Goal: Task Accomplishment & Management: Complete application form

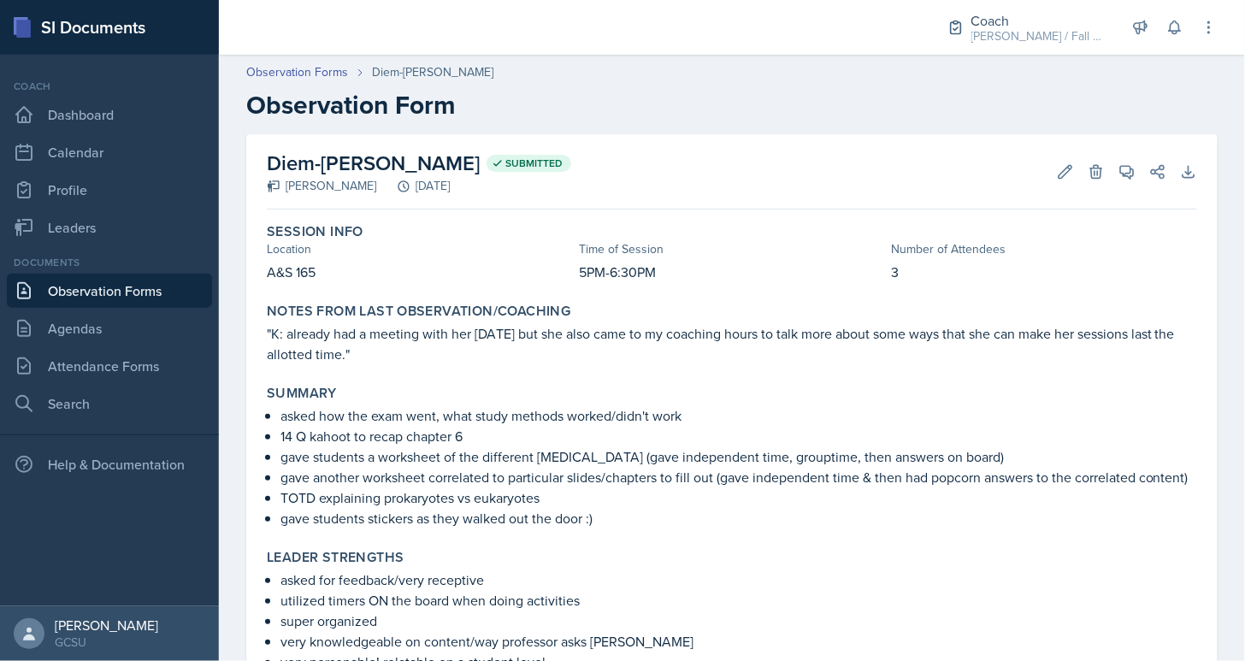
scroll to position [2554, 0]
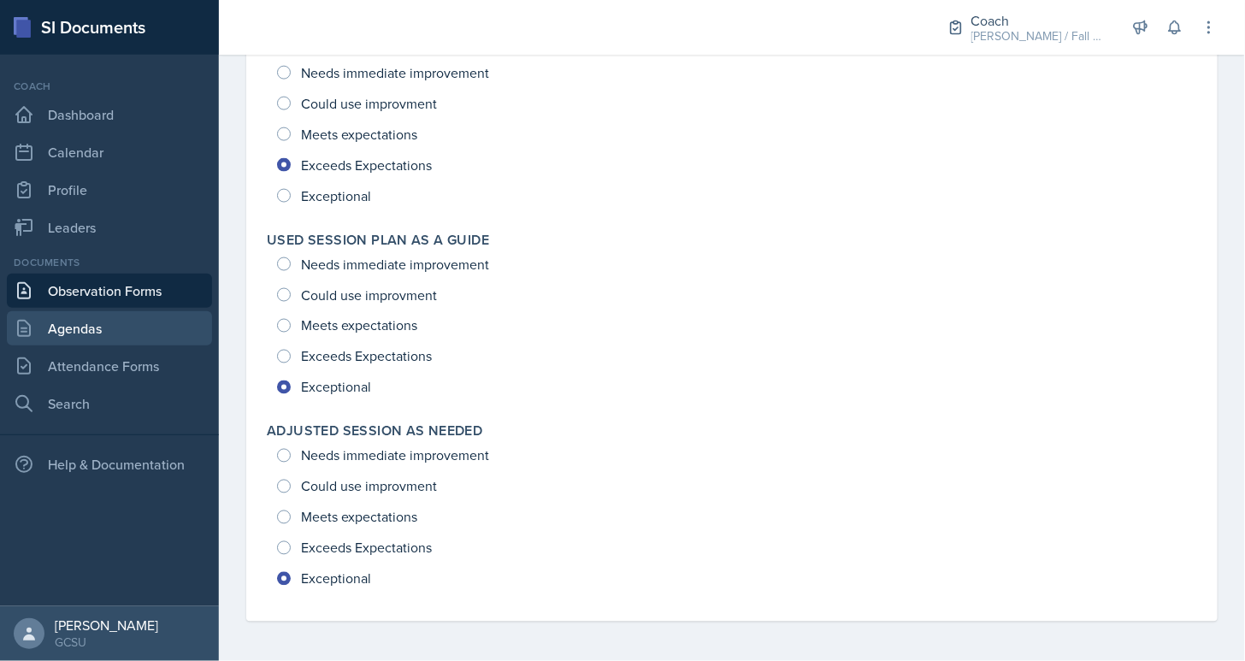
click at [91, 339] on link "Agendas" at bounding box center [109, 328] width 205 height 34
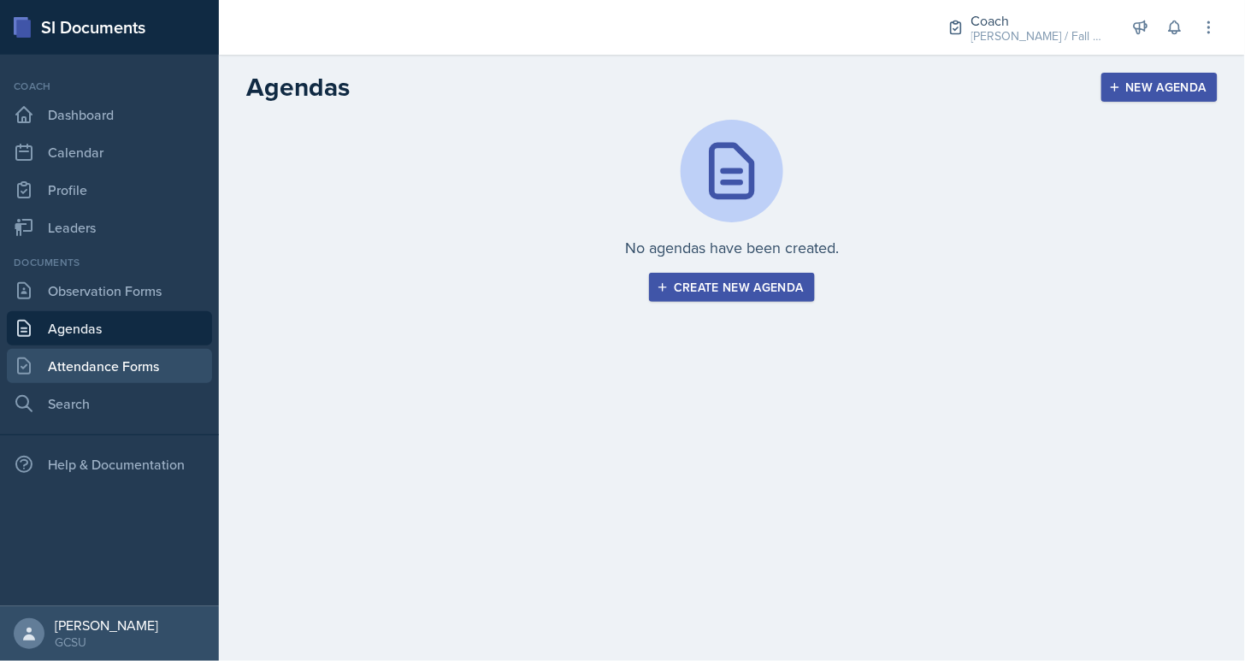
click at [144, 359] on link "Attendance Forms" at bounding box center [109, 366] width 205 height 34
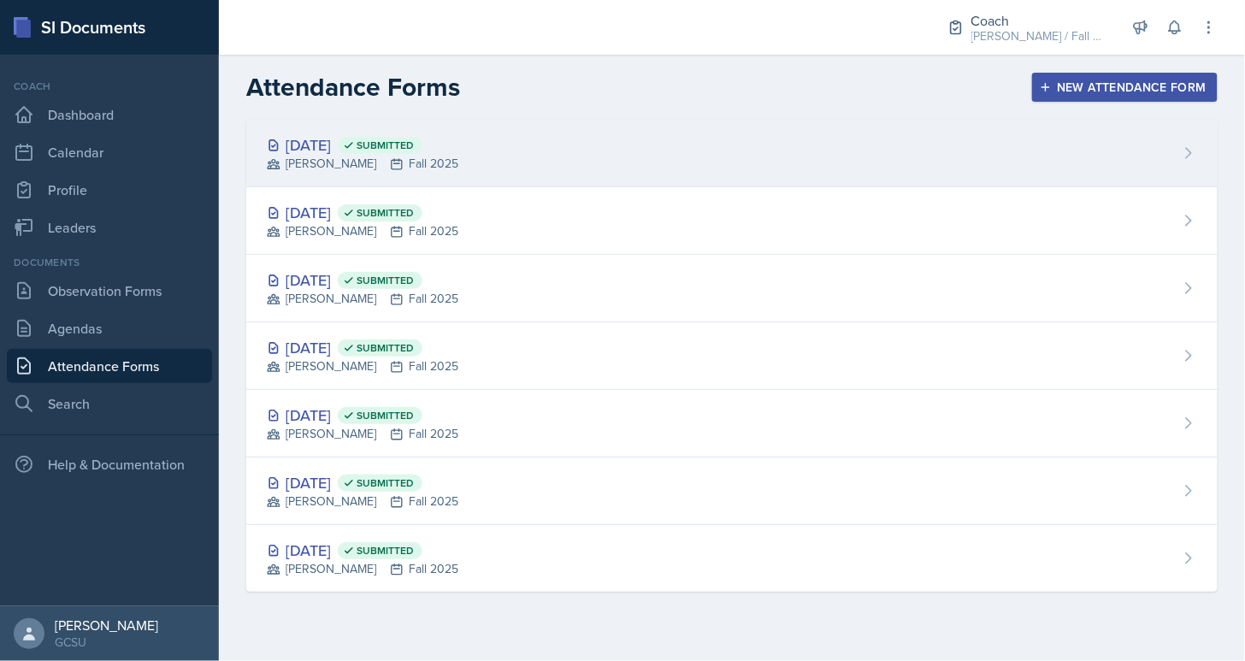
click at [414, 125] on div "[DATE] Submitted [PERSON_NAME] Fall 2025" at bounding box center [731, 154] width 971 height 68
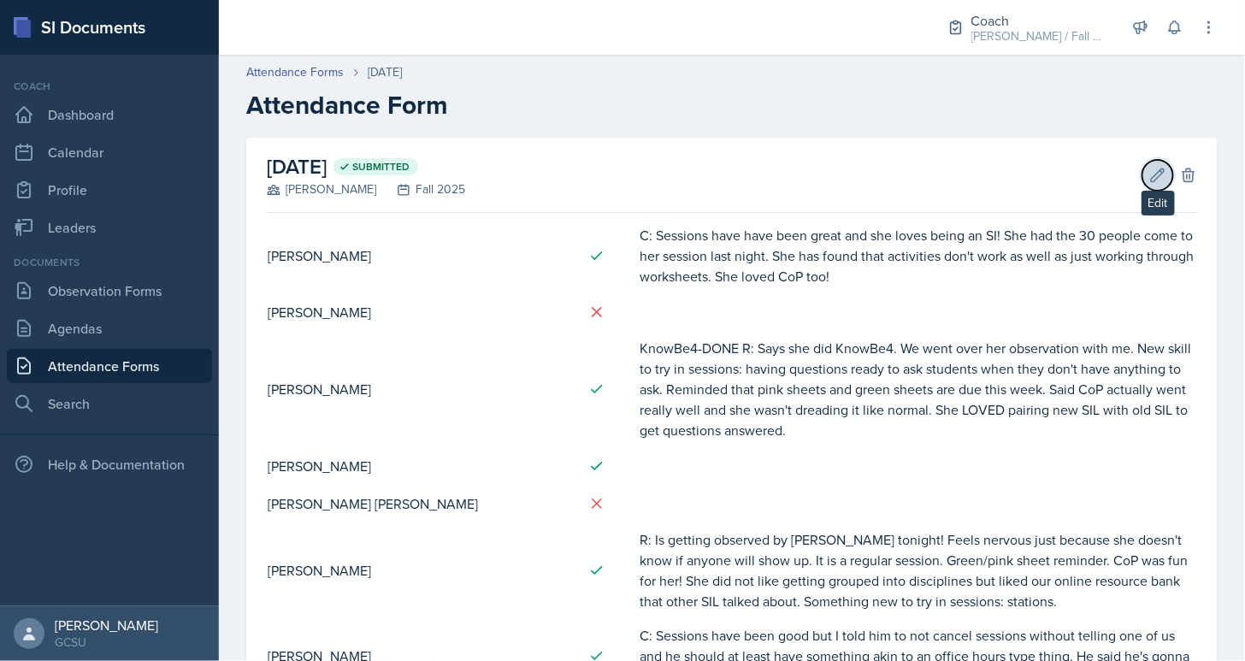
click at [1163, 165] on button "Edit" at bounding box center [1157, 175] width 31 height 31
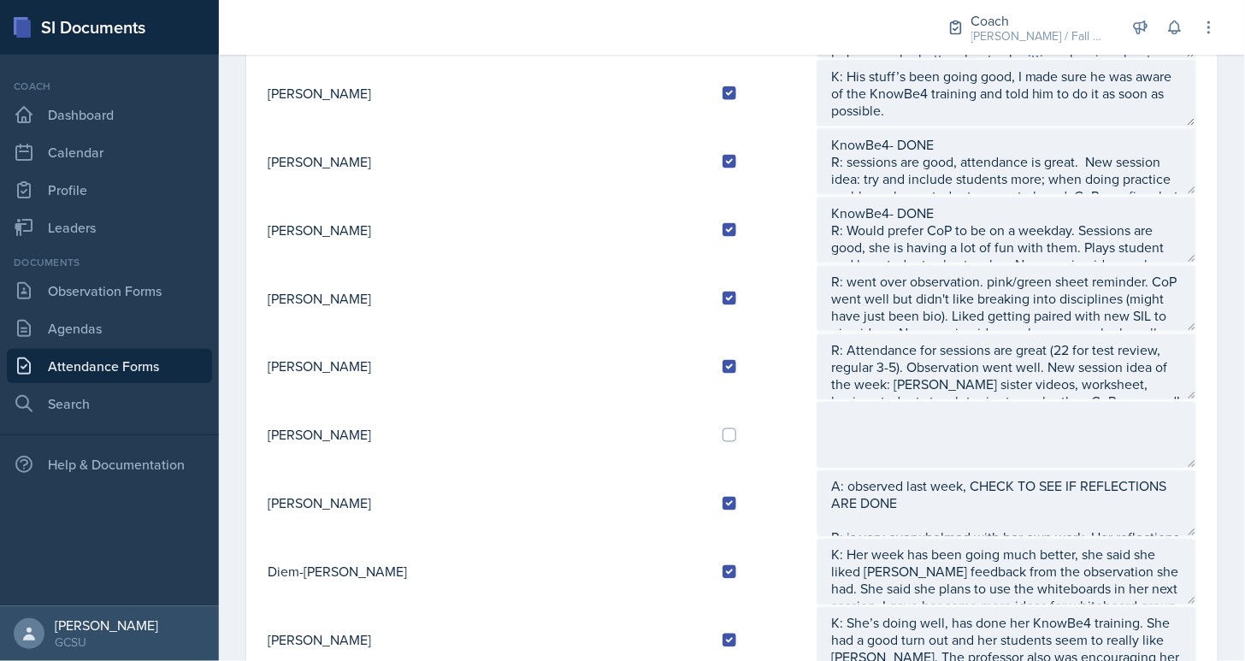
scroll to position [838, 0]
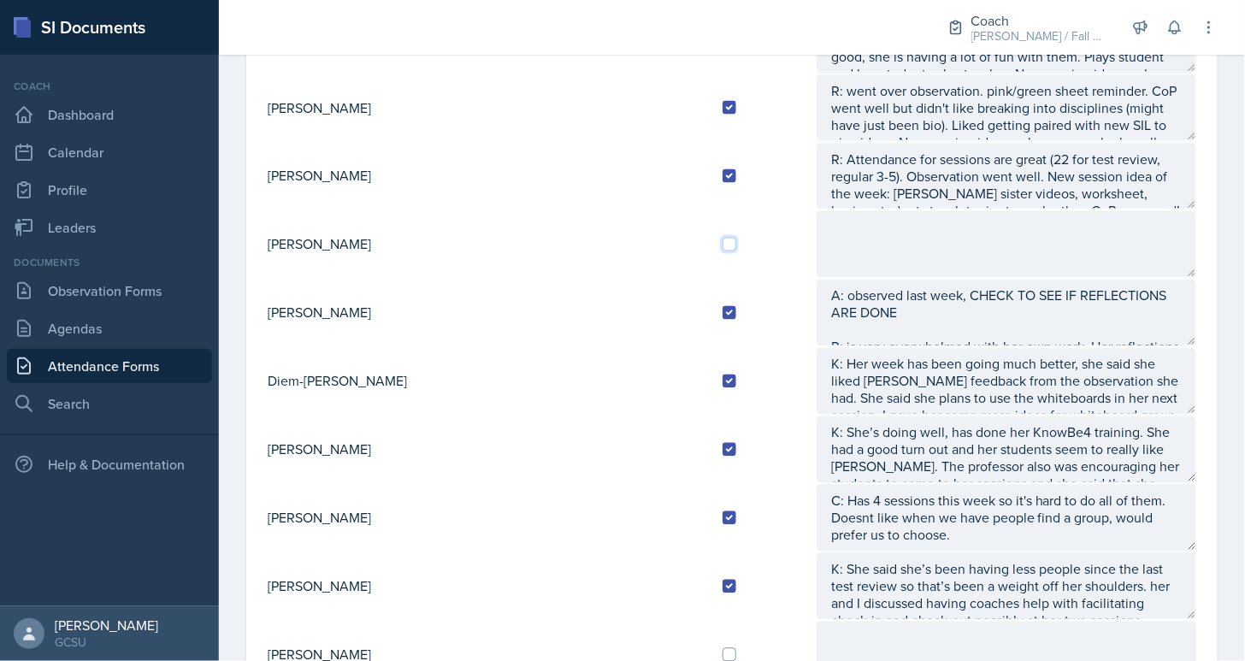
click at [722, 238] on input "checkbox" at bounding box center [729, 245] width 14 height 14
checkbox input "true"
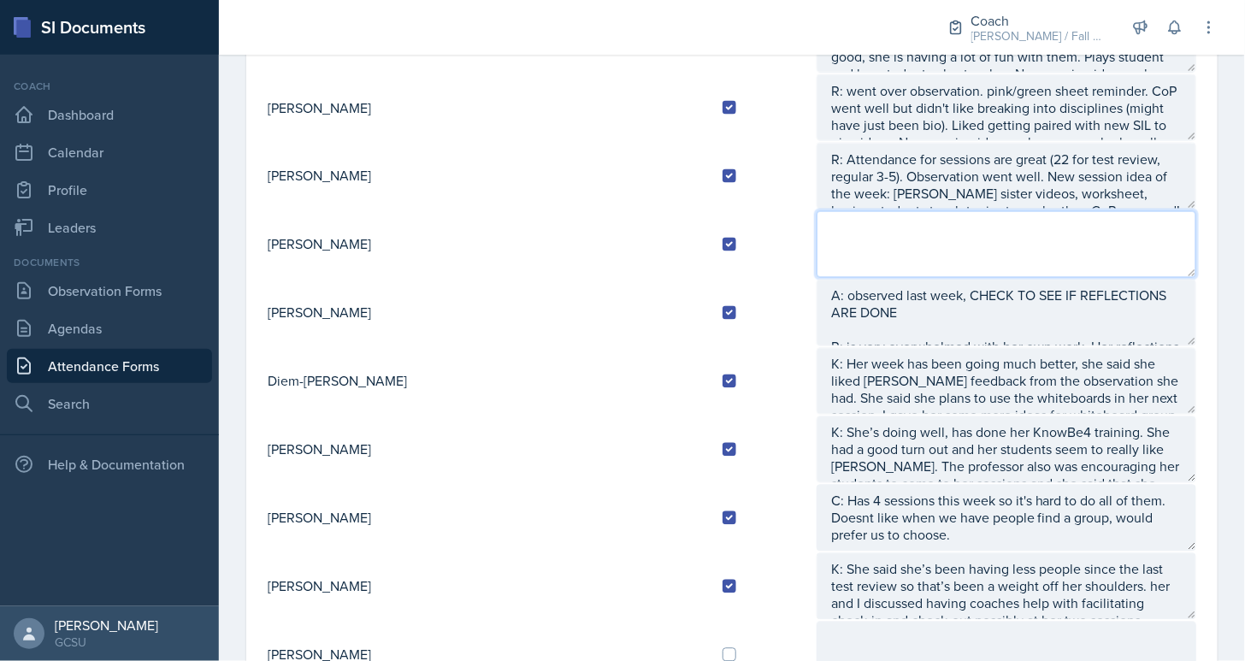
click at [817, 228] on textarea at bounding box center [1007, 244] width 380 height 67
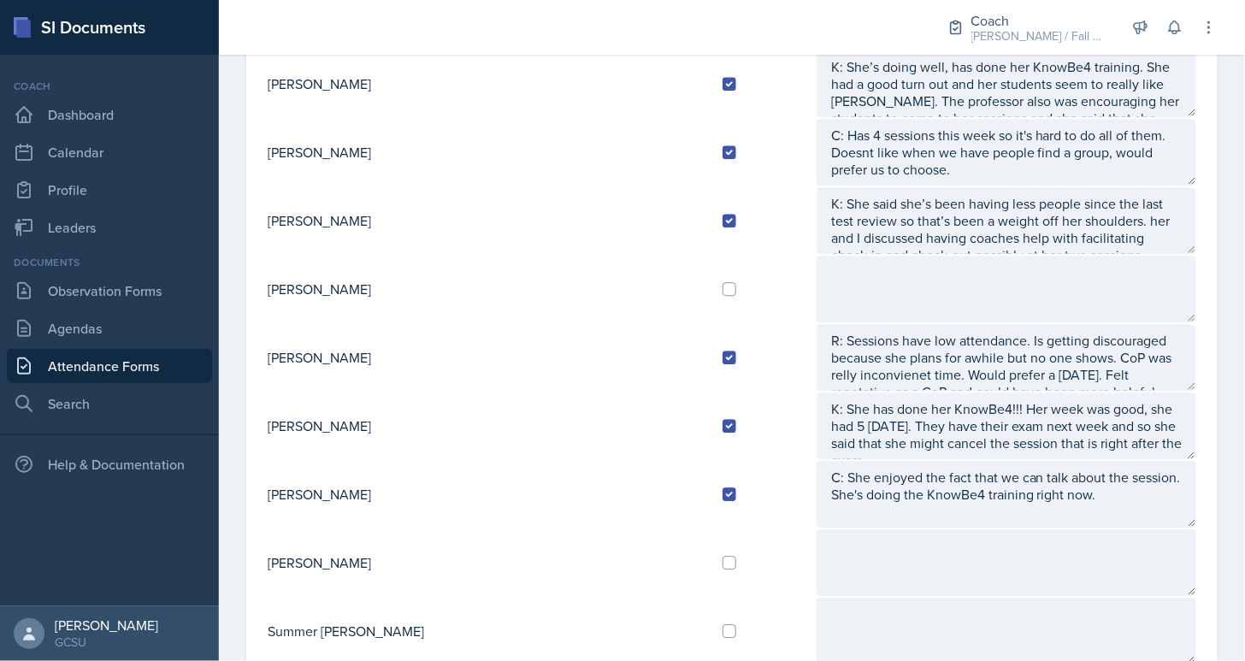
scroll to position [1206, 0]
type textarea "A:"
click at [722, 554] on input "checkbox" at bounding box center [729, 561] width 14 height 14
checkbox input "true"
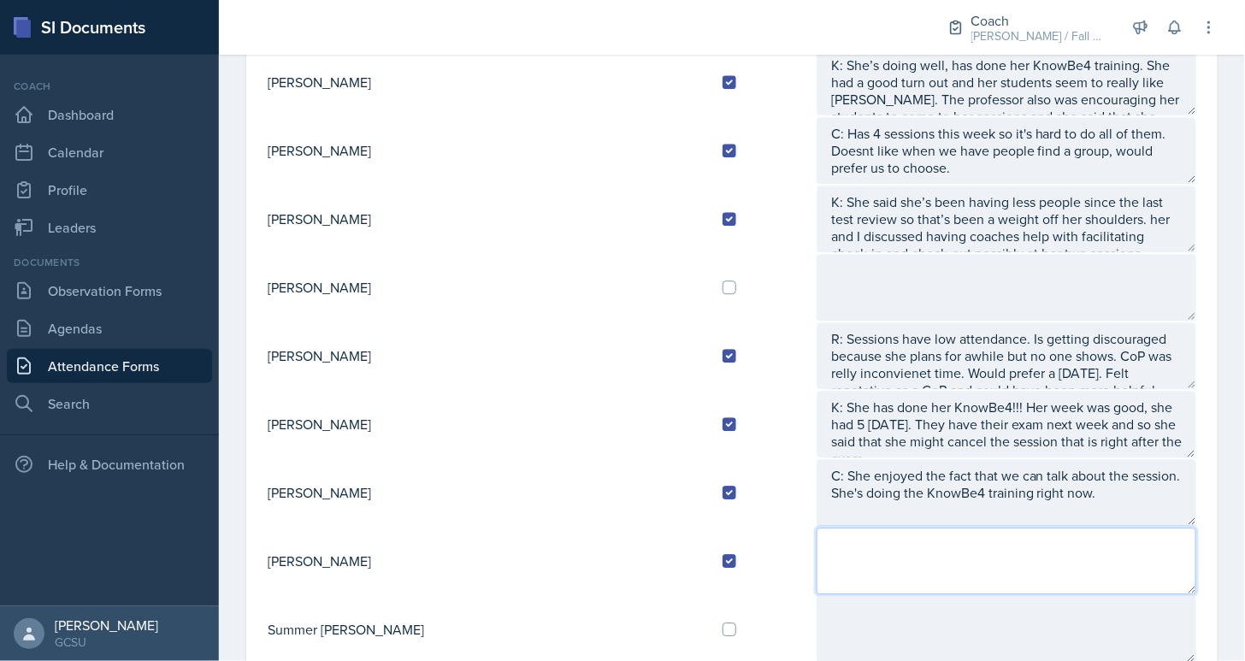
click at [817, 536] on textarea at bounding box center [1007, 561] width 380 height 67
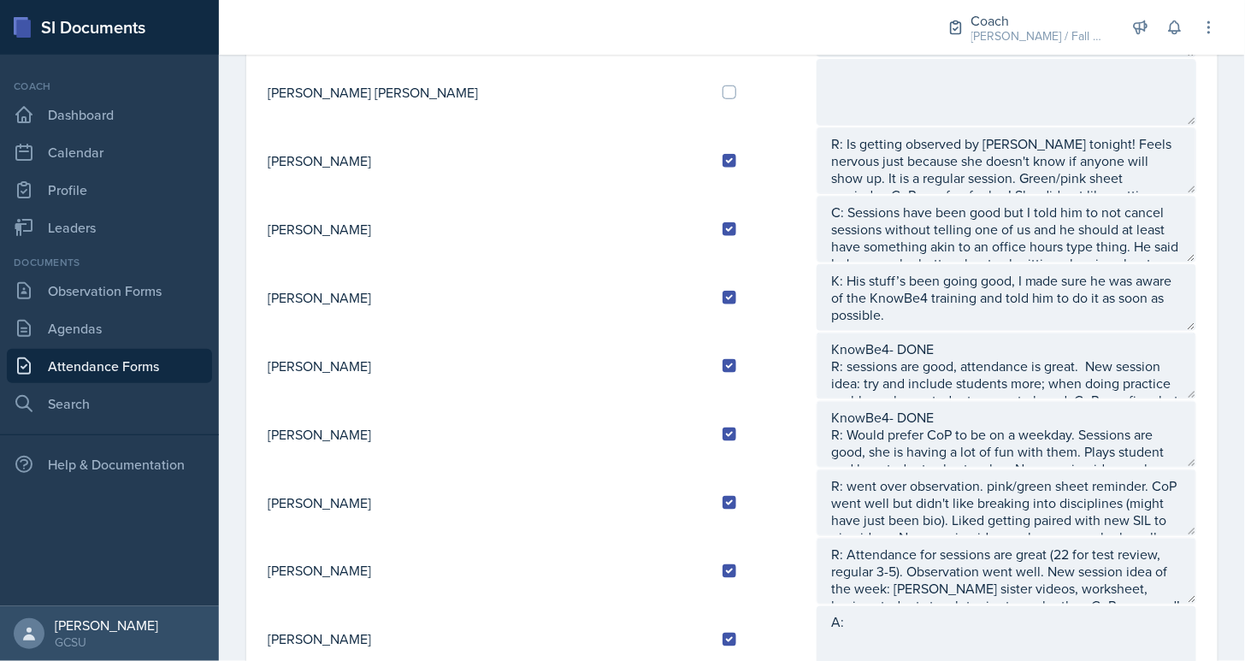
scroll to position [0, 0]
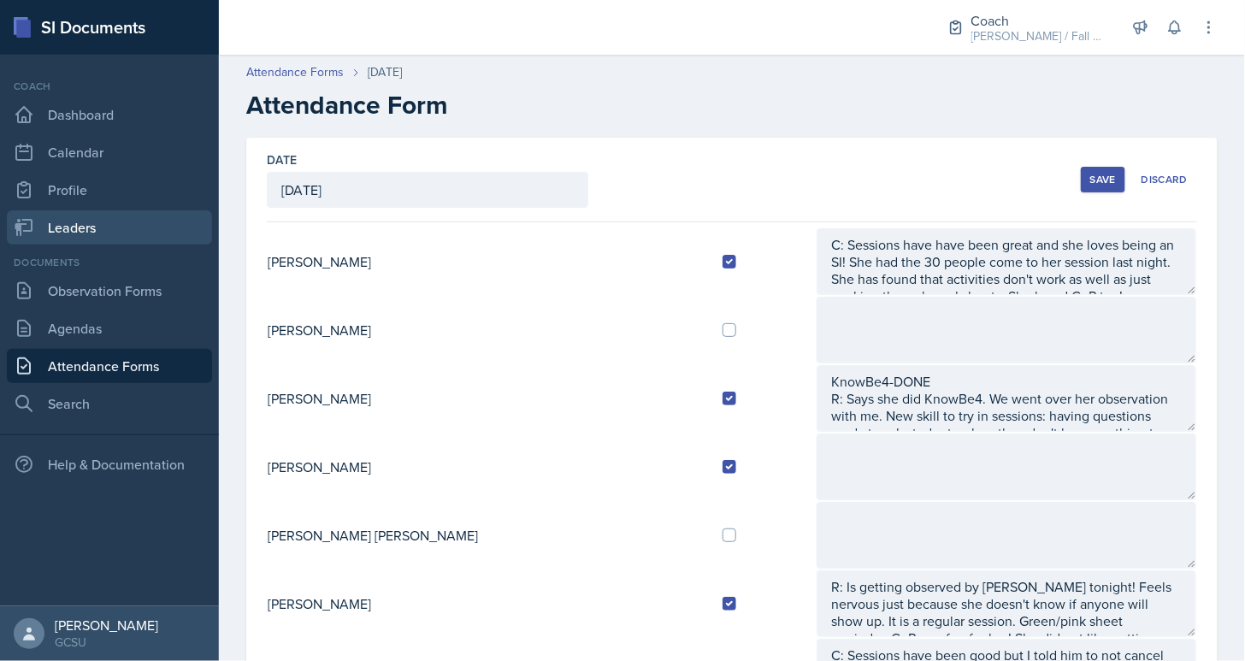
type textarea "A:"
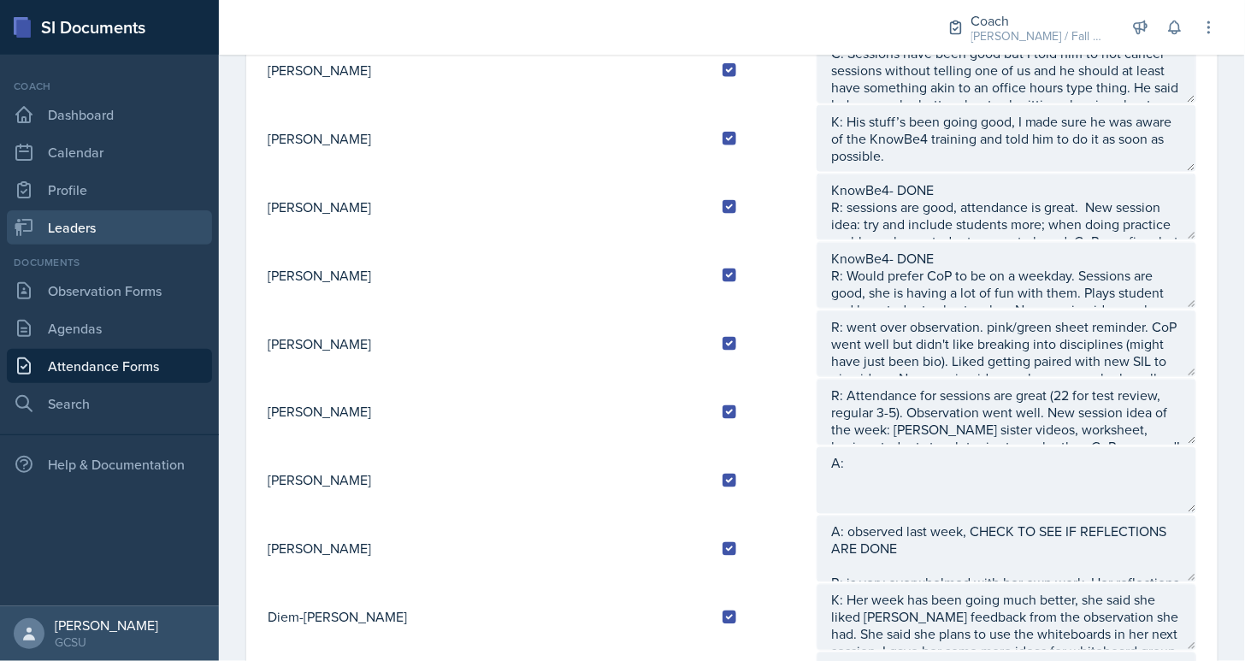
scroll to position [616, 0]
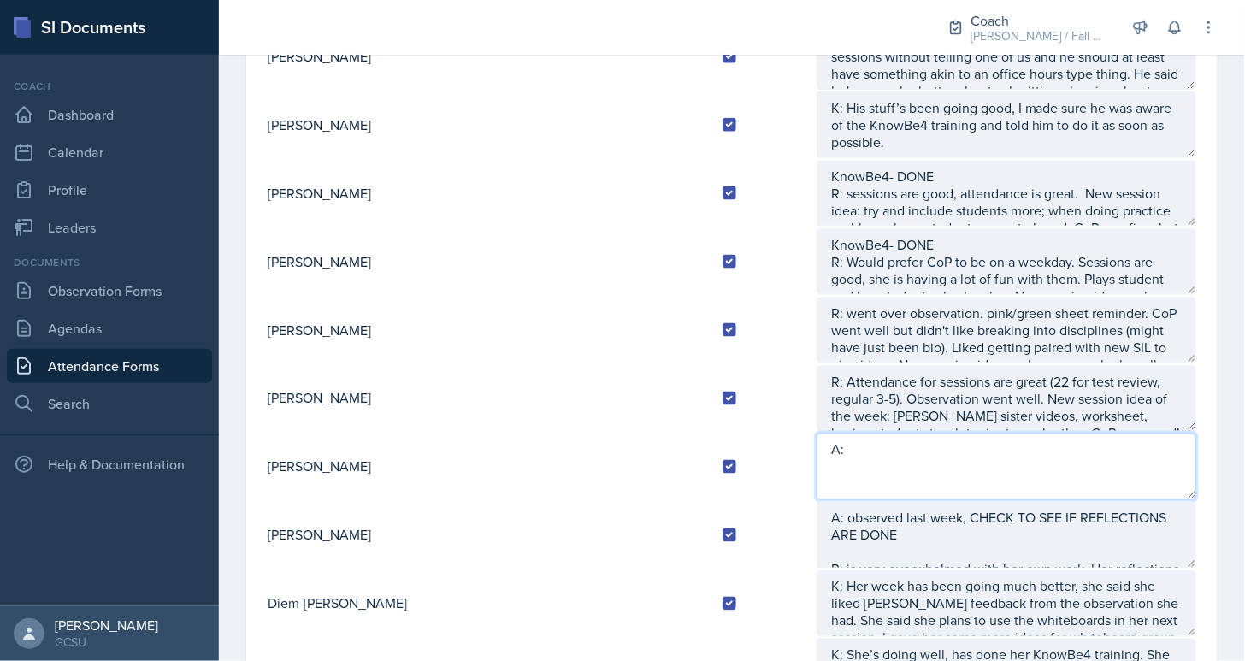
click at [817, 454] on textarea "A:" at bounding box center [1007, 466] width 380 height 67
type textarea "A:"
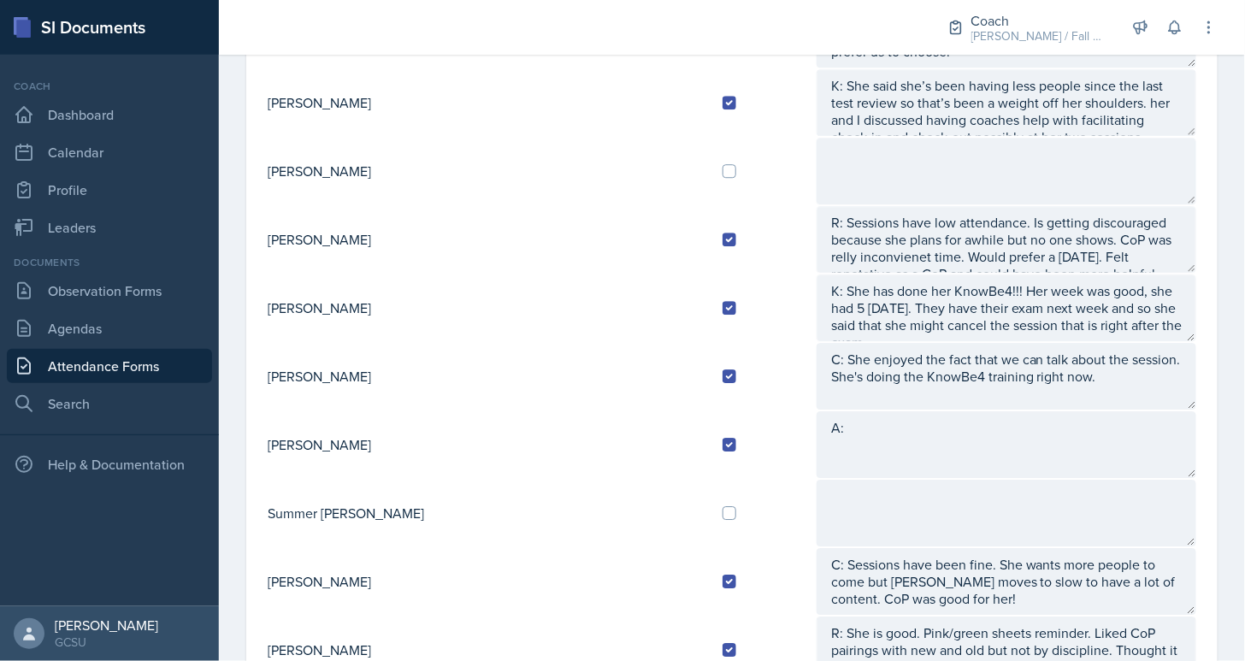
scroll to position [1326, 0]
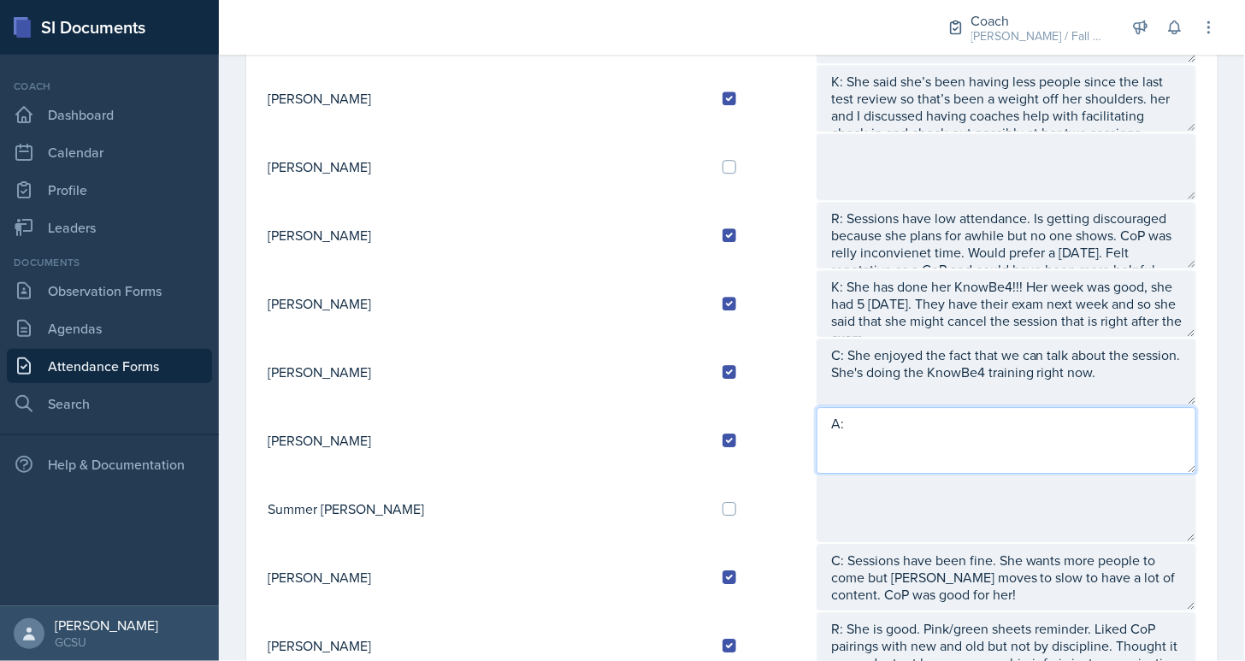
click at [817, 416] on textarea "A:" at bounding box center [1007, 440] width 380 height 67
type textarea "A: [PERSON_NAME] is presenting problem in a way that is unfamiliar"
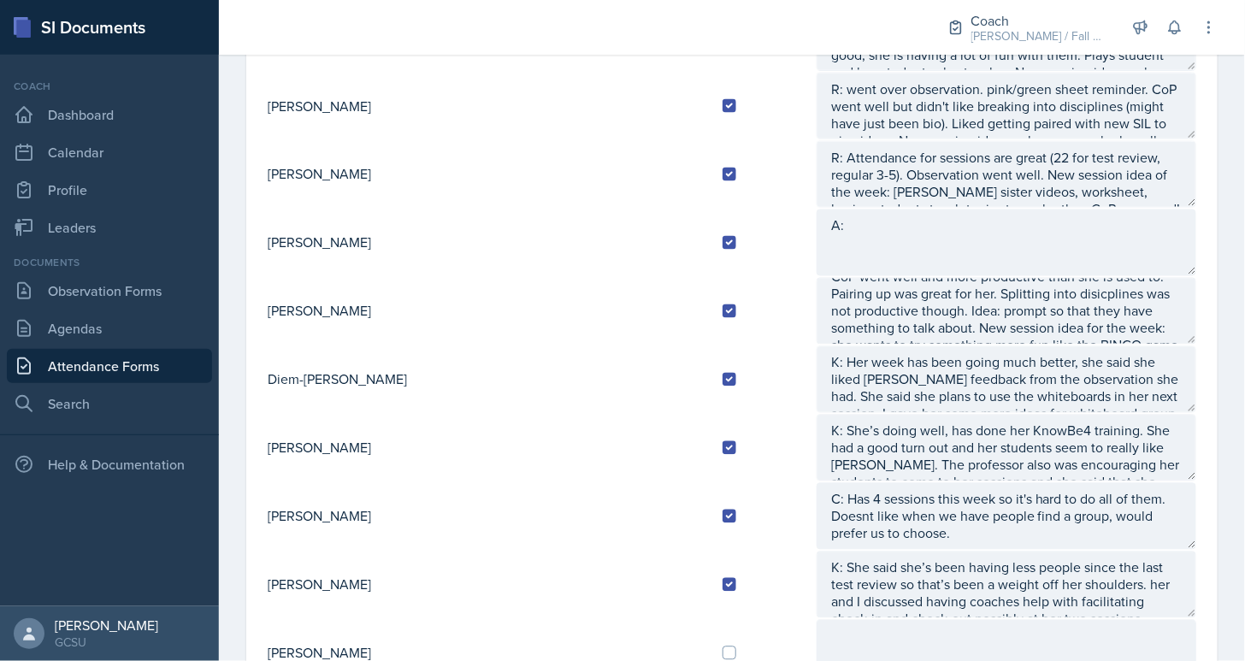
scroll to position [793, 0]
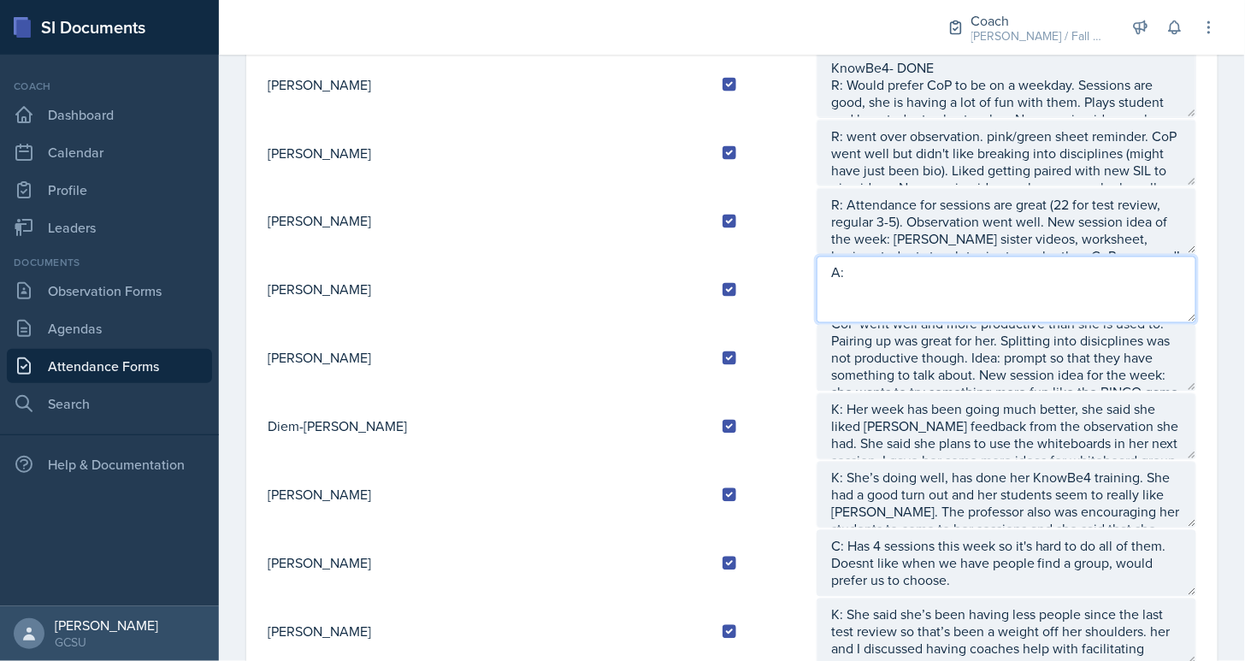
click at [847, 286] on textarea "A:" at bounding box center [1007, 290] width 380 height 67
click at [999, 267] on textarea "A: Did KnowBe4 already, turned in greensheet, and" at bounding box center [1007, 290] width 380 height 67
click at [1115, 263] on textarea "A: Did KnowBe4 already, turned in green sheet, and" at bounding box center [1007, 290] width 380 height 67
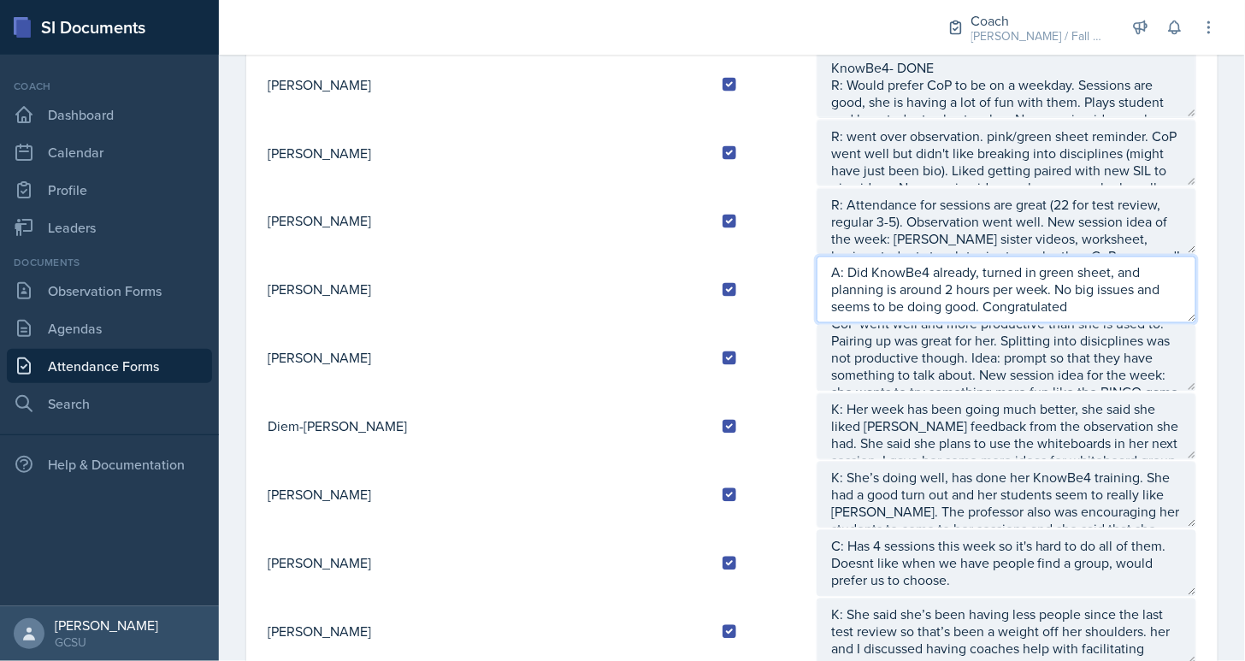
click at [894, 286] on textarea "A: Did KnowBe4 already, turned in green sheet, and planning is around 2 hours p…" at bounding box center [1007, 290] width 380 height 67
click at [864, 307] on textarea "A: Did KnowBe4 already, turned in green sheet, and planning is around 2 hours p…" at bounding box center [1007, 290] width 380 height 67
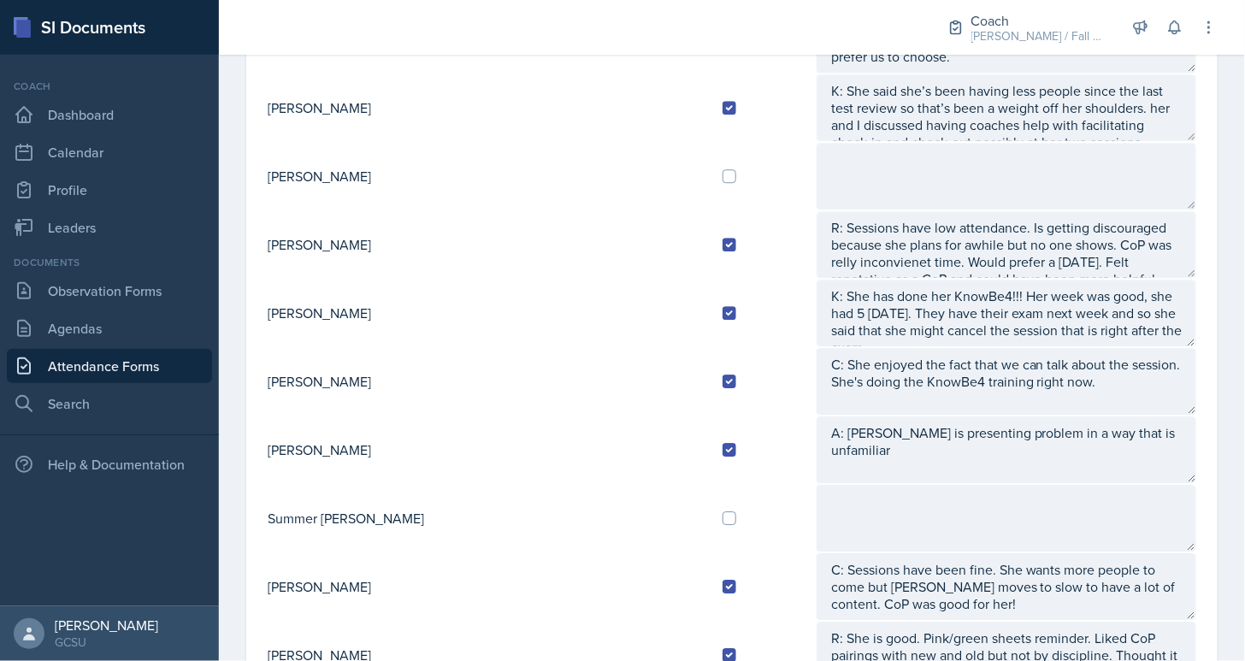
scroll to position [1359, 0]
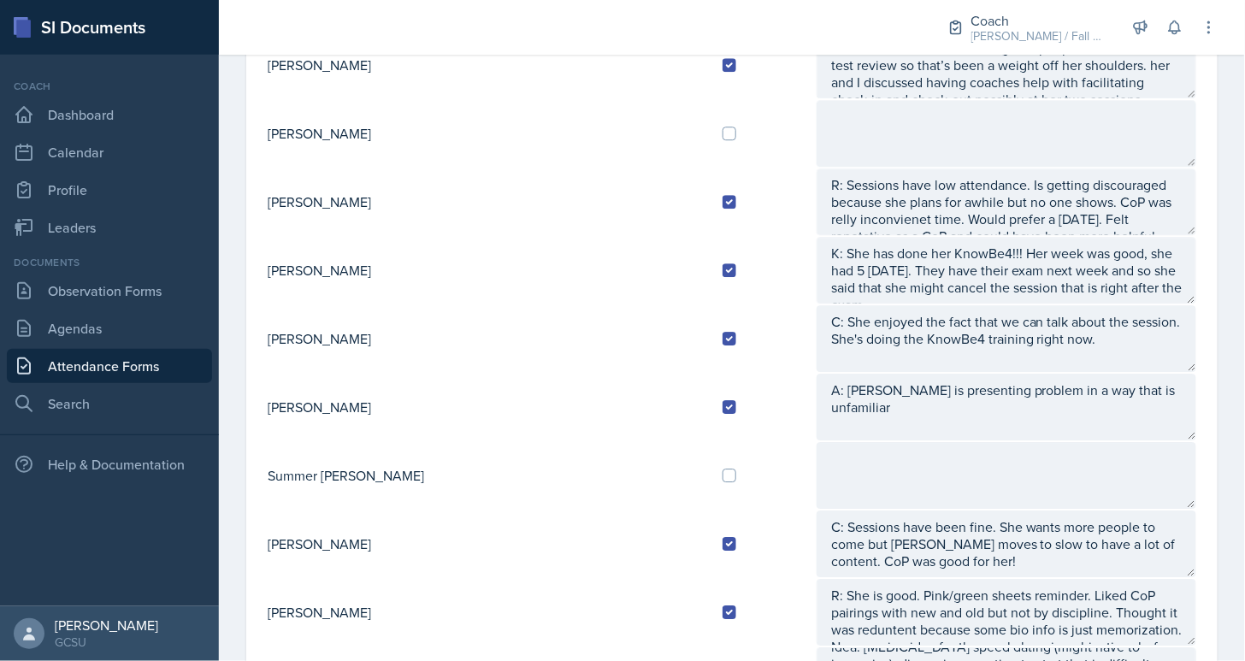
type textarea "A: Did KnowBe4 already, turned in green sheet, and planning is around 2 hours p…"
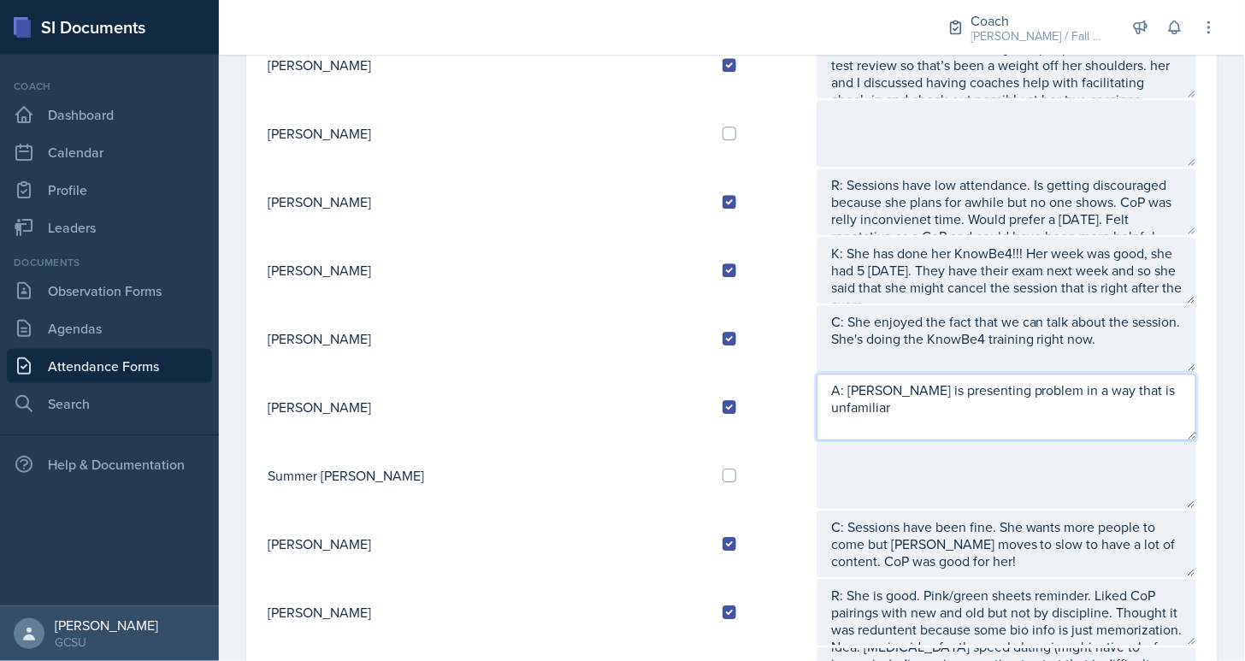
click at [1122, 374] on textarea "A: [PERSON_NAME] is presenting problem in a way that is unfamiliar" at bounding box center [1007, 407] width 380 height 67
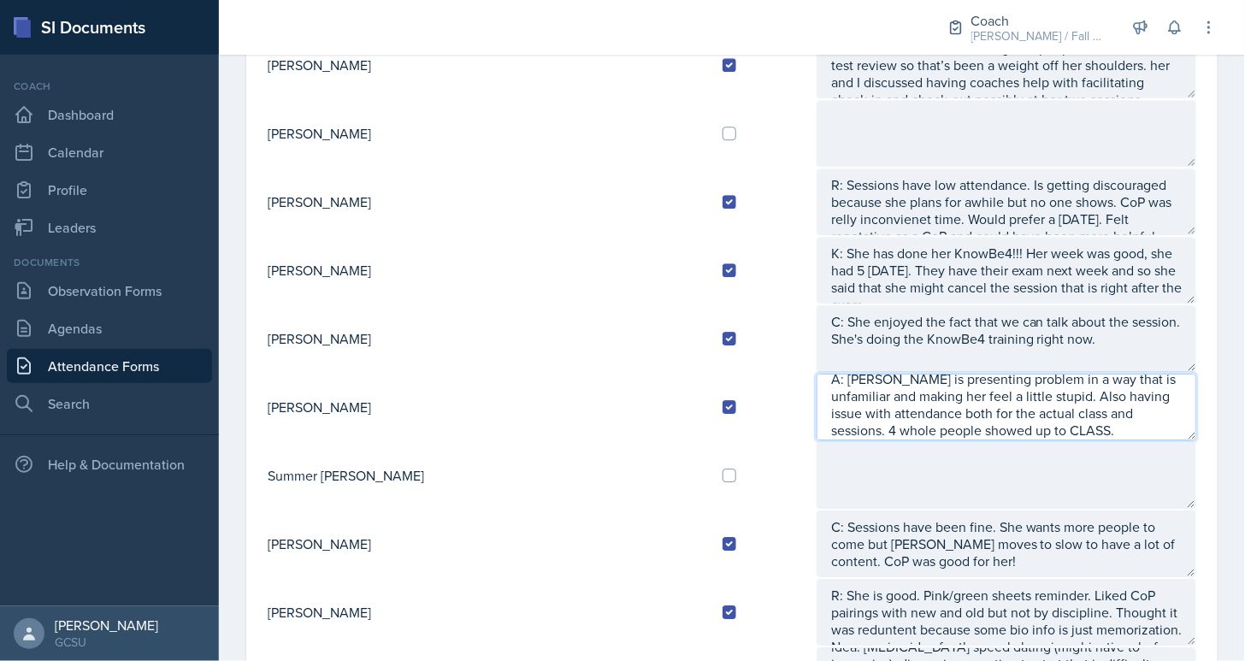
click at [929, 419] on textarea "A: [PERSON_NAME] is presenting problem in a way that is unfamiliar and making h…" at bounding box center [1007, 407] width 380 height 67
click at [867, 413] on textarea "A: [PERSON_NAME] is presenting problem in a way that is unfamiliar and making h…" at bounding box center [1007, 407] width 380 height 67
click at [982, 413] on textarea "A: [PERSON_NAME] is presenting problem in a way that is unfamiliar and making h…" at bounding box center [1007, 407] width 380 height 67
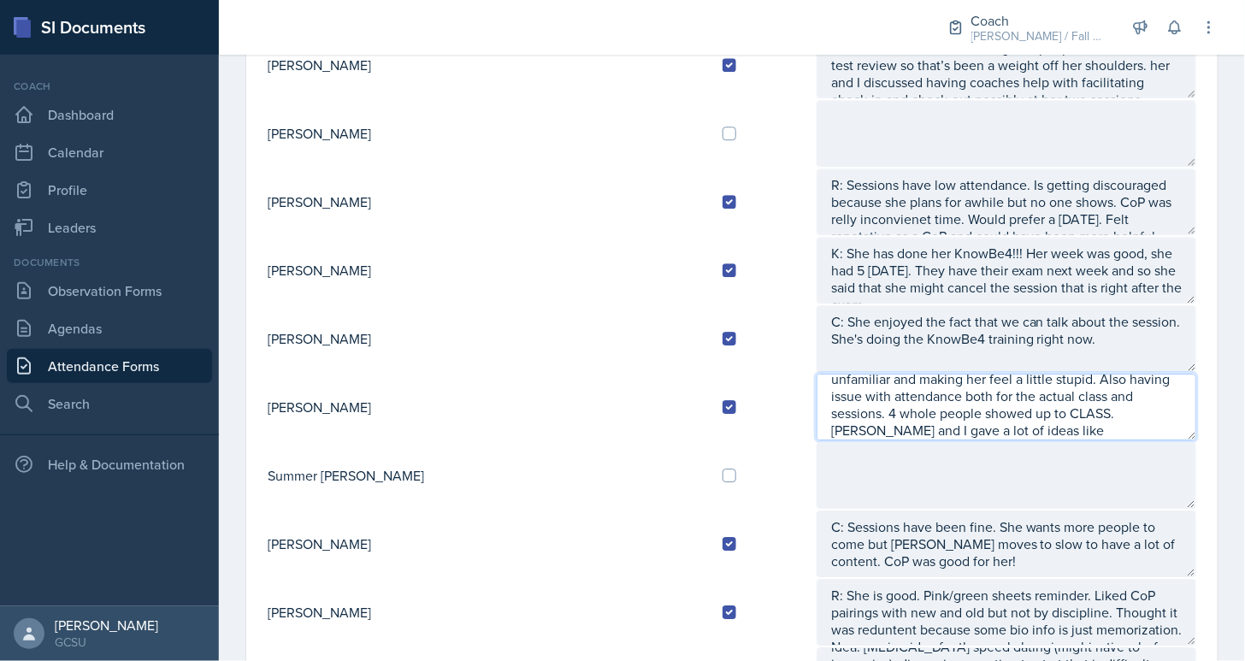
click at [817, 410] on textarea "A: [PERSON_NAME] is presenting problem in a way that is unfamiliar and making h…" at bounding box center [1007, 407] width 380 height 67
click at [817, 413] on textarea "A: [PERSON_NAME] is presenting problem in a way that is unfamiliar and making h…" at bounding box center [1007, 407] width 380 height 67
click at [870, 404] on textarea "A: [PERSON_NAME] is presenting problem in a way that is unfamiliar and making h…" at bounding box center [1007, 407] width 380 height 67
click at [1009, 414] on textarea "A: [PERSON_NAME] is presenting problem in a way that is unfamiliar and making h…" at bounding box center [1007, 407] width 380 height 67
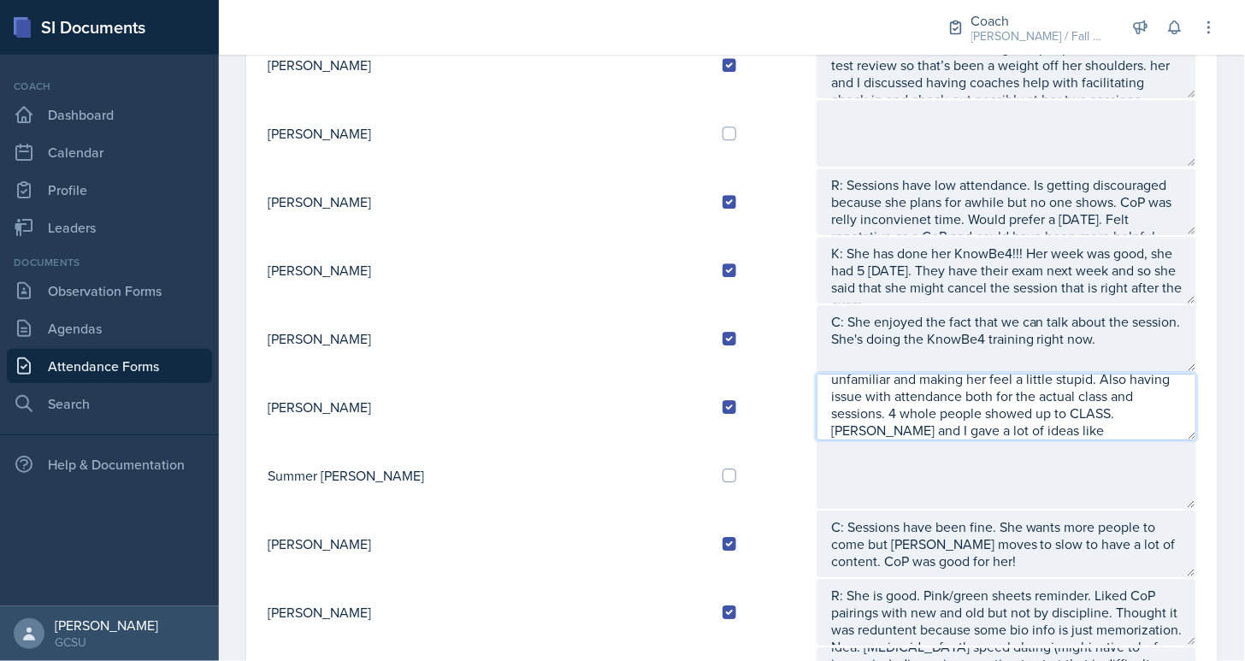
scroll to position [45, 0]
click at [1149, 411] on textarea "A: [PERSON_NAME] is presenting problem in a way that is unfamiliar and making h…" at bounding box center [1007, 407] width 380 height 67
click at [961, 396] on textarea "A: [PERSON_NAME] is presenting problem in a way that is unfamiliar and making h…" at bounding box center [1007, 407] width 380 height 67
click at [955, 396] on textarea "A: [PERSON_NAME] is presenting problem in a way that is unfamiliar and making h…" at bounding box center [1007, 407] width 380 height 67
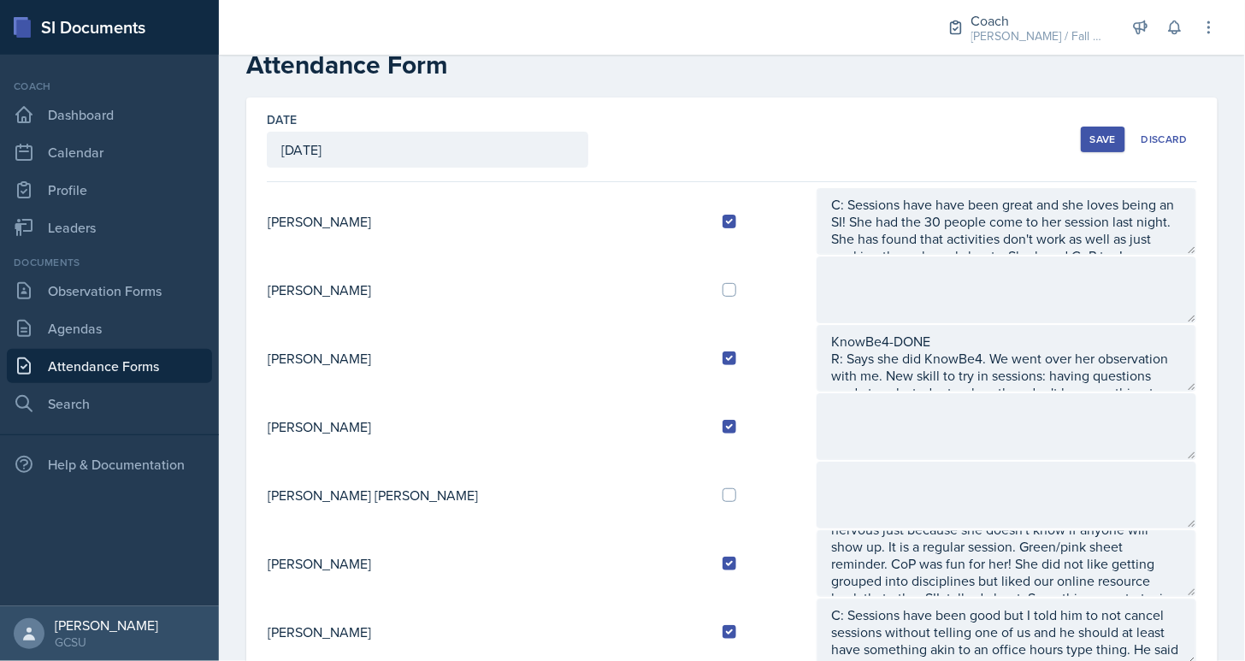
scroll to position [38, 0]
type textarea "A: [PERSON_NAME] is presenting problem in a way that is unfamiliar and making h…"
click at [709, 275] on td at bounding box center [762, 291] width 107 height 68
click at [722, 285] on input "checkbox" at bounding box center [729, 292] width 14 height 14
checkbox input "true"
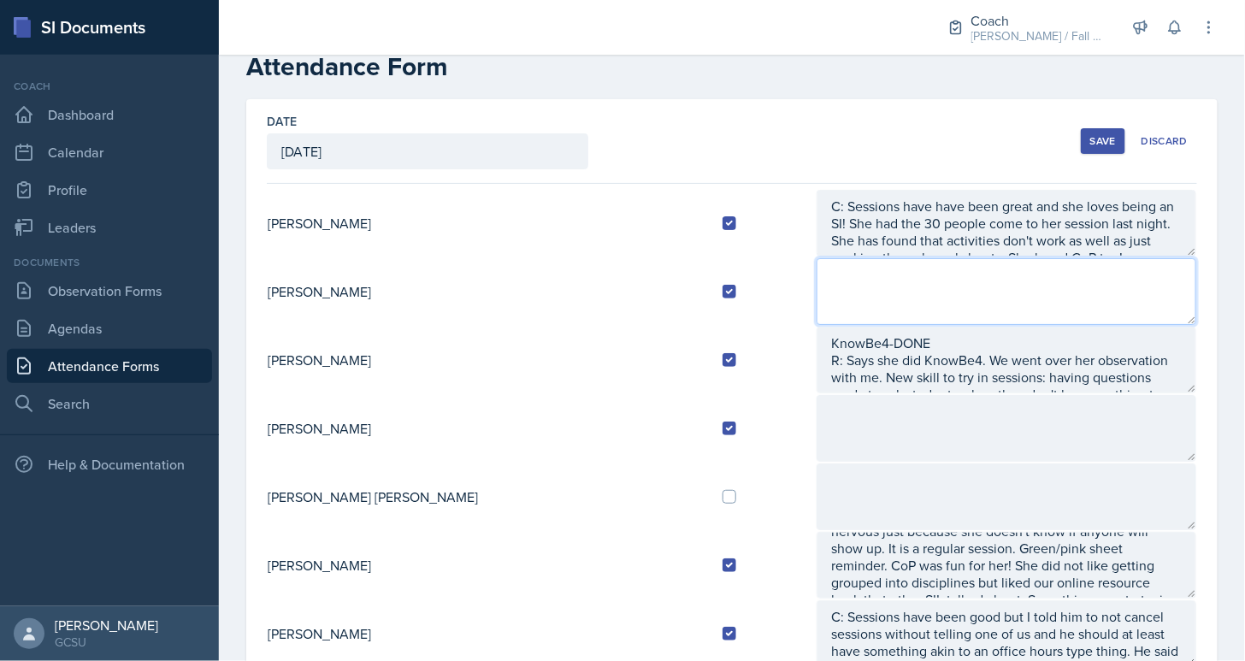
click at [864, 281] on textarea at bounding box center [1007, 291] width 380 height 67
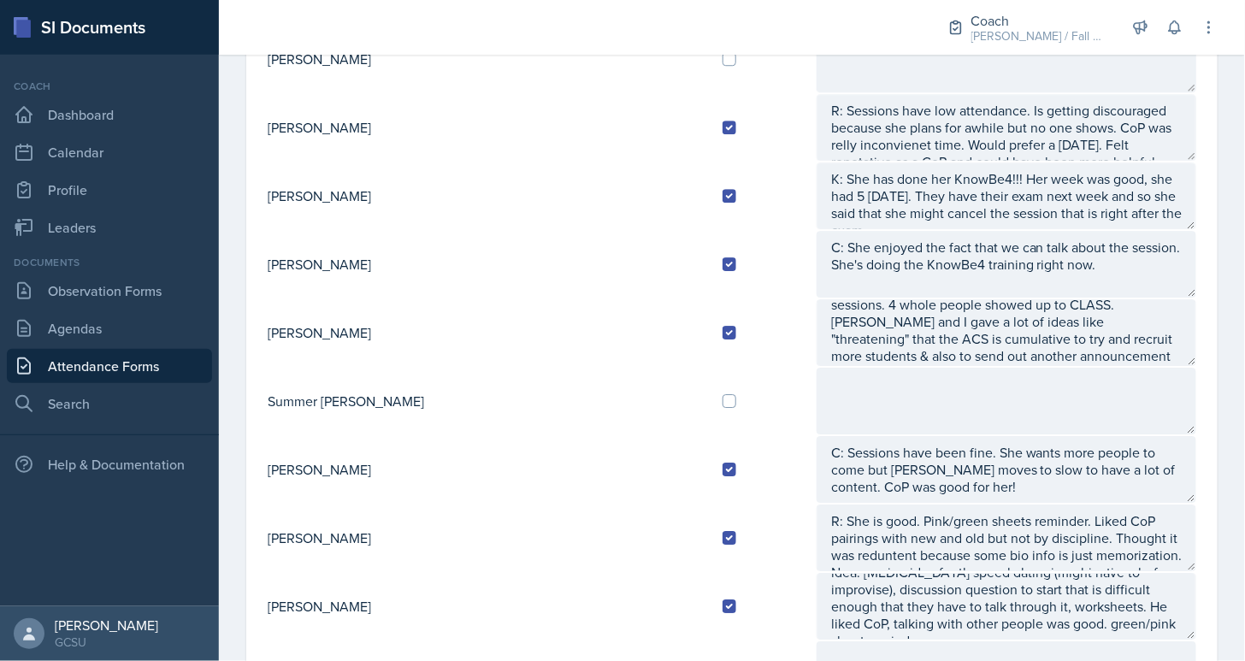
scroll to position [1424, 0]
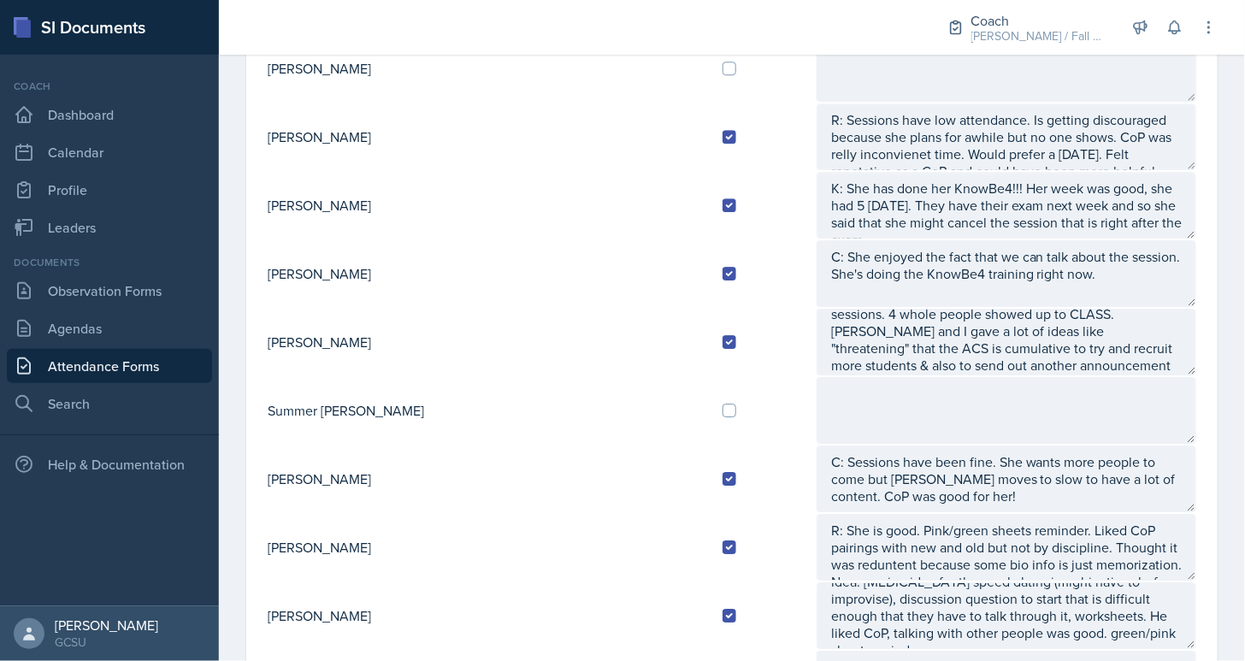
type textarea "A:"
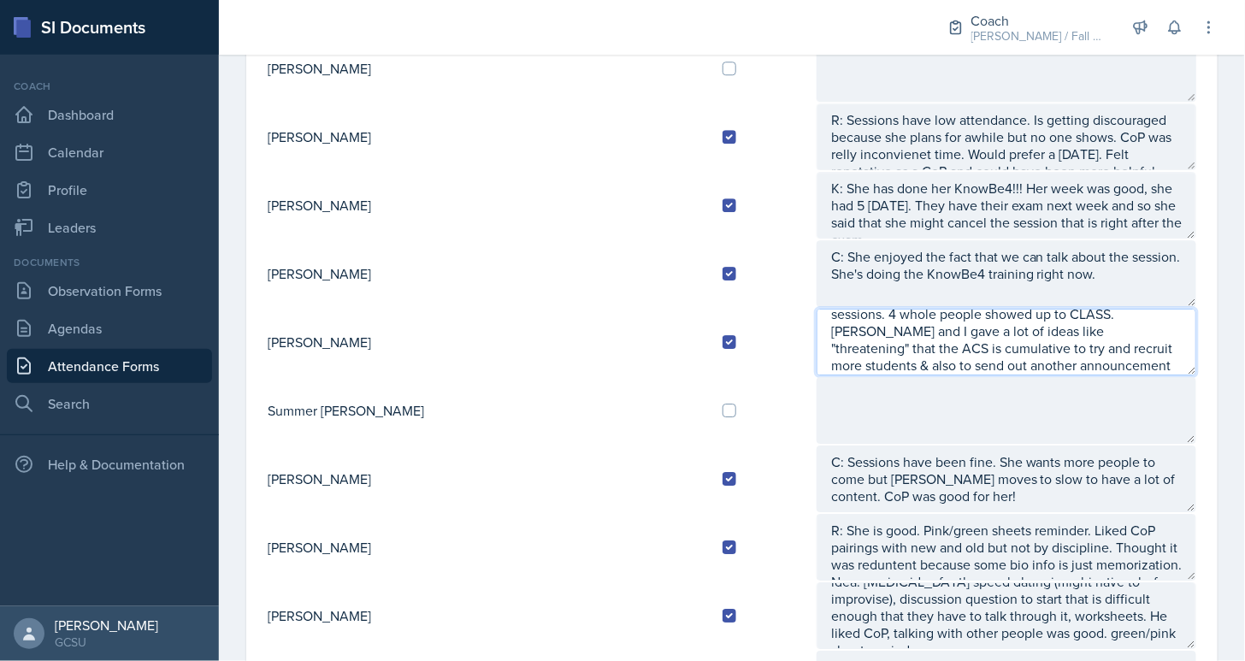
click at [962, 333] on textarea "A: [PERSON_NAME] is presenting problem in a way that is unfamiliar and making h…" at bounding box center [1007, 342] width 380 height 67
click at [1154, 336] on textarea "A: [PERSON_NAME] is presenting problem in a way that is unfamiliar and making h…" at bounding box center [1007, 342] width 380 height 67
click at [1155, 330] on textarea "A: [PERSON_NAME] is presenting problem in a way that is unfamiliar and making h…" at bounding box center [1007, 342] width 380 height 67
click at [1163, 333] on textarea "A: [PERSON_NAME] is presenting problem in a way that is unfamiliar and making h…" at bounding box center [1007, 342] width 380 height 67
click at [1159, 354] on textarea "A: [PERSON_NAME] is presenting problem in a way that is unfamiliar and making h…" at bounding box center [1007, 342] width 380 height 67
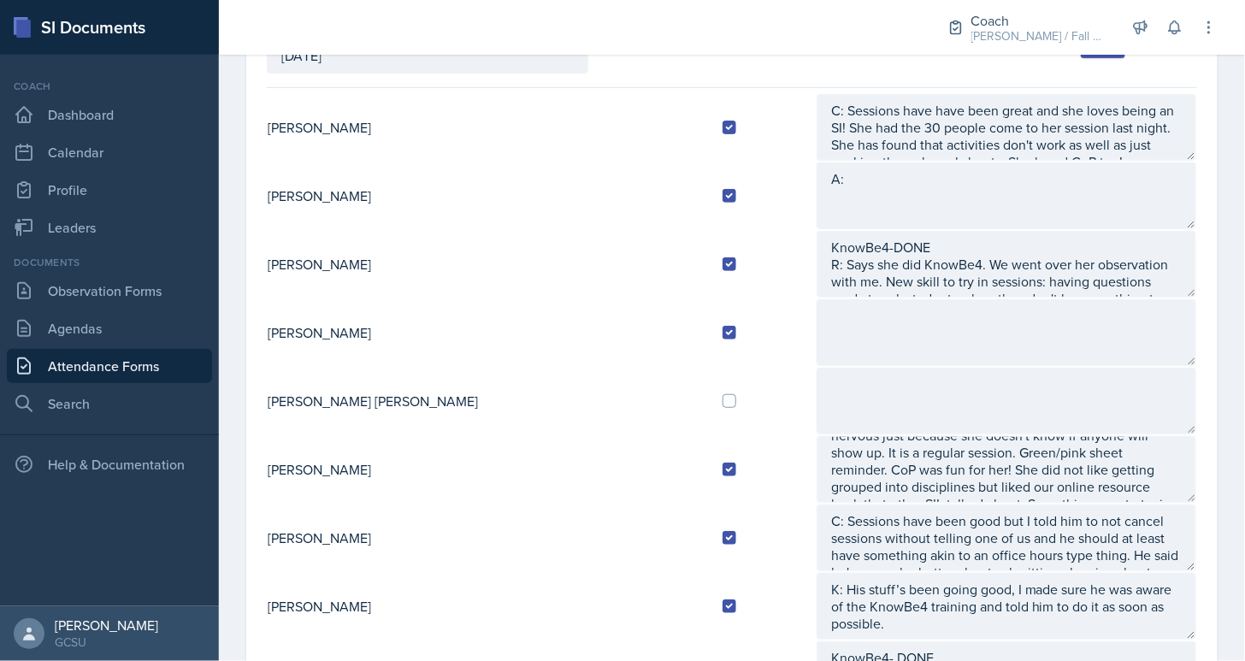
scroll to position [180, 0]
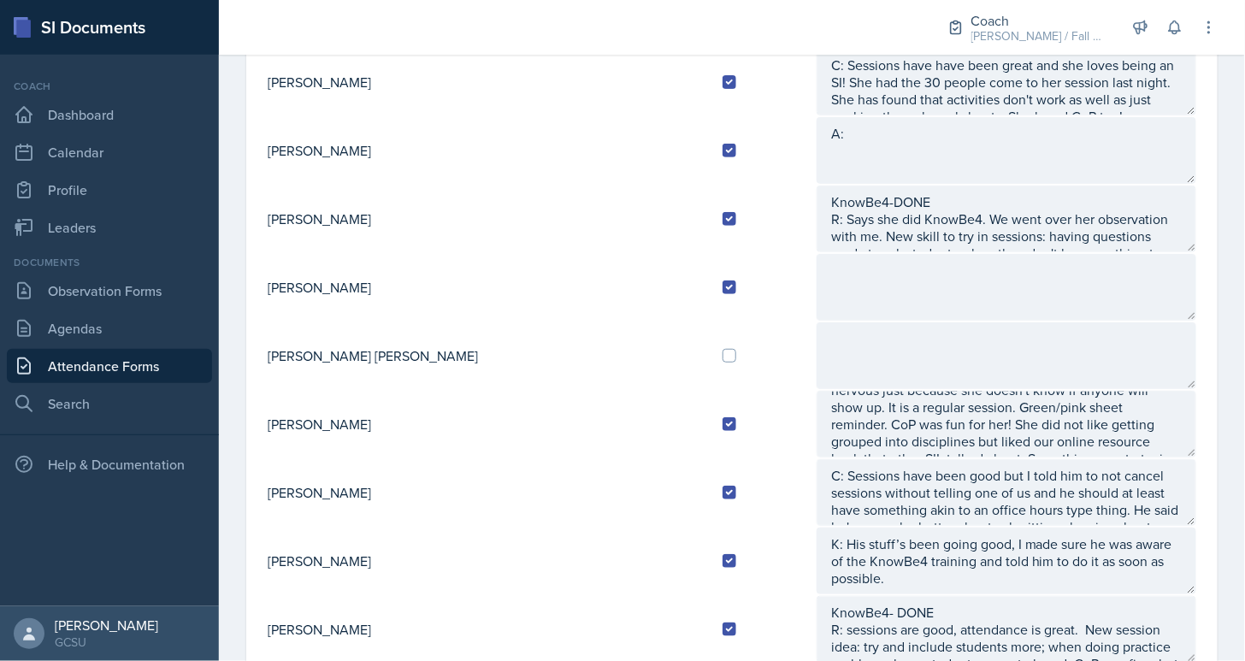
type textarea "A: [PERSON_NAME] is presenting problem in a way that is unfamiliar and making h…"
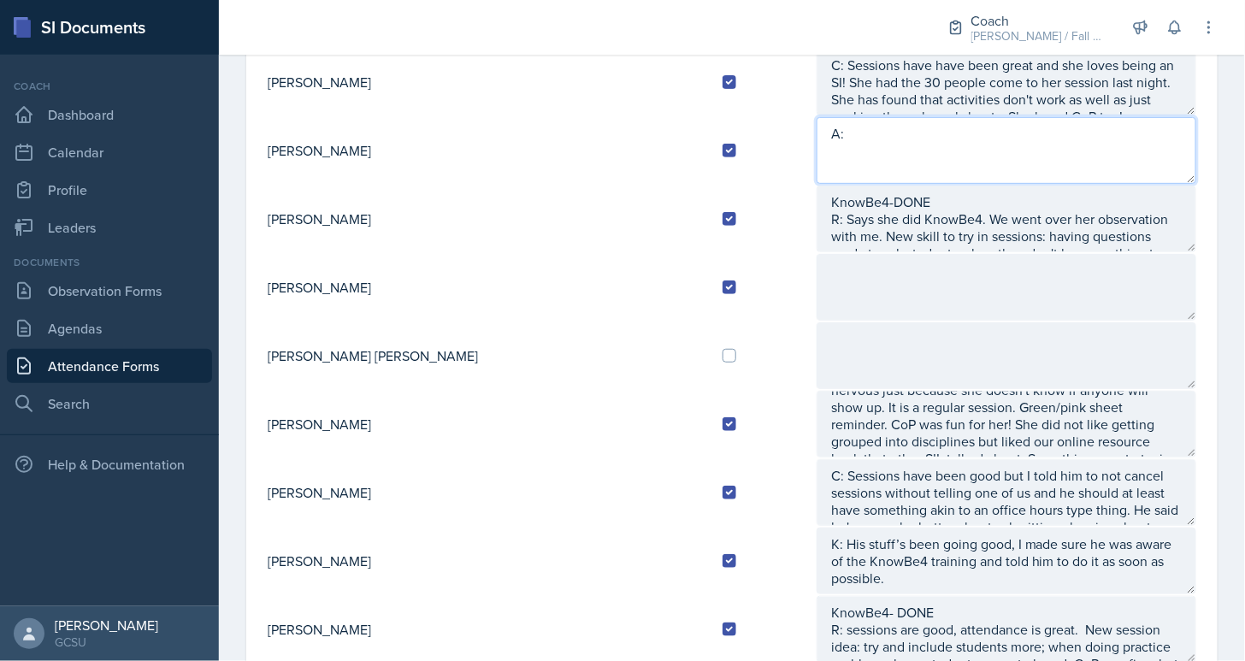
click at [855, 148] on textarea "A:" at bounding box center [1007, 150] width 380 height 67
type textarea "A: Did not have [DATE] session (holiday) but got observed [DATE]. Turned in gre…"
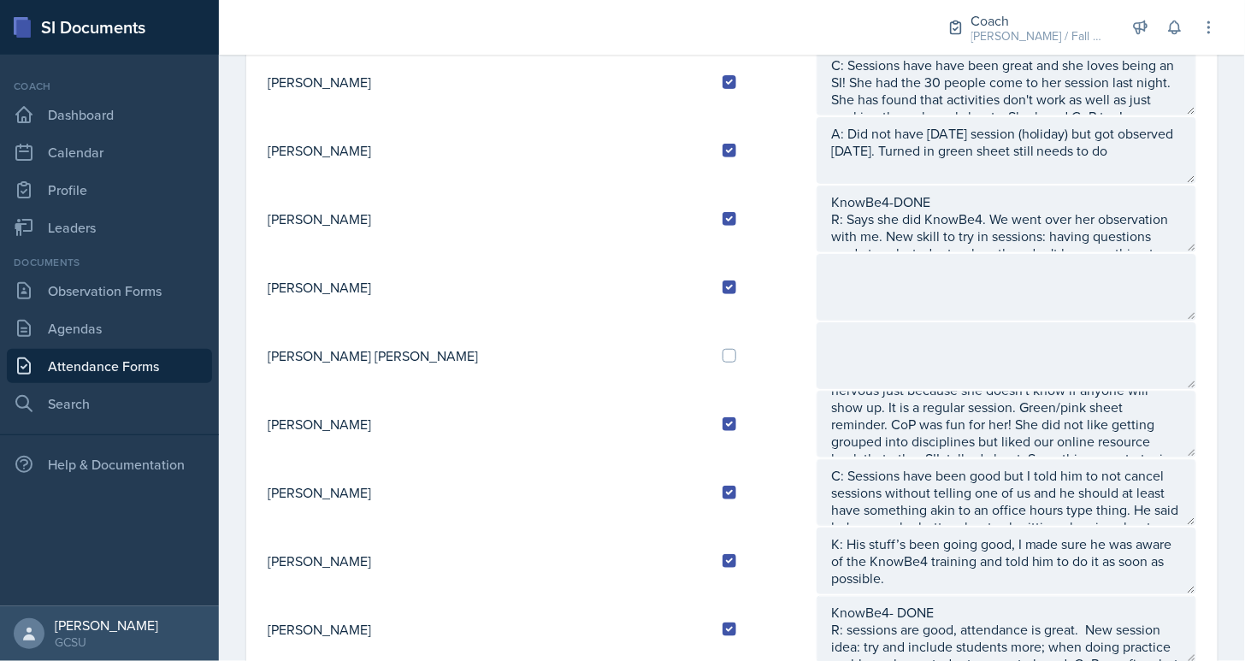
click at [709, 363] on td at bounding box center [762, 355] width 107 height 68
click at [722, 349] on input "checkbox" at bounding box center [729, 356] width 14 height 14
checkbox input "true"
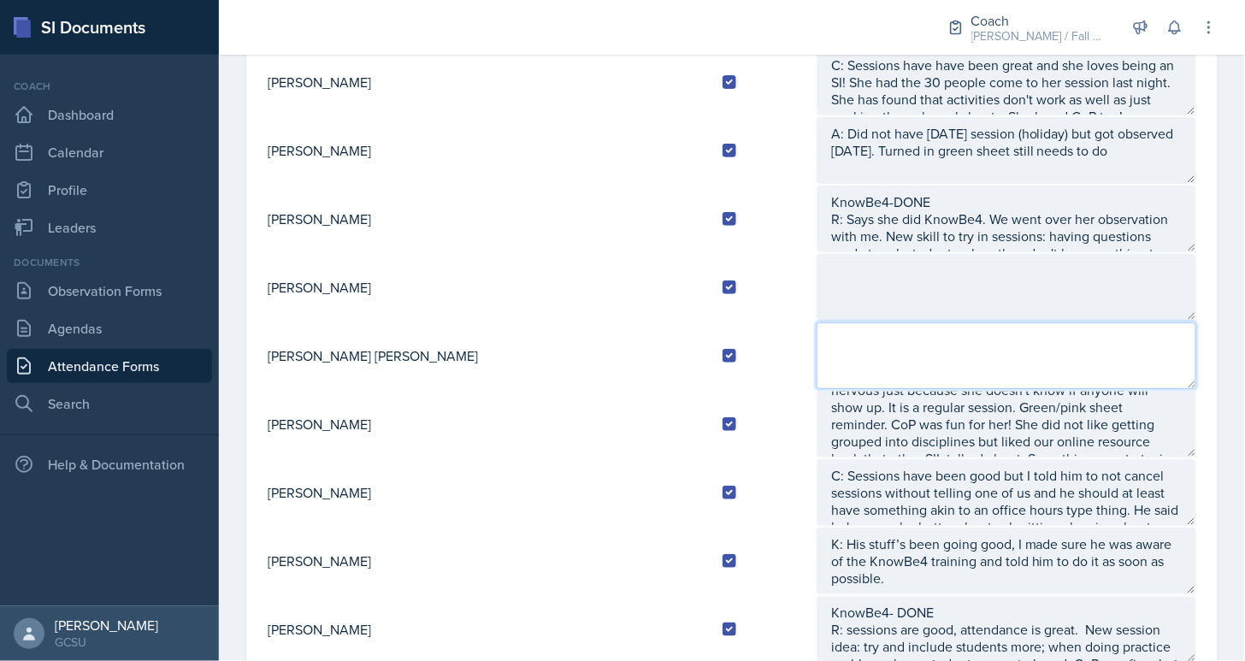
click at [842, 348] on textarea at bounding box center [1007, 355] width 380 height 67
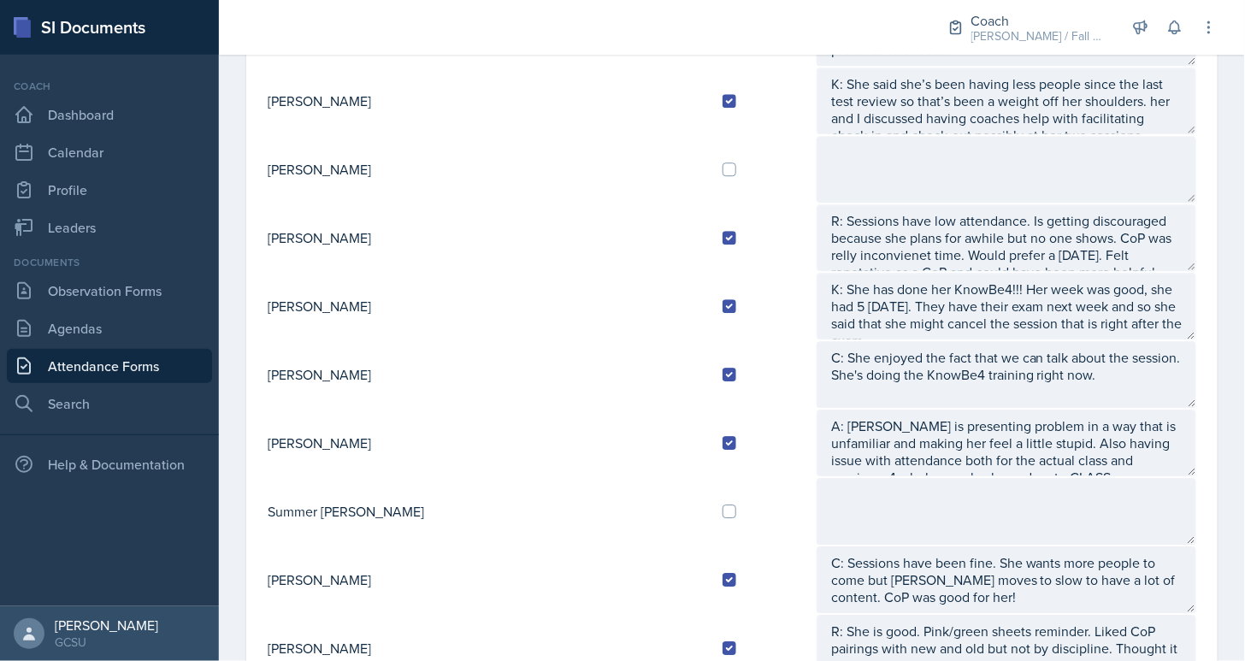
scroll to position [1524, 0]
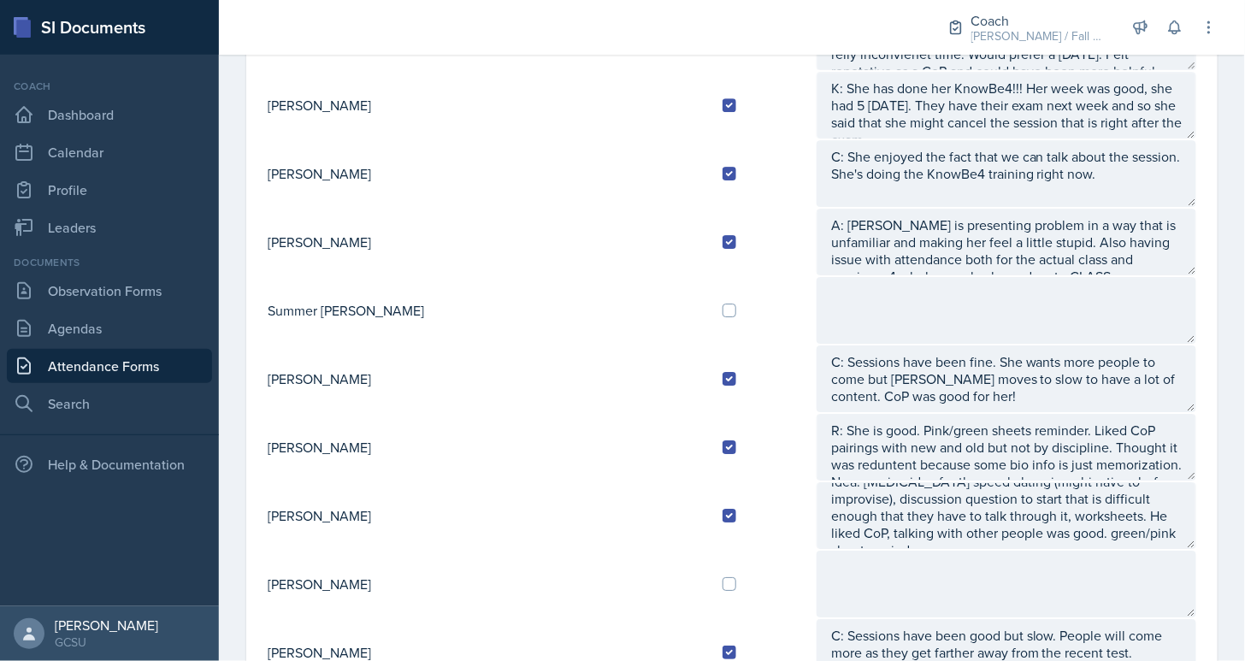
type textarea "A:"
click at [722, 304] on input "checkbox" at bounding box center [729, 311] width 14 height 14
checkbox input "true"
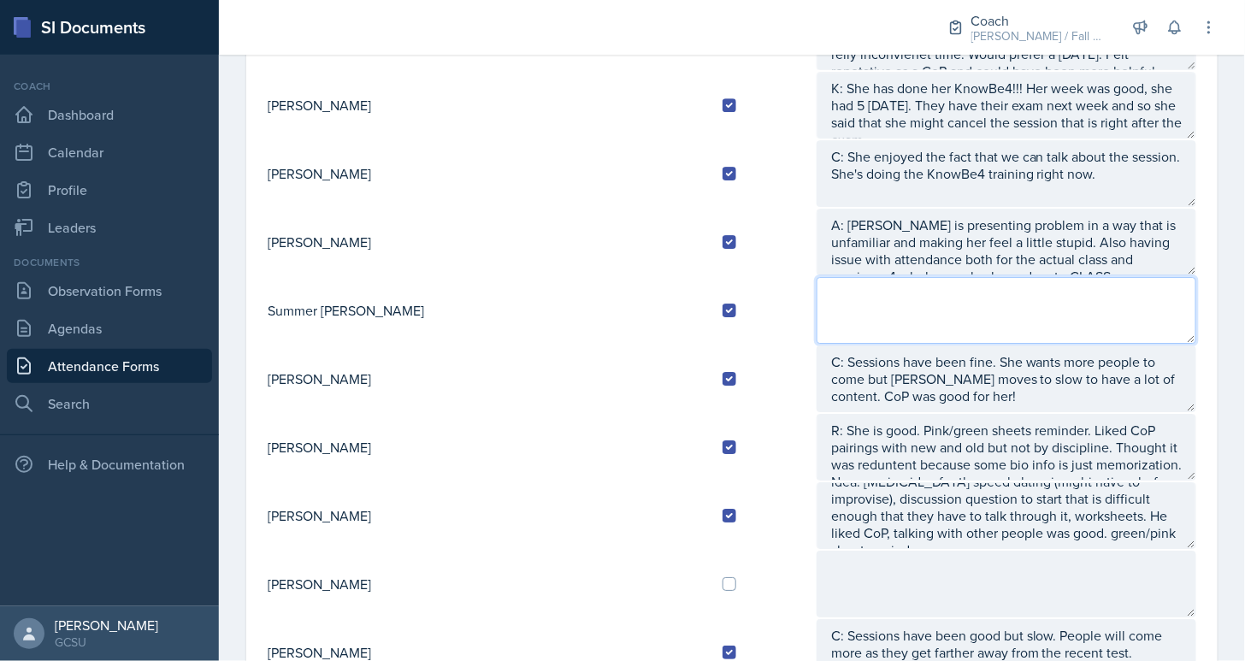
click at [838, 286] on textarea at bounding box center [1007, 310] width 380 height 67
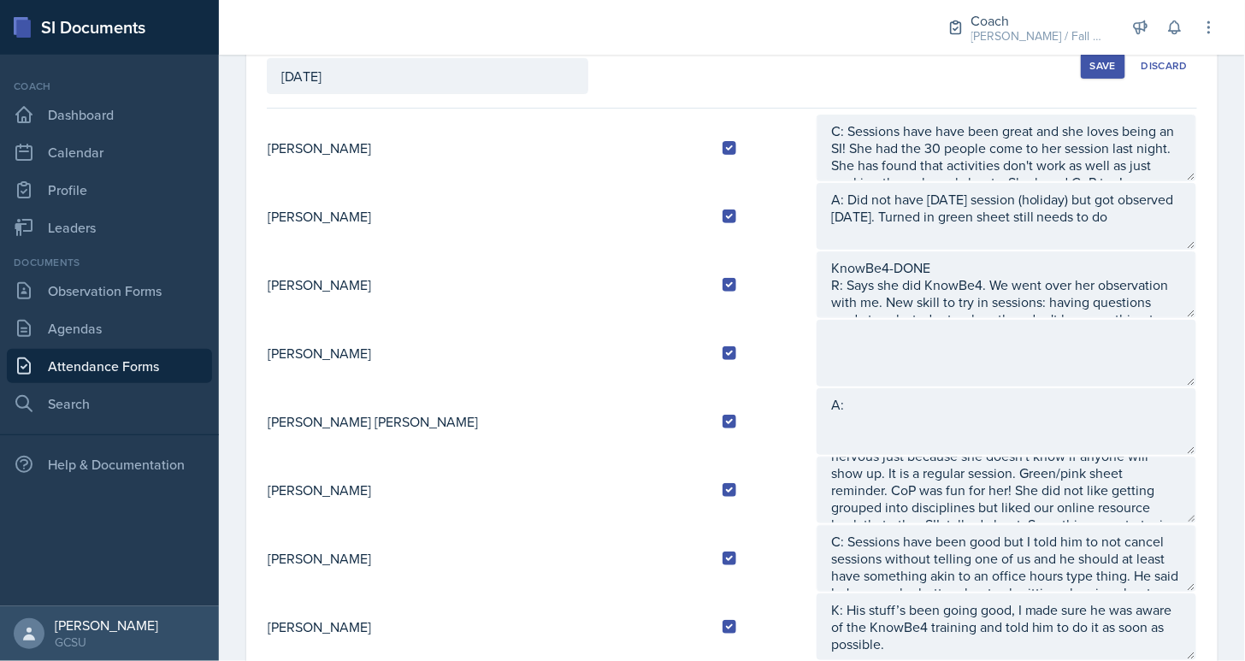
scroll to position [117, 0]
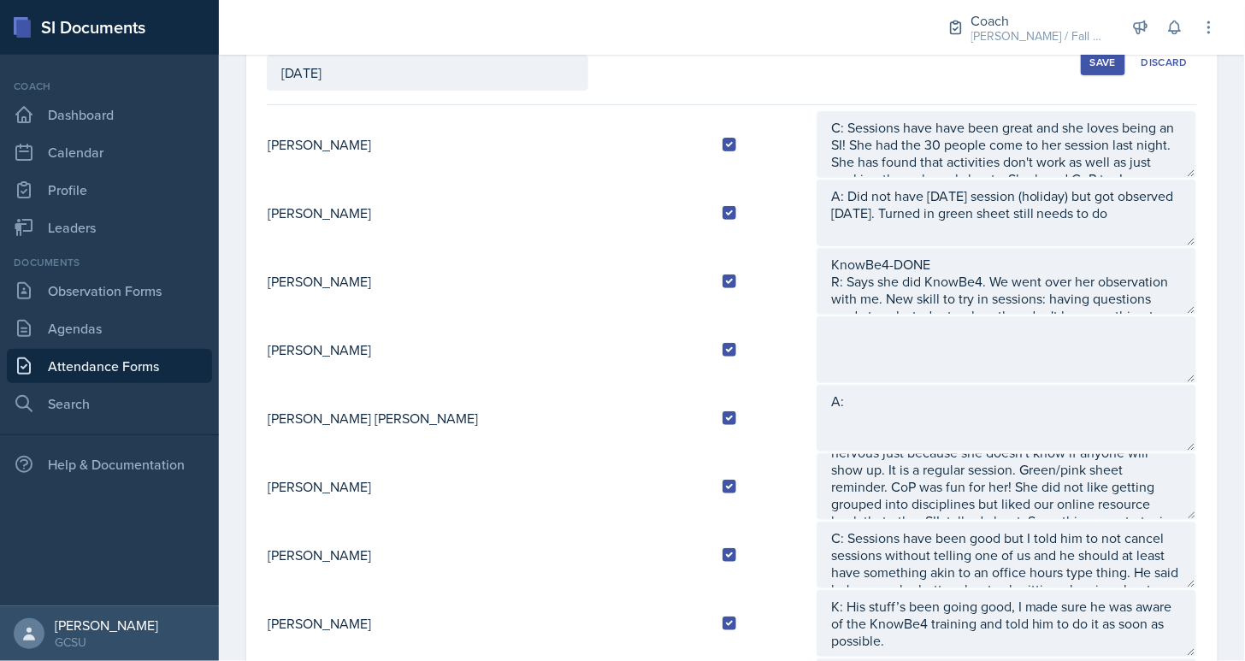
type textarea "A:"
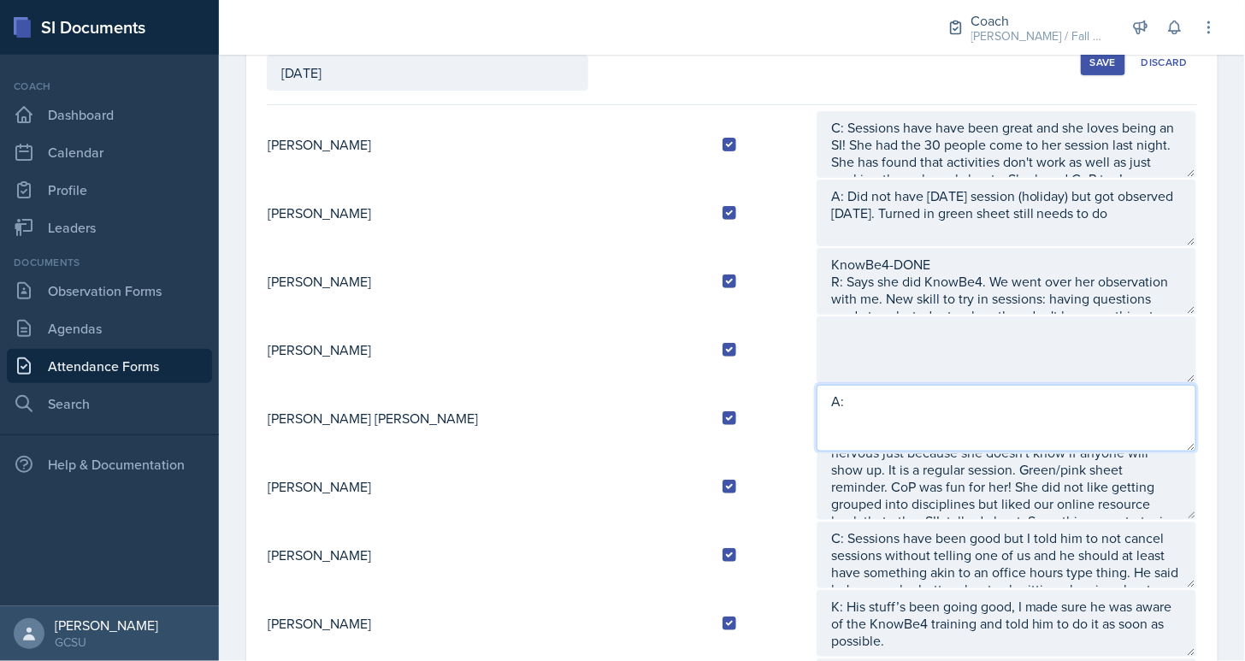
click at [817, 410] on textarea "A:" at bounding box center [1007, 418] width 380 height 67
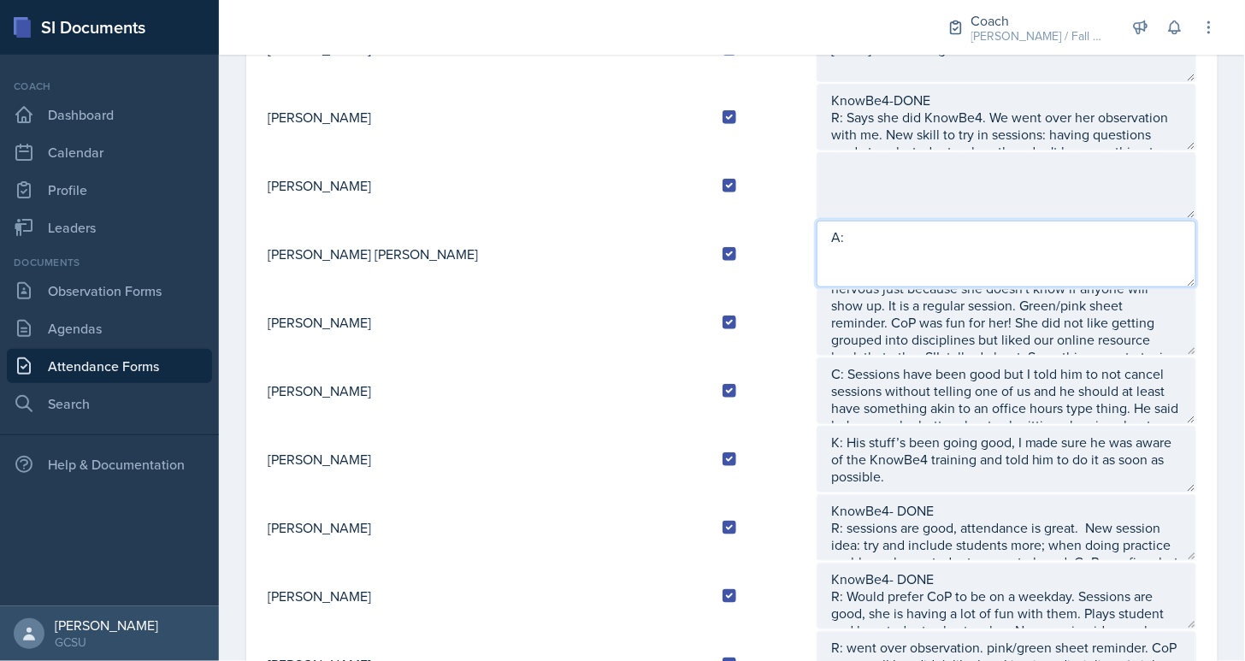
scroll to position [0, 0]
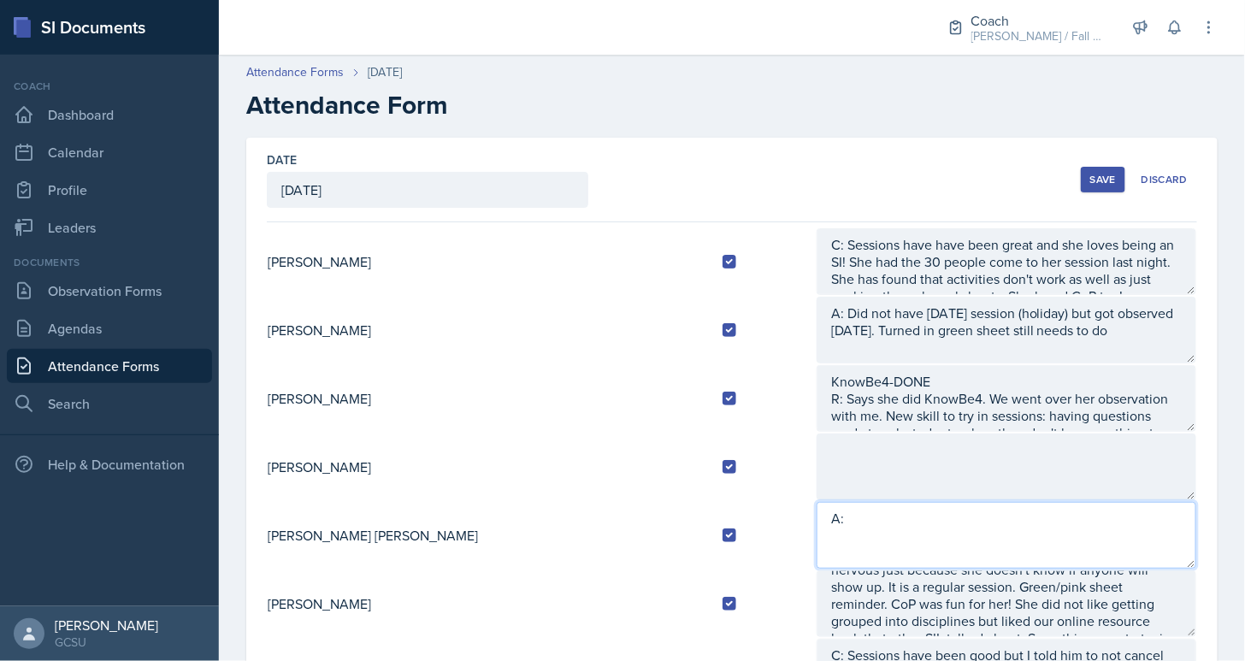
type textarea "A:"
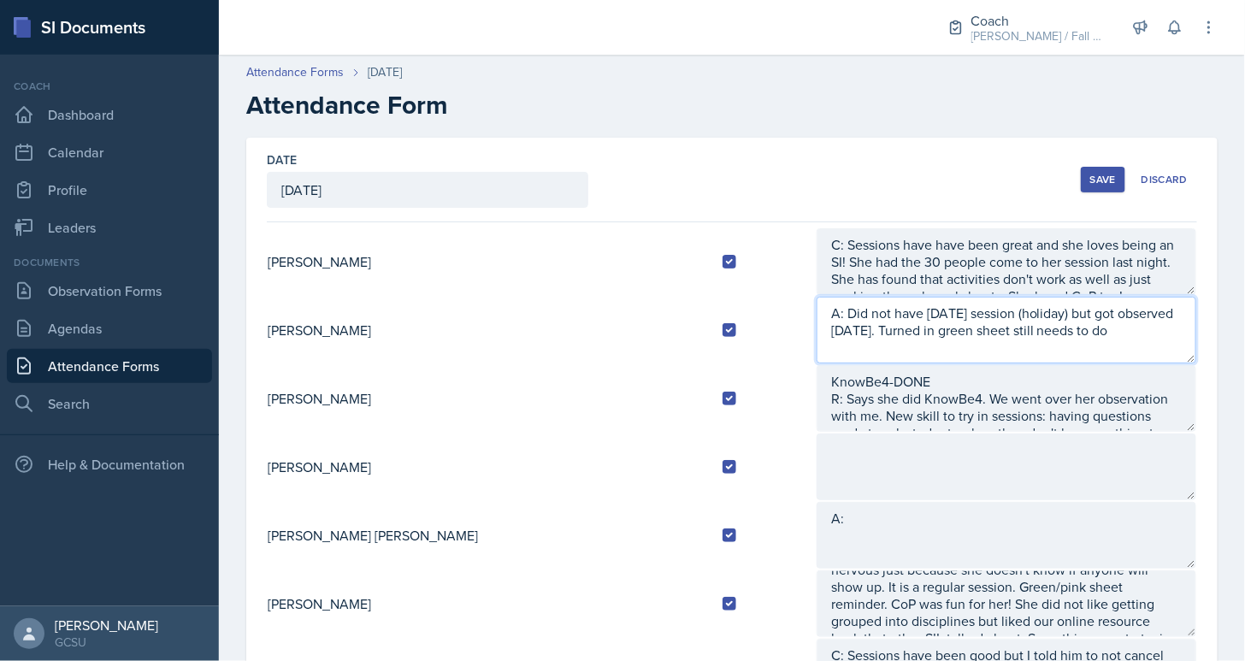
click at [1047, 333] on textarea "A: Did not have [DATE] session (holiday) but got observed [DATE]. Turned in gre…" at bounding box center [1007, 330] width 380 height 67
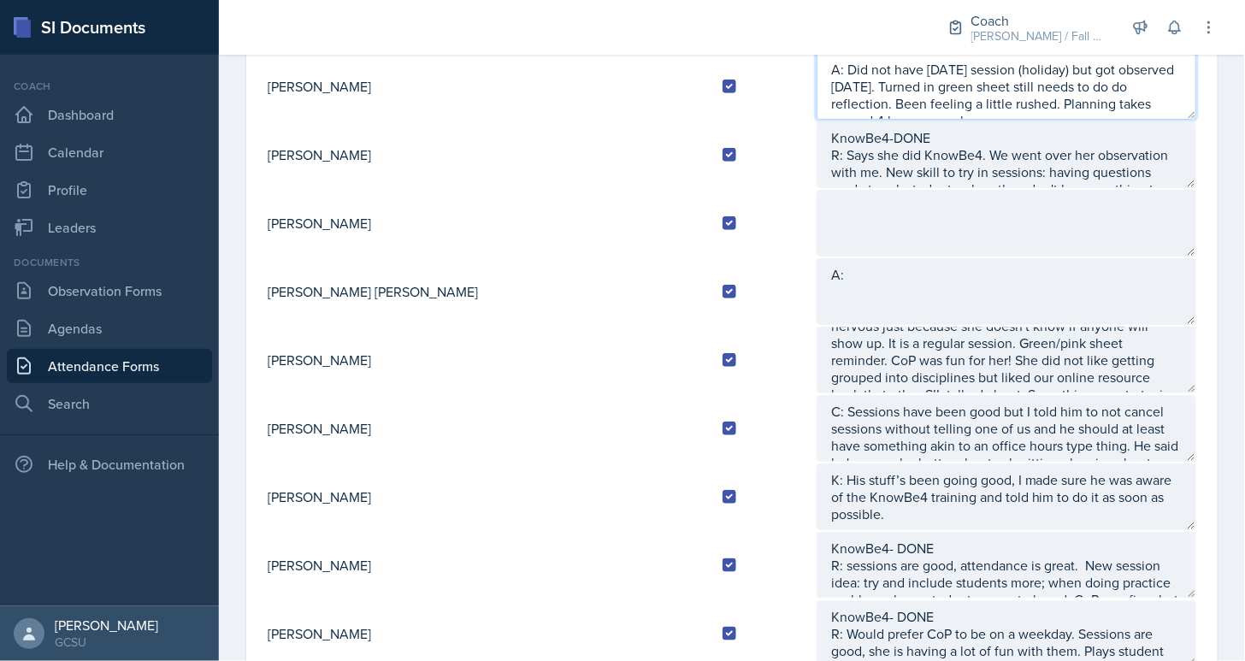
scroll to position [239, 0]
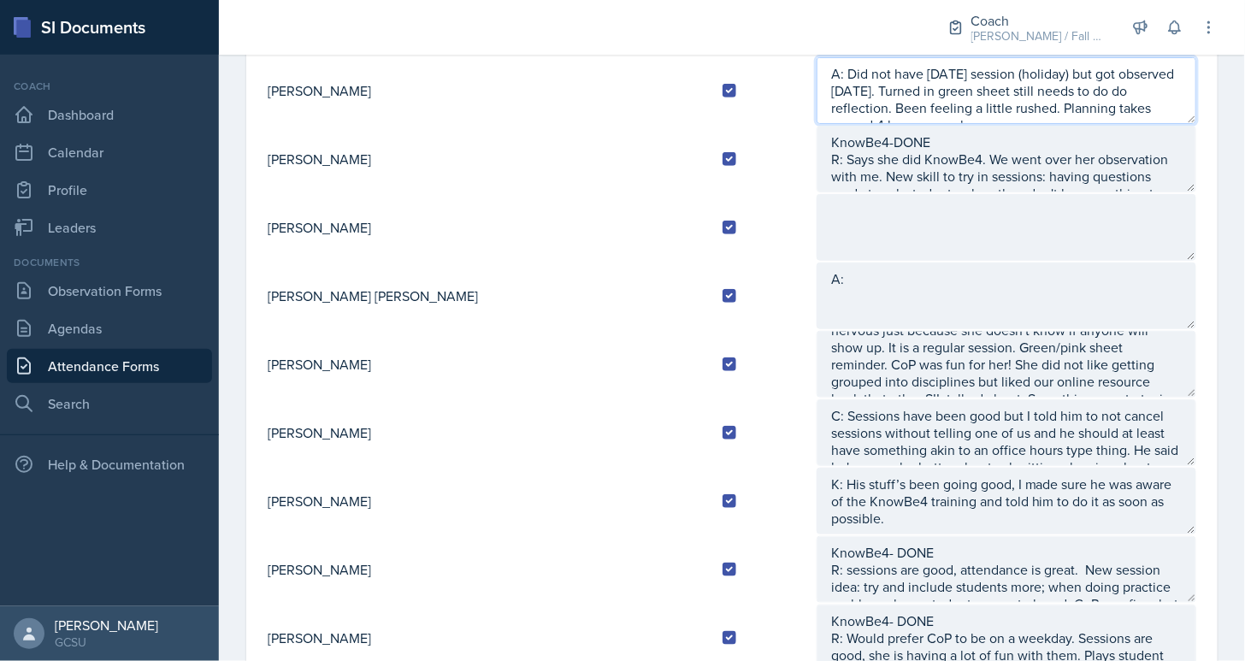
type textarea "A: Did not have [DATE] session (holiday) but got observed [DATE]. Turned in gre…"
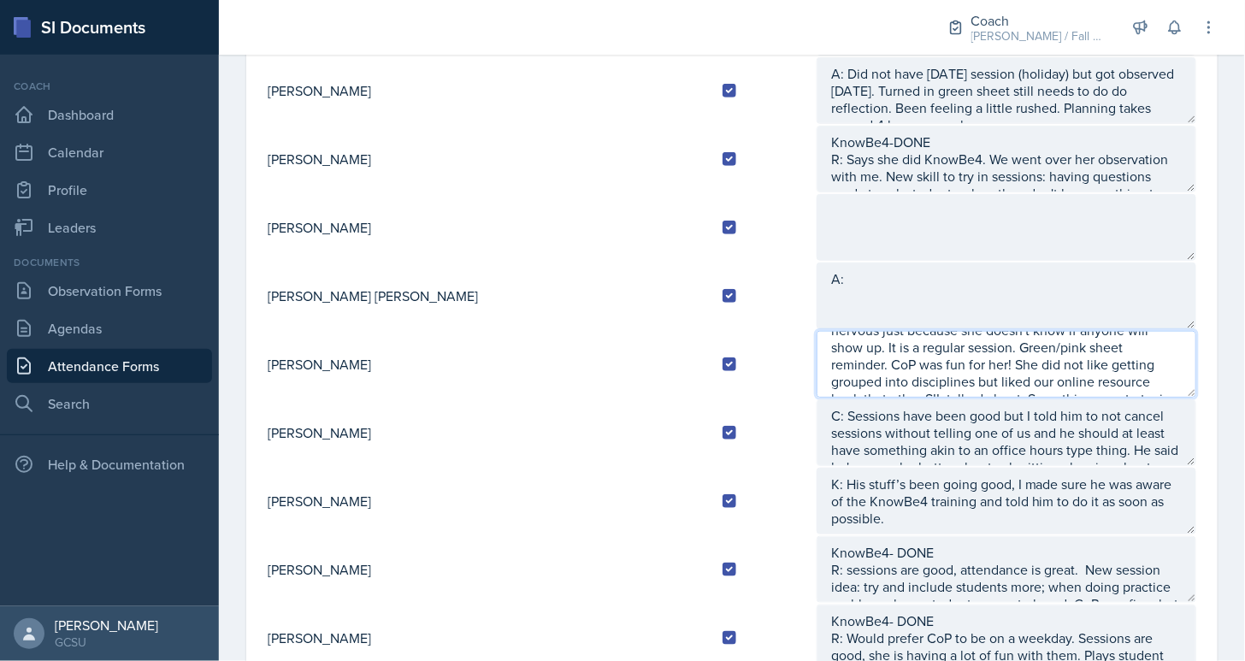
click at [858, 345] on textarea "R: Is getting observed by [PERSON_NAME] tonight! Feels nervous just because she…" at bounding box center [1007, 364] width 380 height 67
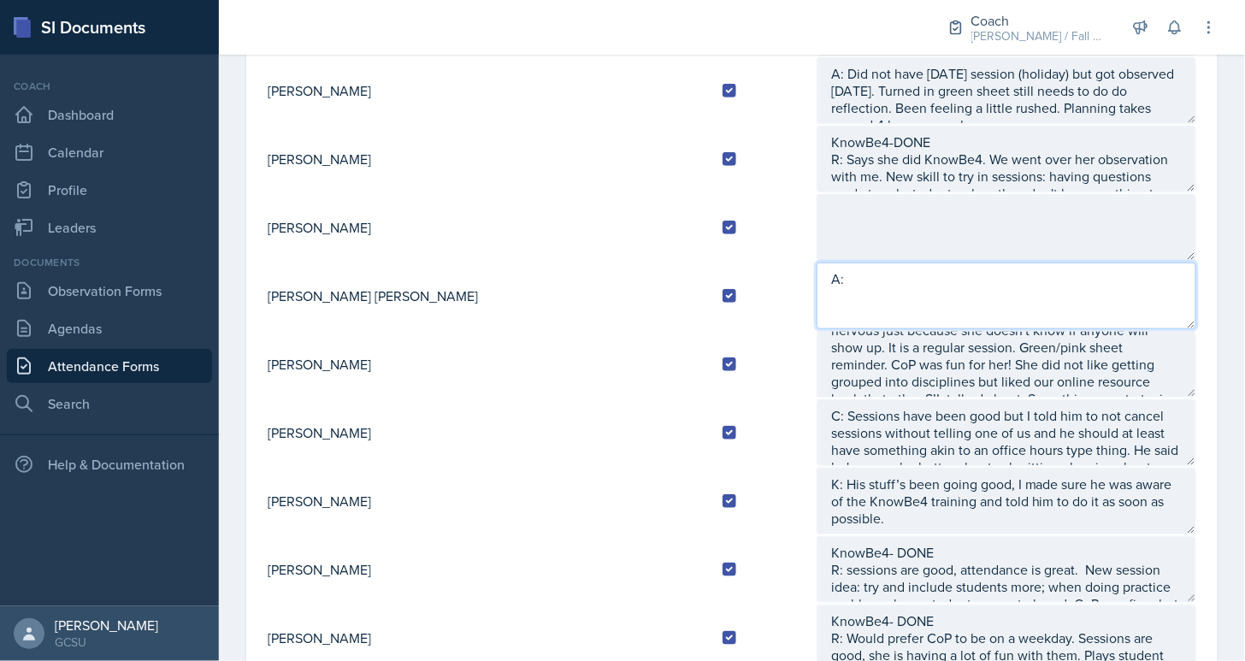
click at [817, 290] on textarea "A:" at bounding box center [1007, 295] width 380 height 67
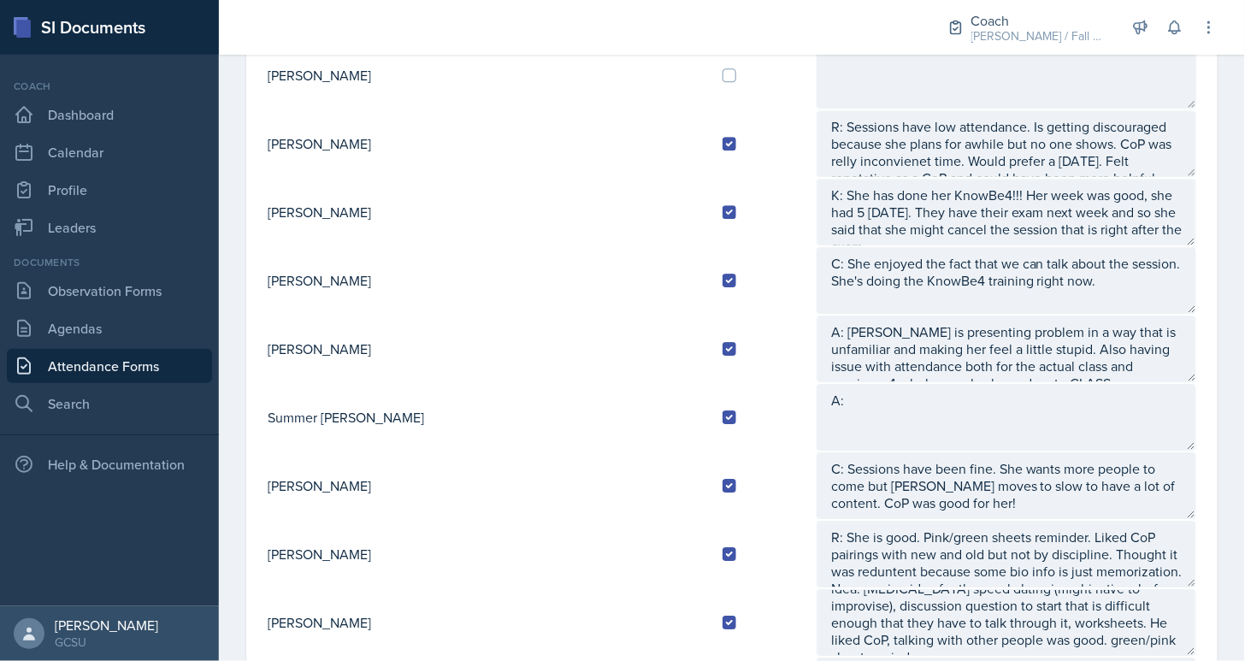
scroll to position [1448, 0]
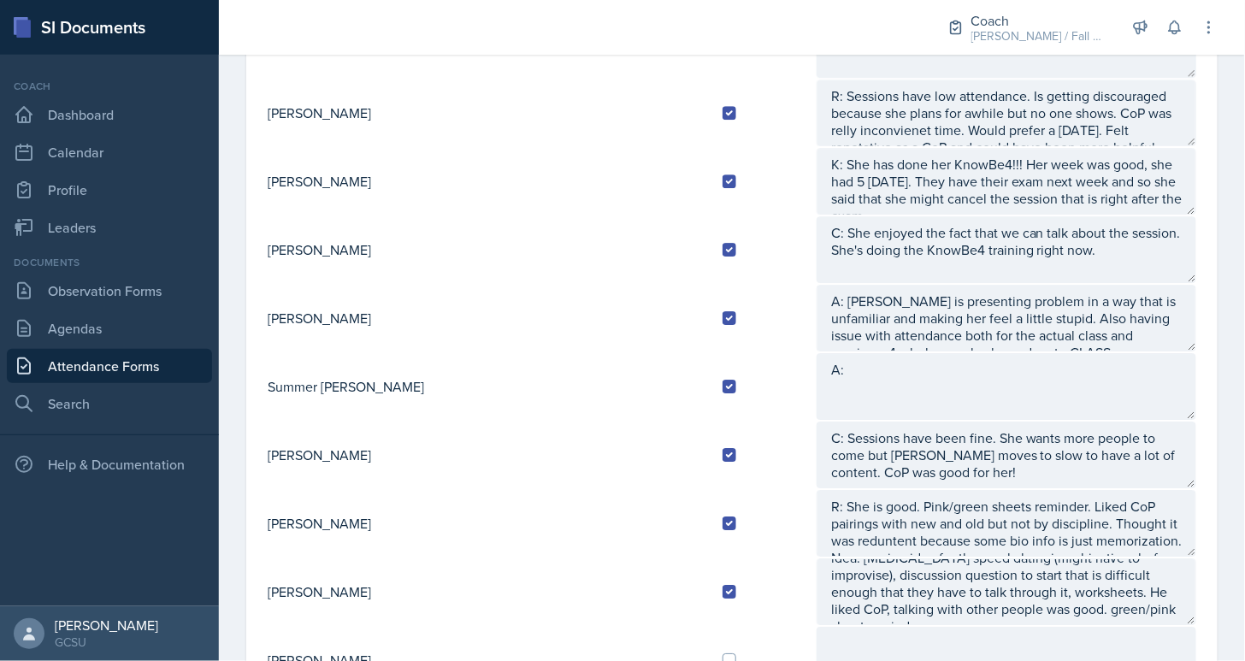
type textarea "A: Turned in greensheet, did KnowBe4, and LC reapplication. Planning taking abo…"
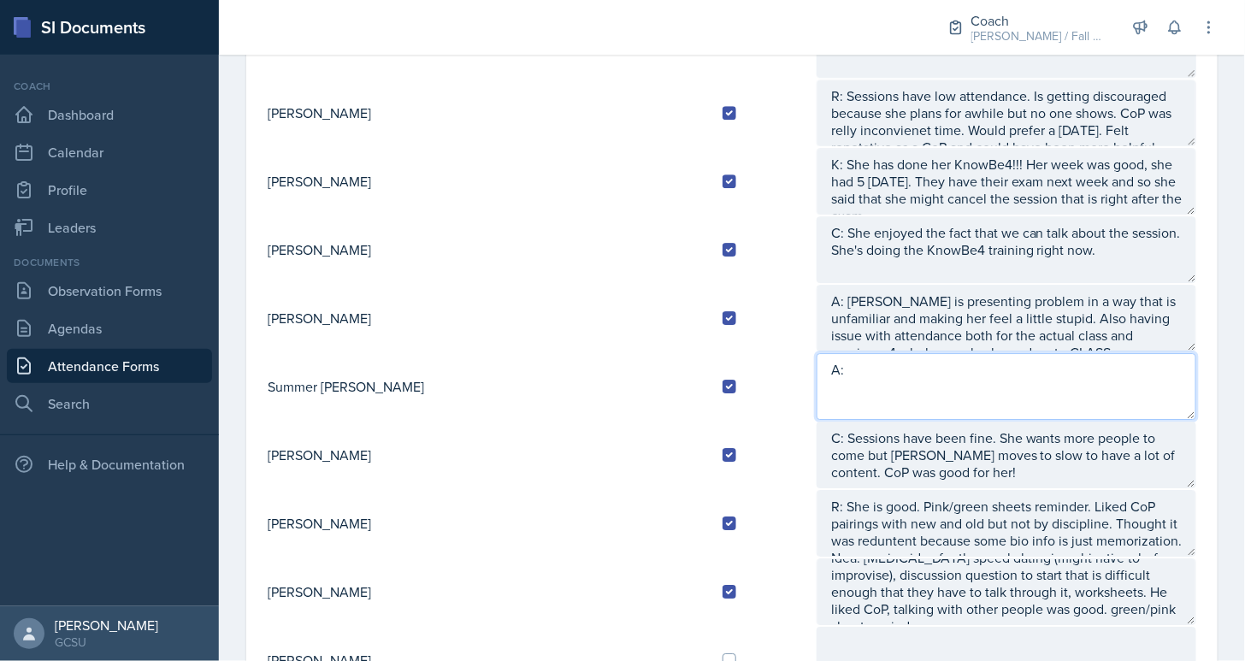
click at [819, 370] on textarea "A:" at bounding box center [1007, 386] width 380 height 67
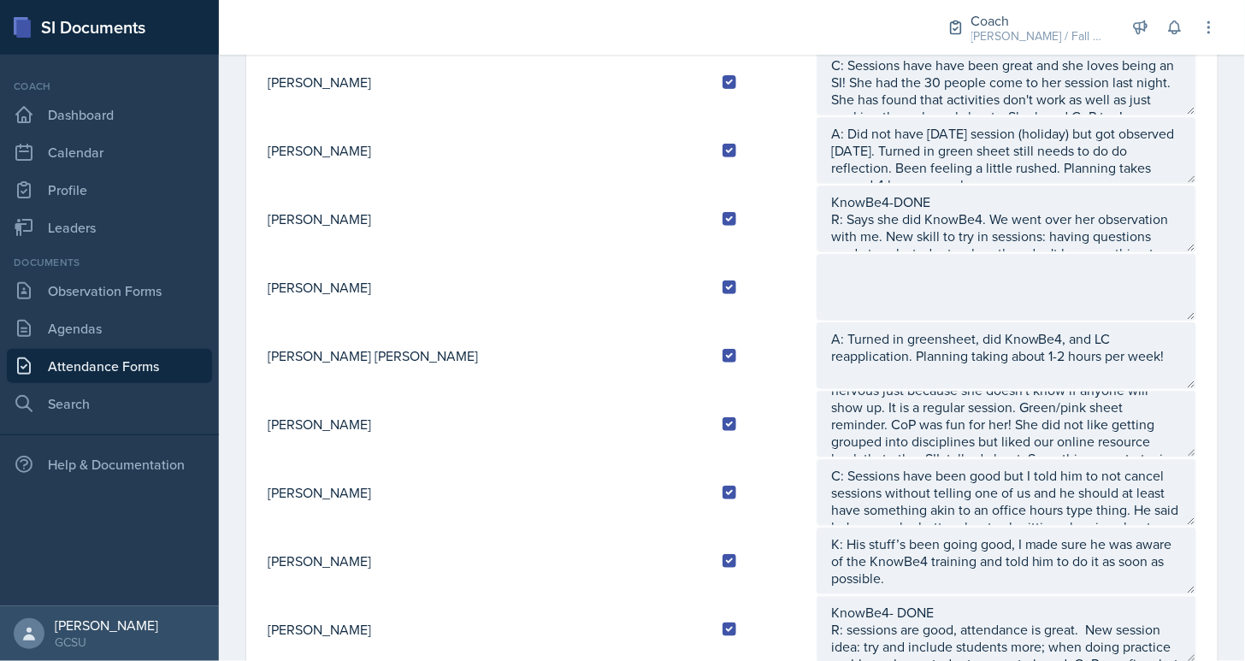
scroll to position [35, 0]
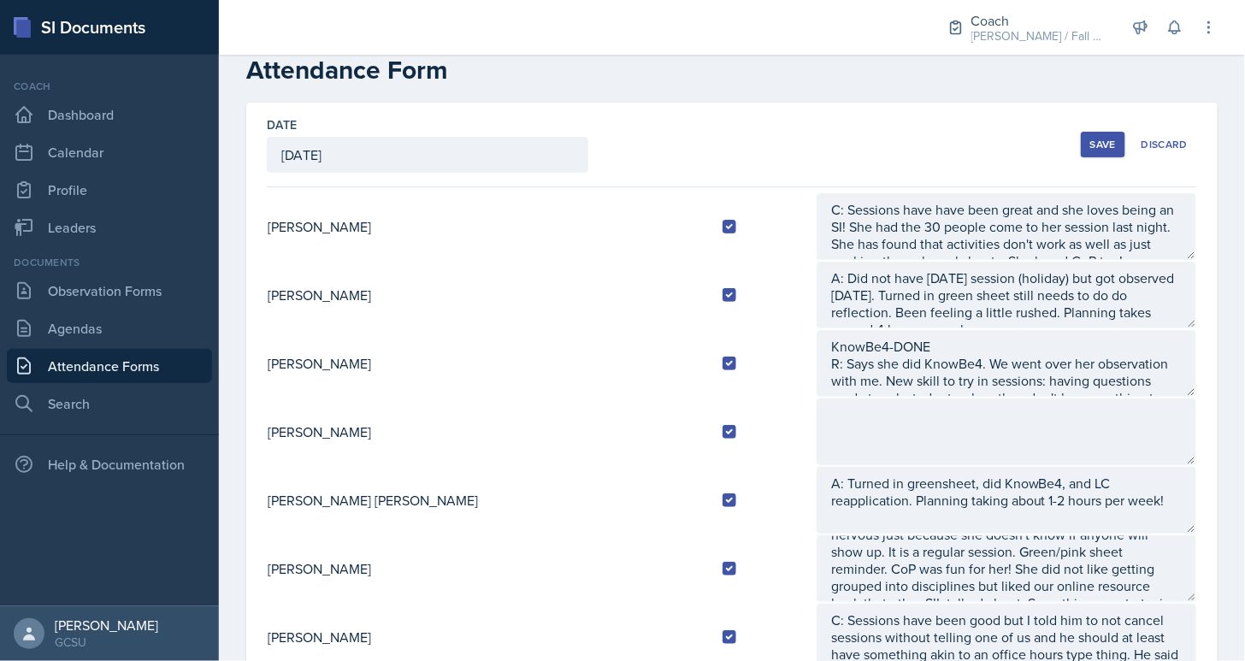
type textarea "A: KnowBe4 and"
click at [727, 475] on td at bounding box center [762, 500] width 107 height 68
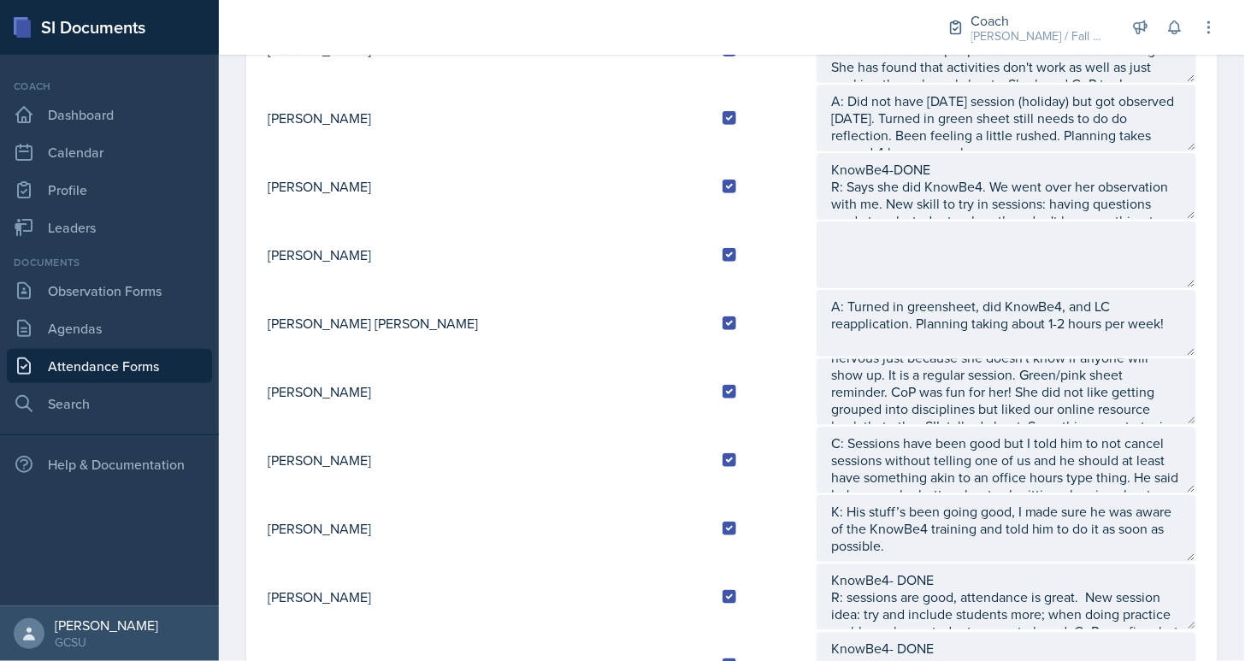
scroll to position [227, 0]
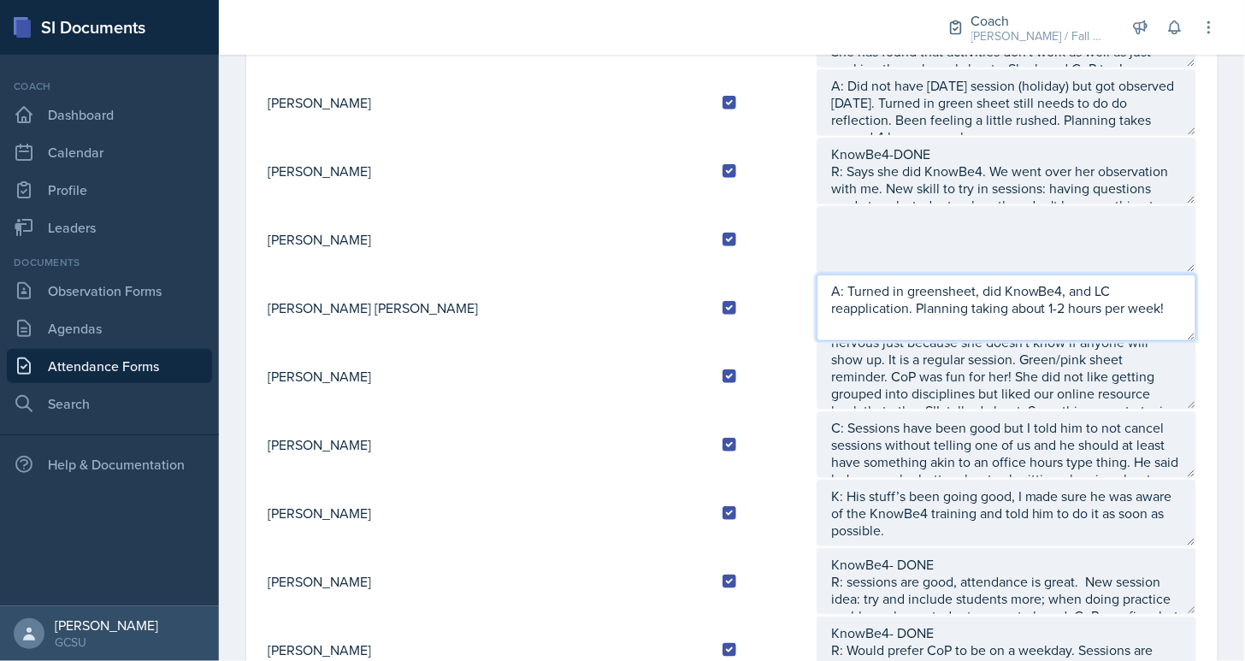
click at [1023, 316] on textarea "A: Turned in greensheet, did KnowBe4, and LC reapplication. Planning taking abo…" at bounding box center [1007, 307] width 380 height 67
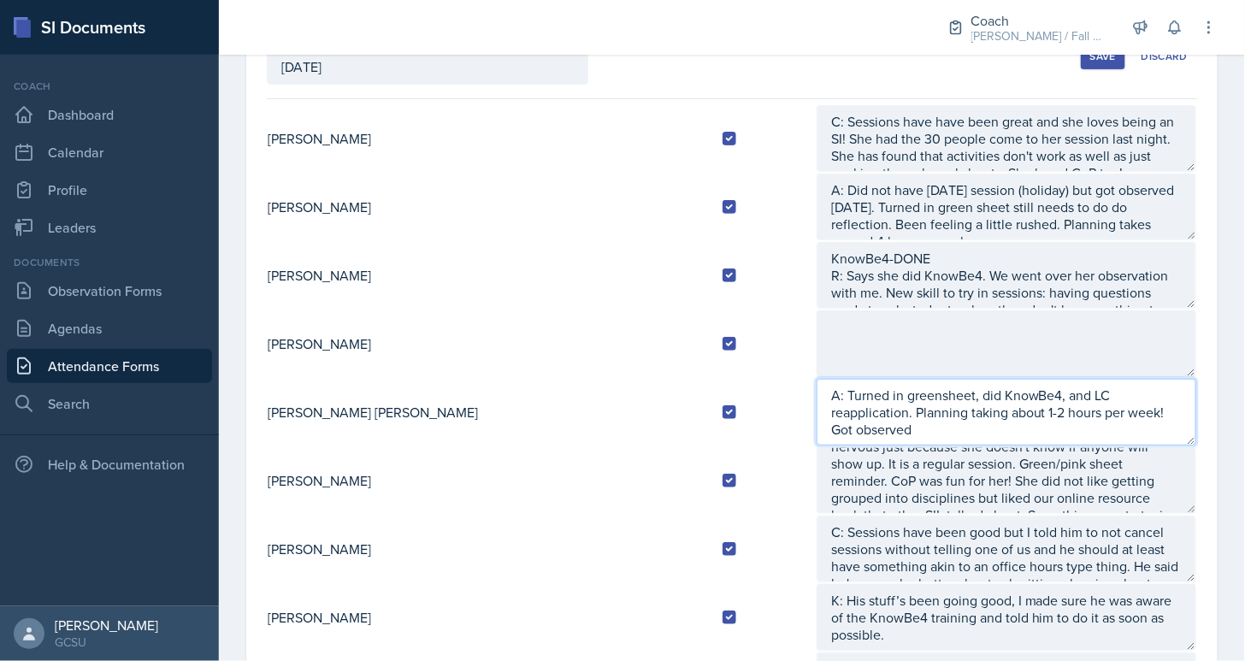
scroll to position [124, 0]
click at [1113, 411] on textarea "A: Turned in greensheet, did KnowBe4, and LC reapplication. Planning taking abo…" at bounding box center [1007, 411] width 380 height 67
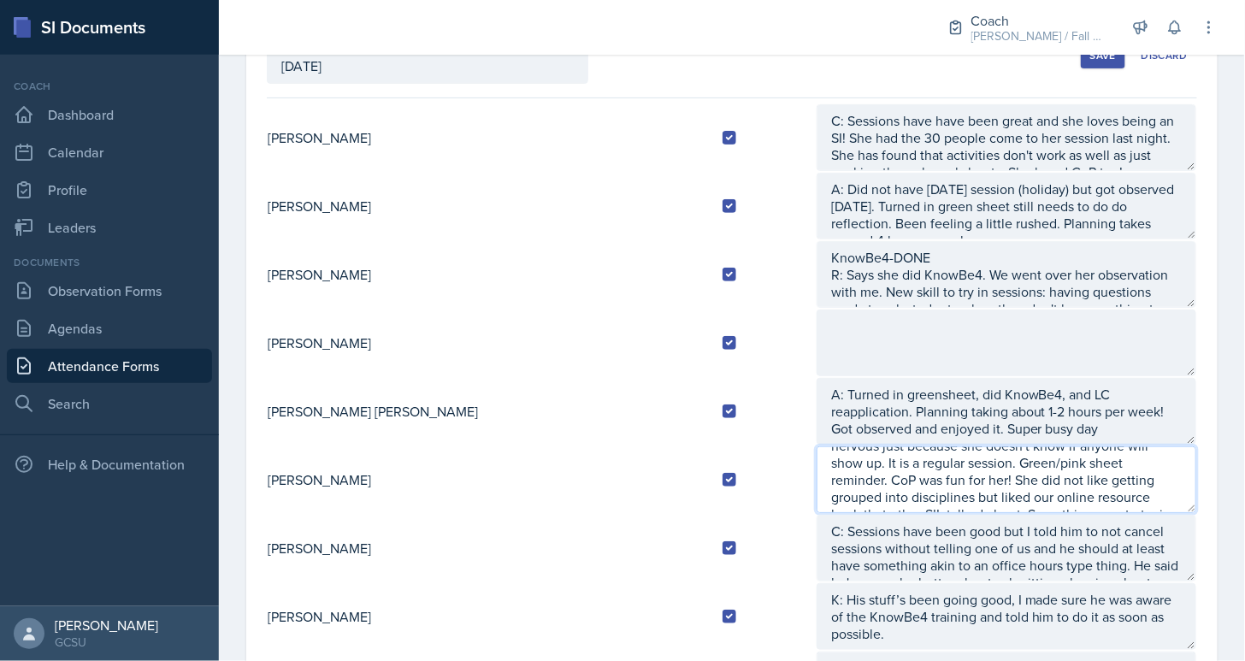
click at [1045, 446] on textarea "R: Is getting observed by [PERSON_NAME] tonight! Feels nervous just because she…" at bounding box center [1007, 479] width 380 height 67
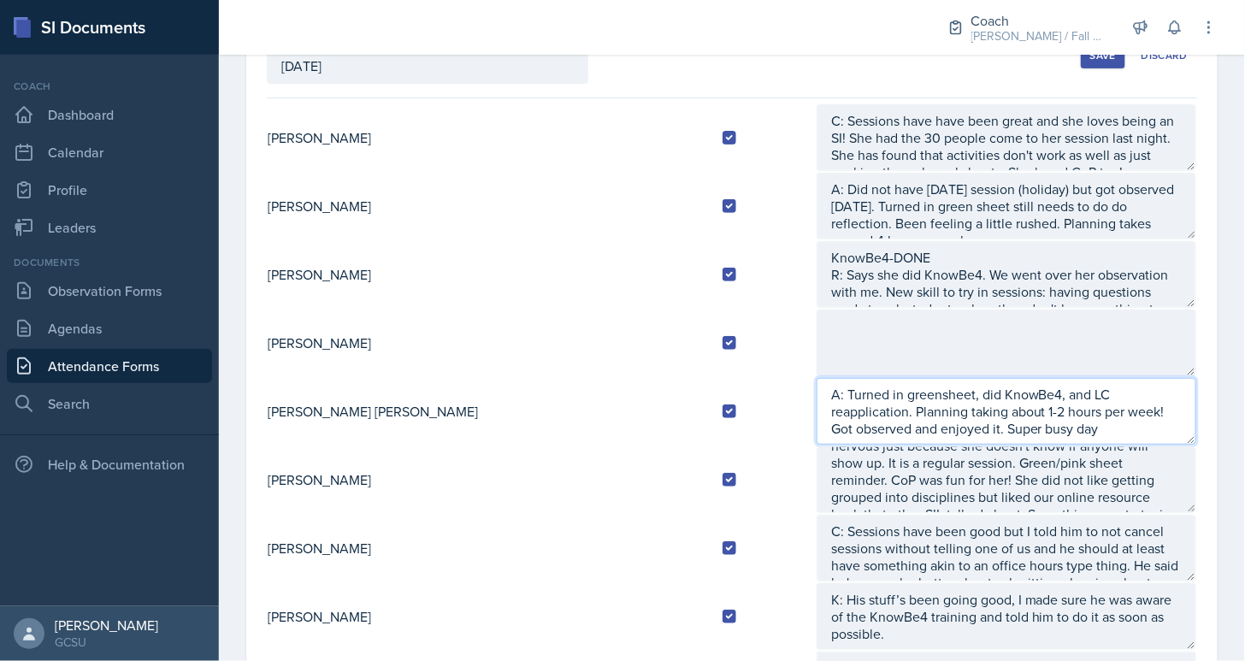
click at [976, 437] on textarea "A: Turned in greensheet, did KnowBe4, and LC reapplication. Planning taking abo…" at bounding box center [1007, 411] width 380 height 67
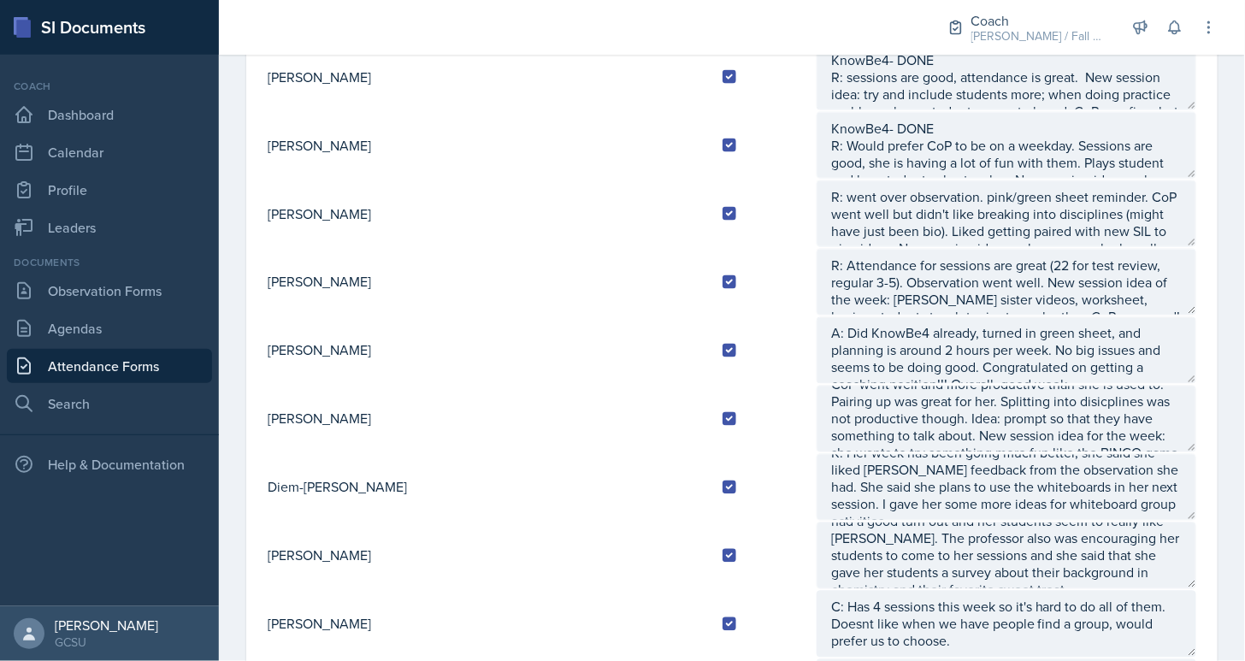
scroll to position [0, 0]
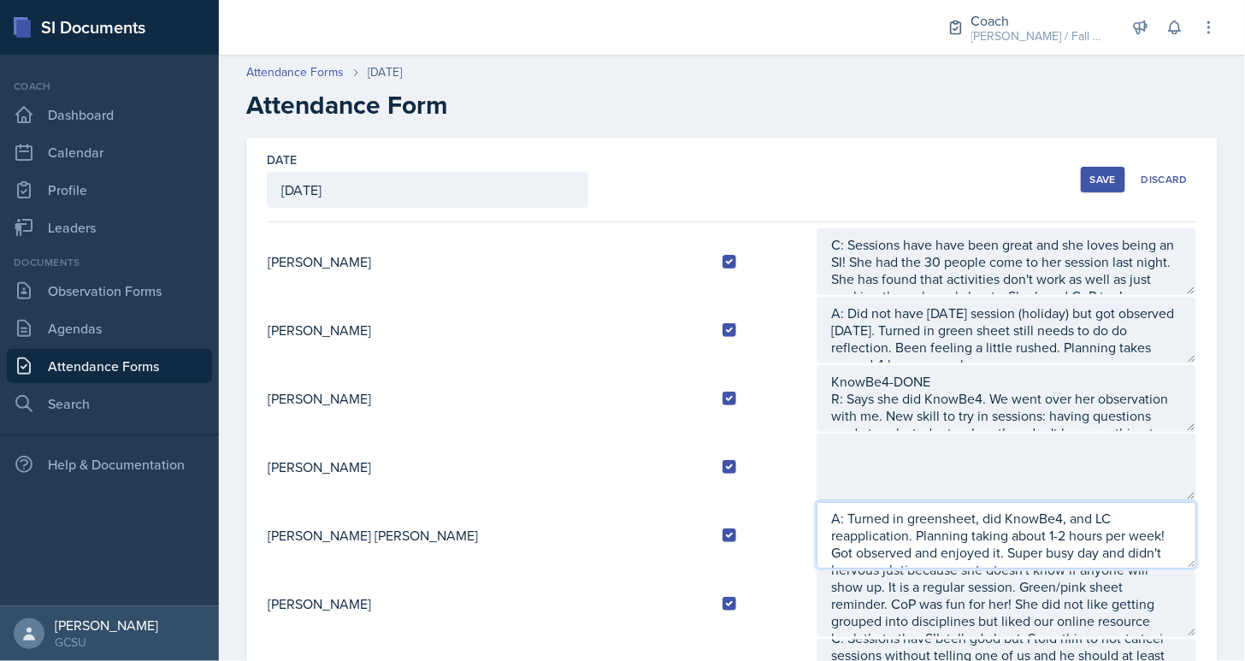
click at [1013, 549] on textarea "A: Turned in greensheet, did KnowBe4, and LC reapplication. Planning taking abo…" at bounding box center [1007, 535] width 380 height 67
click at [1092, 550] on textarea "A: Turned in greensheet, did KnowBe4, and LC reapplication. Planning taking abo…" at bounding box center [1007, 535] width 380 height 67
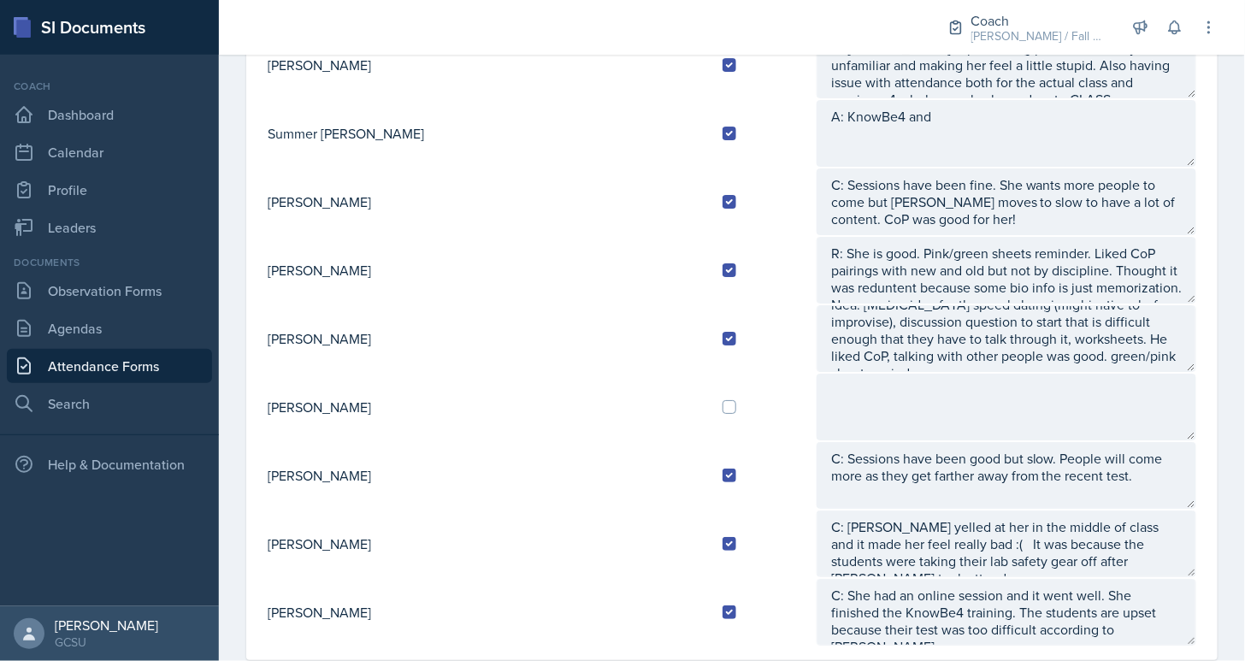
scroll to position [1703, 0]
type textarea "A: Turned in greensheet, did KnowBe4, and LC reapplication. Planning taking abo…"
click at [709, 377] on td at bounding box center [762, 405] width 107 height 68
click at [722, 398] on div at bounding box center [762, 405] width 80 height 14
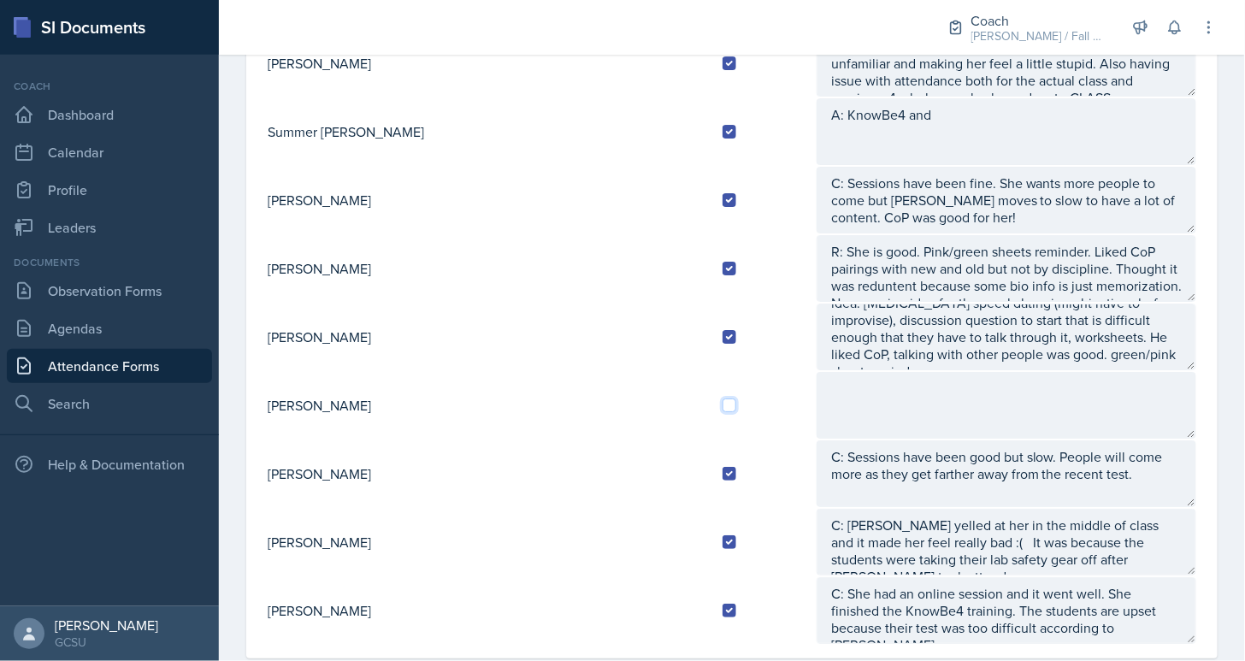
click at [722, 398] on input "checkbox" at bounding box center [729, 405] width 14 height 14
checkbox input "true"
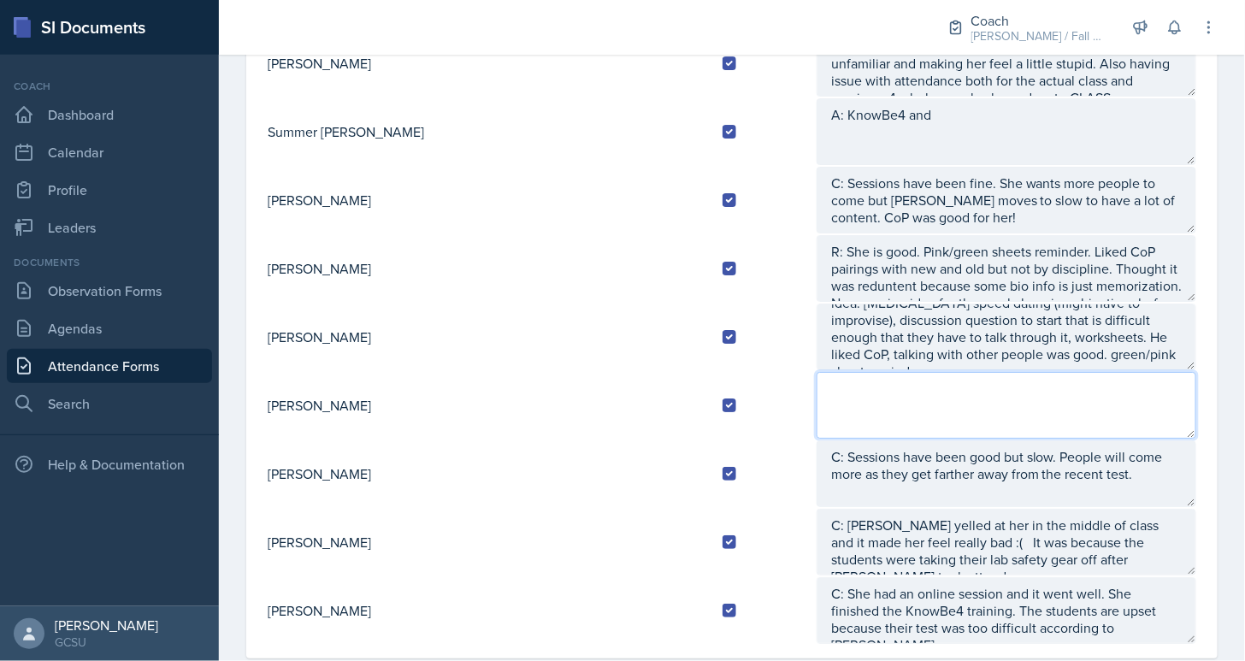
click at [817, 383] on textarea at bounding box center [1007, 405] width 380 height 67
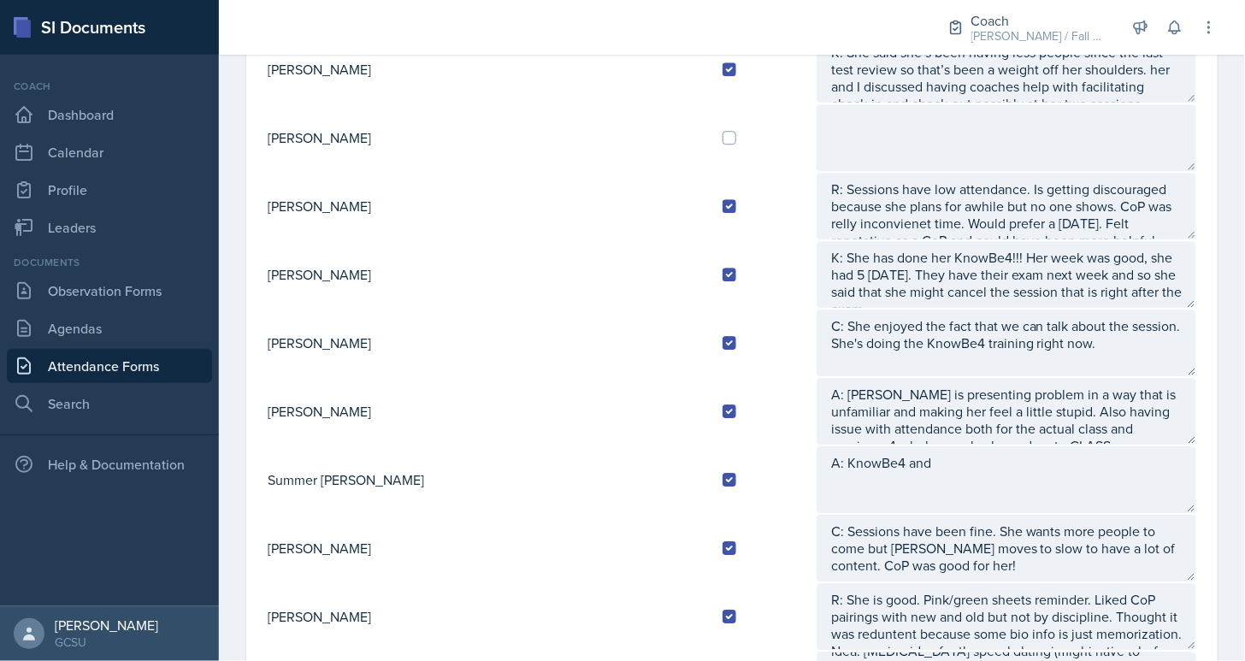
scroll to position [1353, 0]
type textarea "A:"
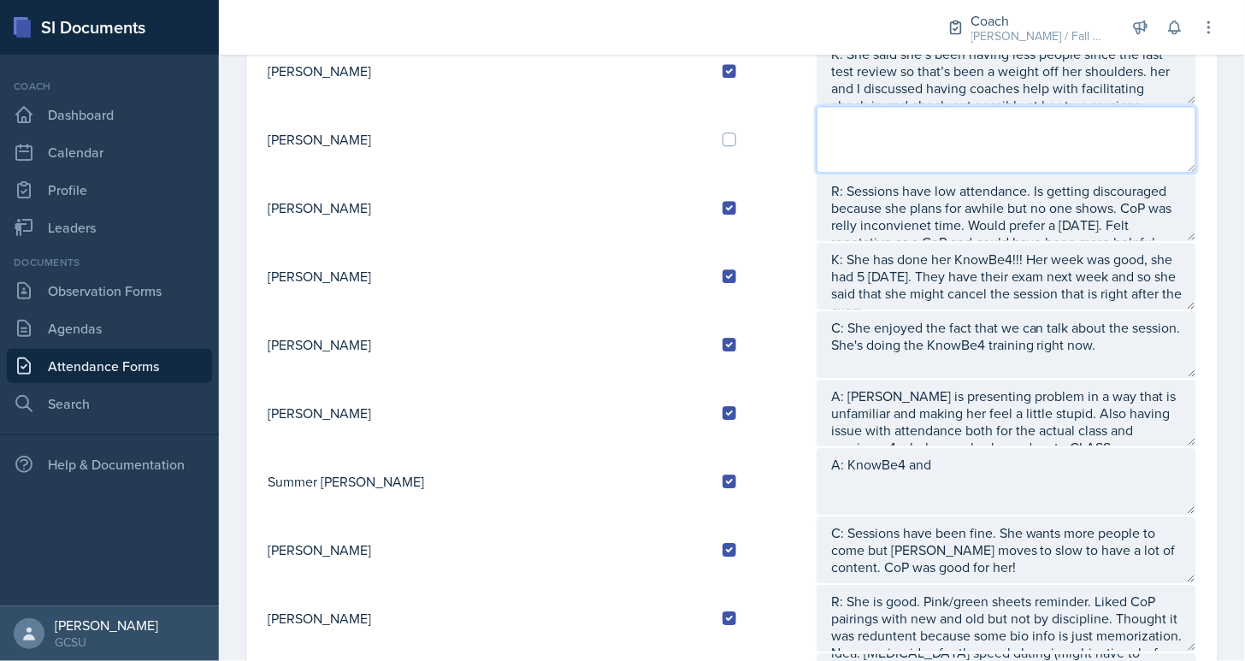
click at [817, 126] on textarea at bounding box center [1007, 139] width 380 height 67
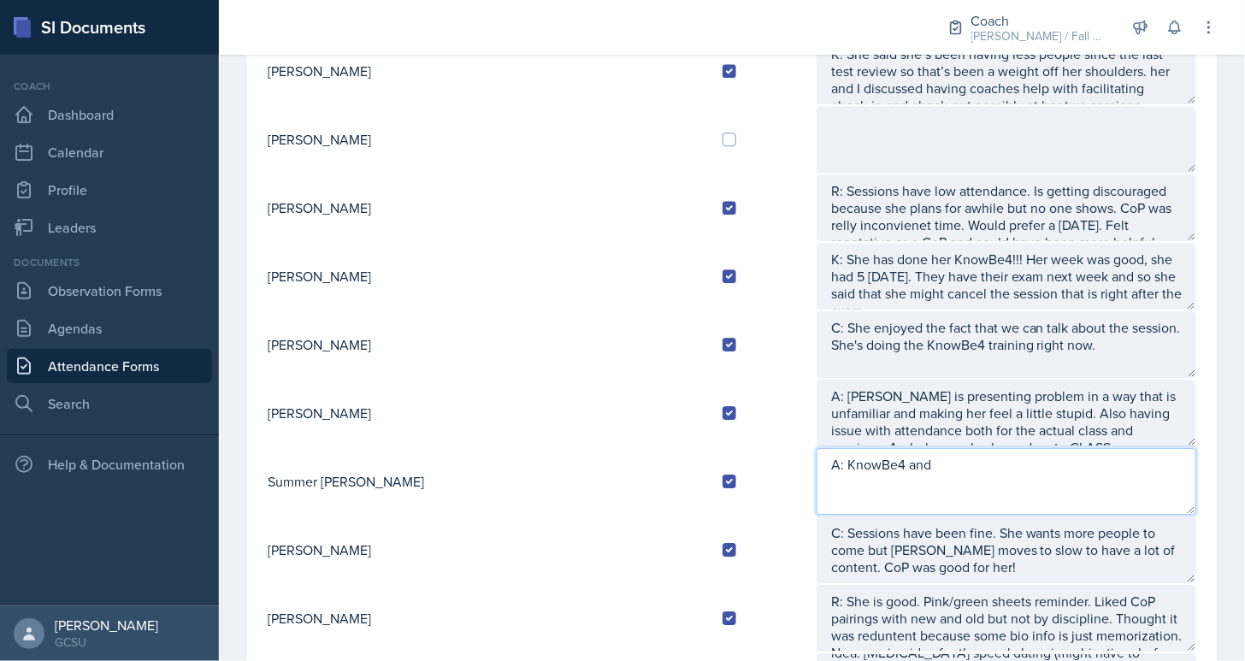
click at [927, 452] on textarea "A: KnowBe4 and" at bounding box center [1007, 481] width 380 height 67
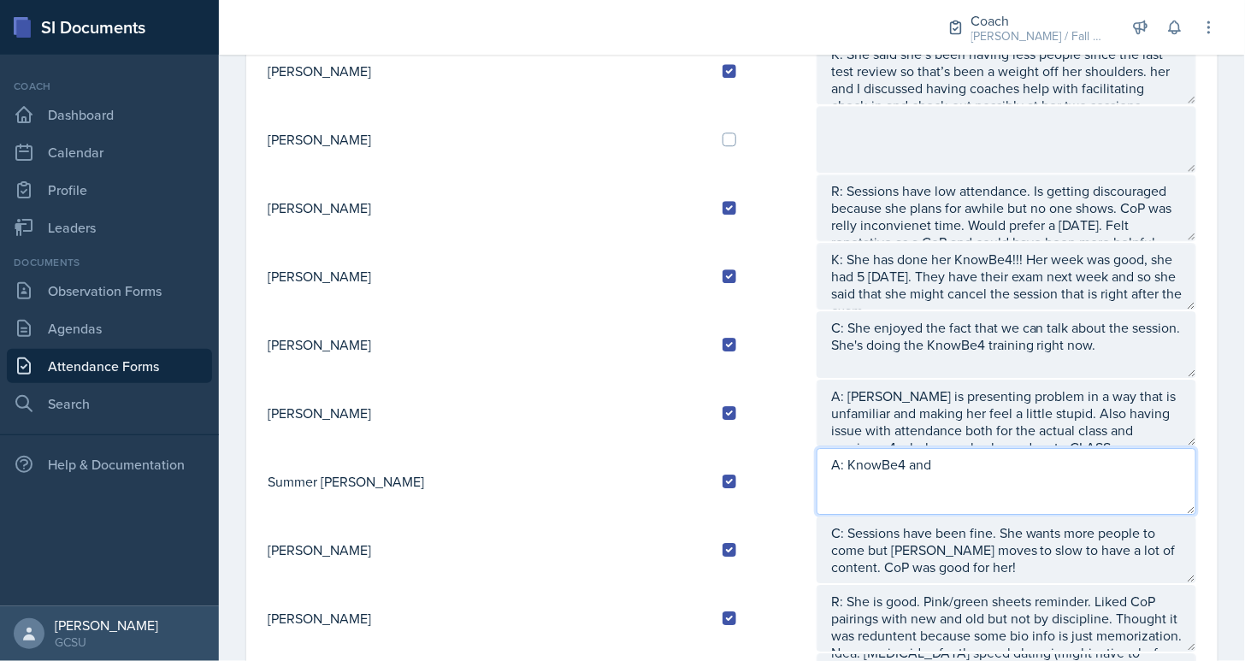
click at [927, 452] on textarea "A: KnowBe4 and" at bounding box center [1007, 481] width 380 height 67
click at [878, 461] on textarea "A: KnowBe4 and" at bounding box center [1007, 481] width 380 height 67
click at [877, 460] on textarea "A: KnowBe4 and" at bounding box center [1007, 481] width 380 height 67
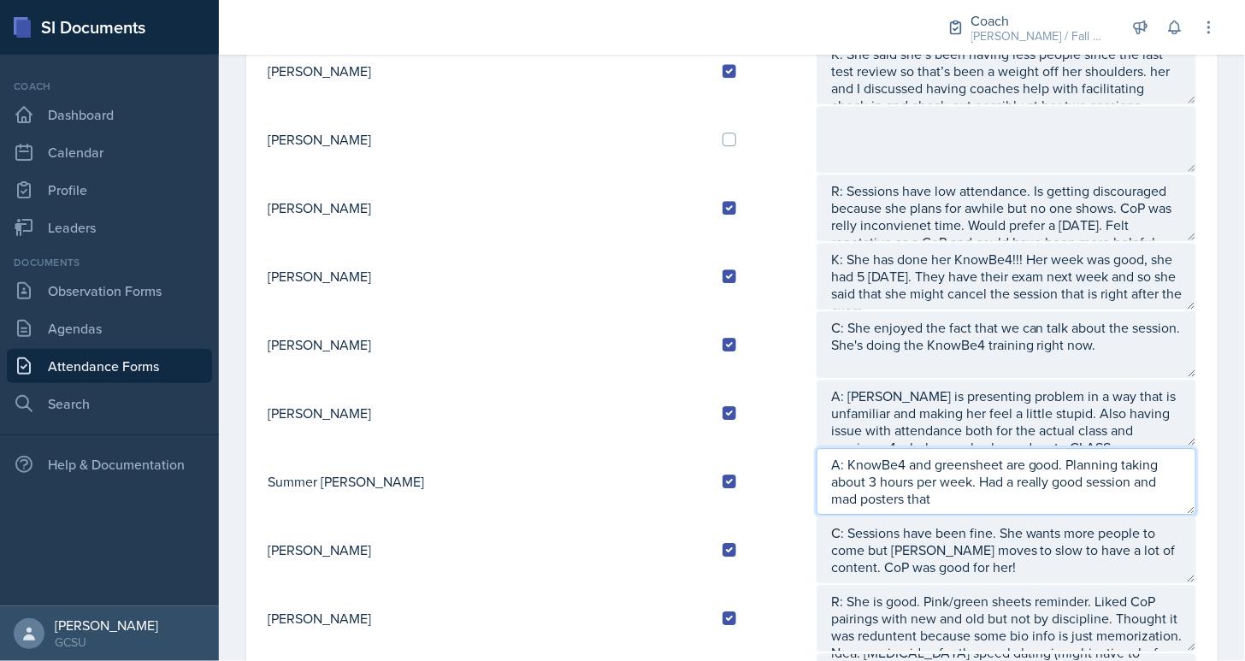
click at [1023, 460] on textarea "A: KnowBe4 and greensheet are good. Planning taking about 3 hours per week. Had…" at bounding box center [1007, 481] width 380 height 67
click at [1189, 460] on textarea "A: KnowBe4 and greensheet are good. Planning taking about 3 hours per week. Had…" at bounding box center [1007, 481] width 380 height 67
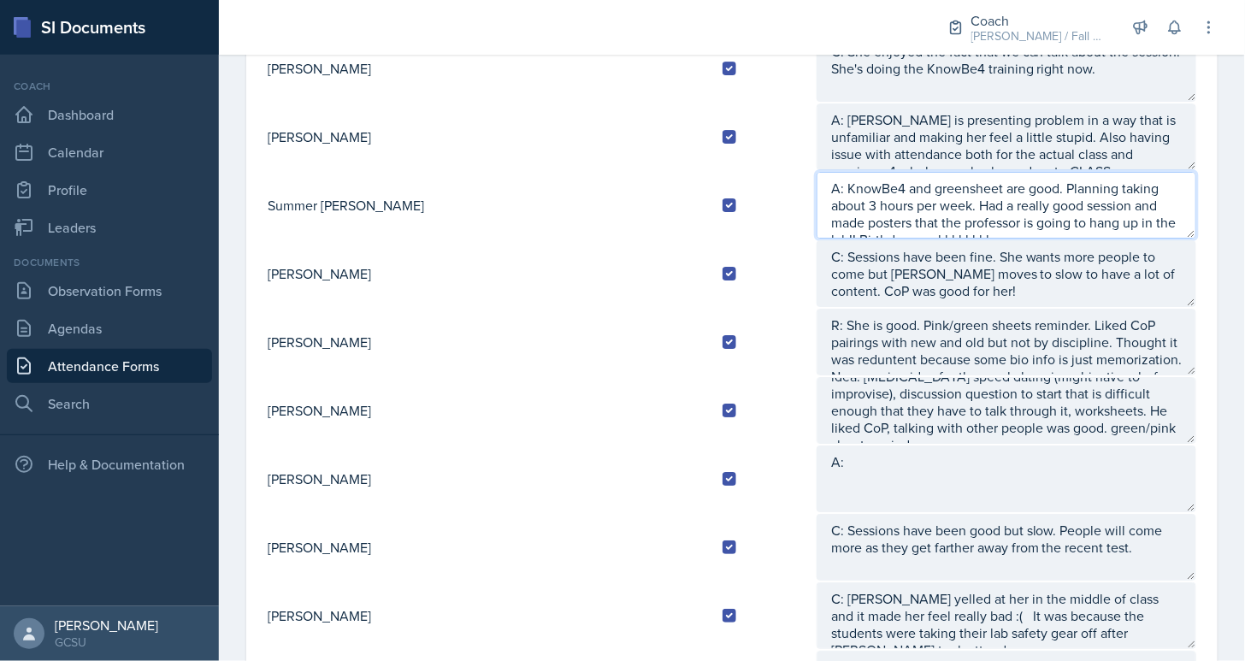
scroll to position [1648, 0]
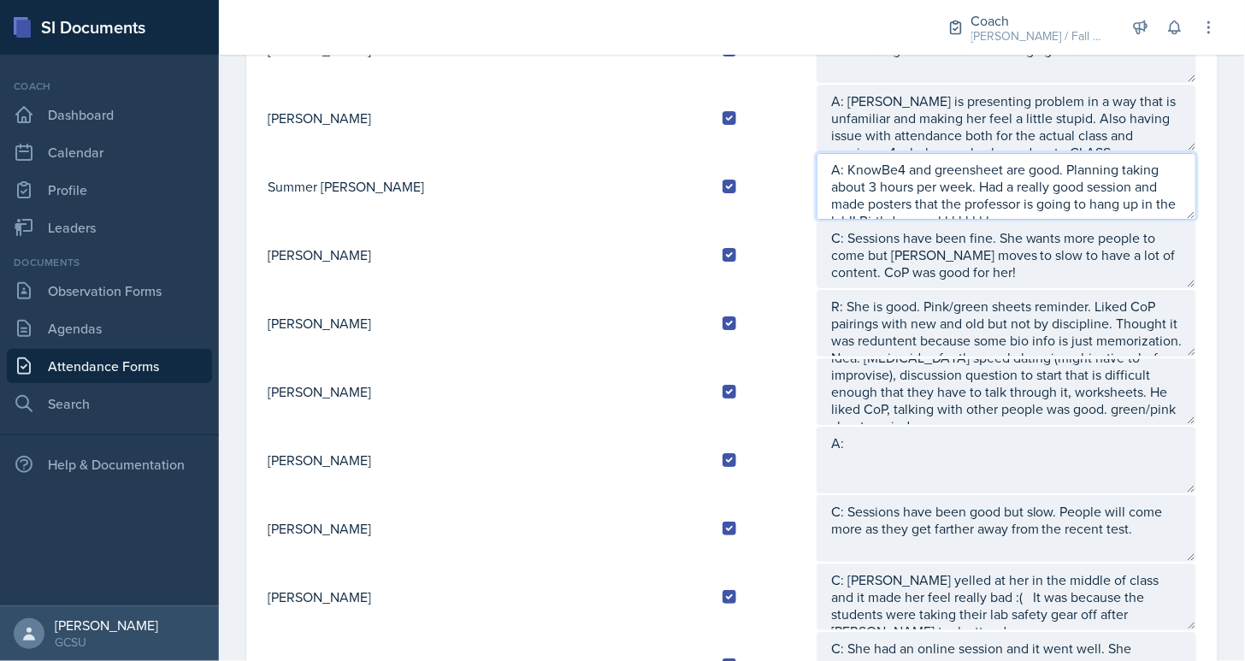
type textarea "A: KnowBe4 and greensheet are good. Planning taking about 3 hours per week. Had…"
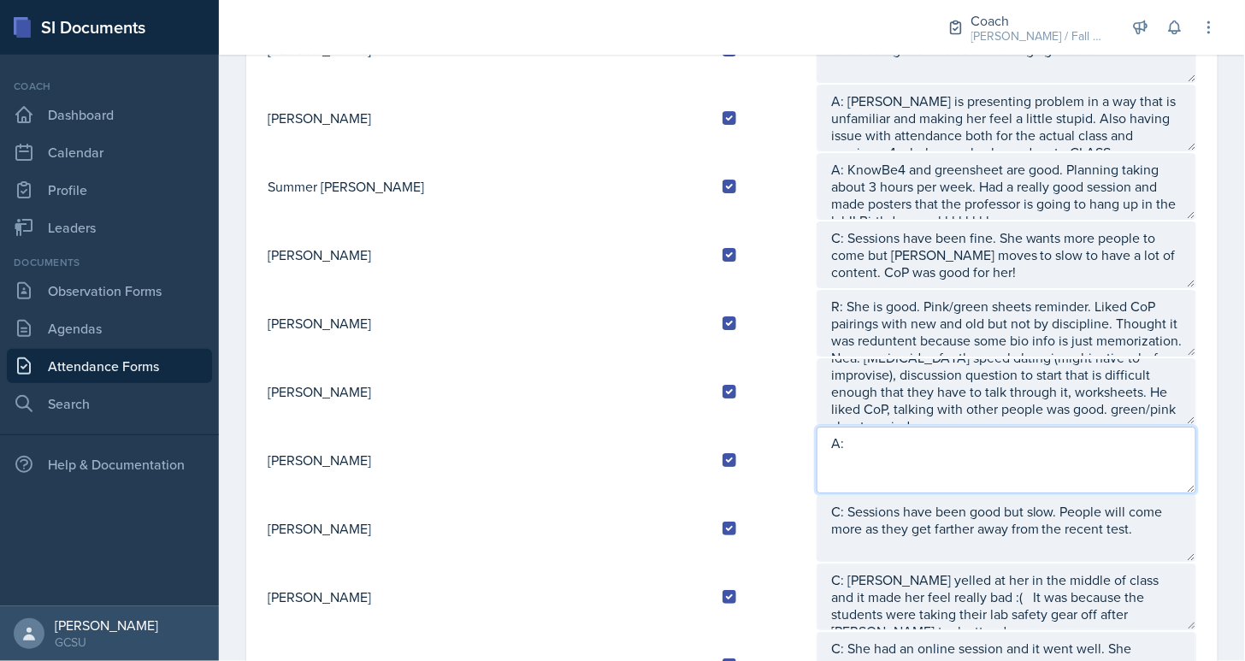
click at [823, 450] on textarea "A:" at bounding box center [1007, 460] width 380 height 67
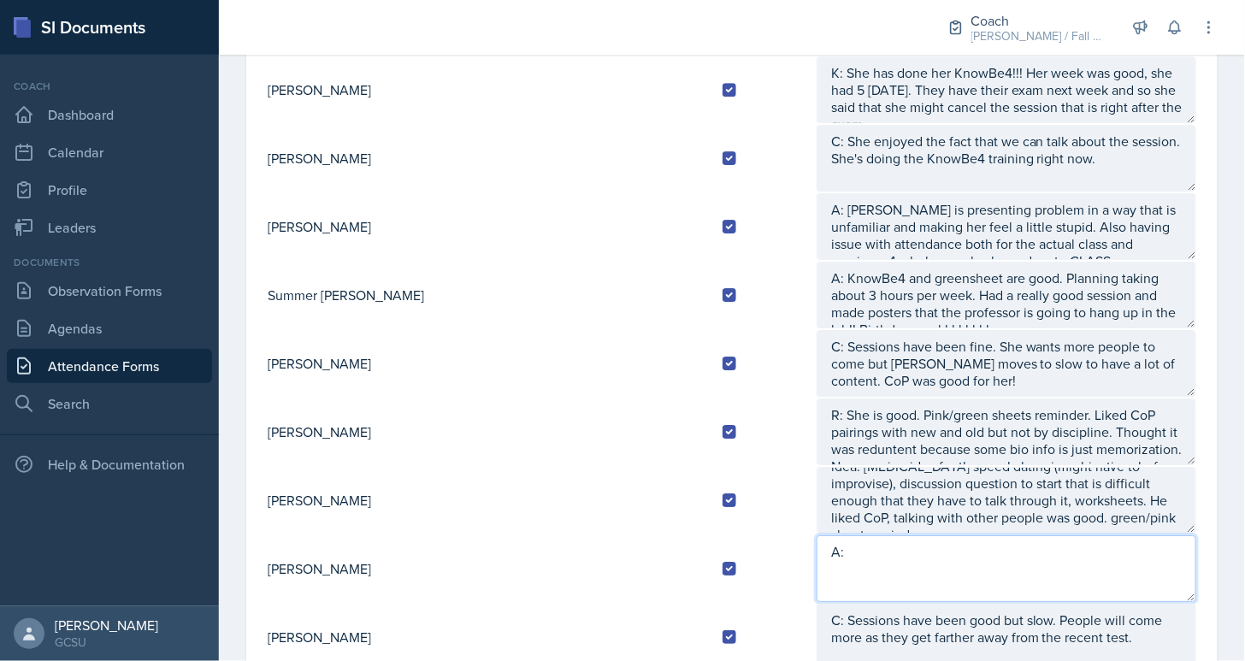
scroll to position [1538, 0]
click at [847, 560] on textarea "A:" at bounding box center [1007, 570] width 380 height 67
click at [839, 548] on textarea "A:" at bounding box center [1007, 570] width 380 height 67
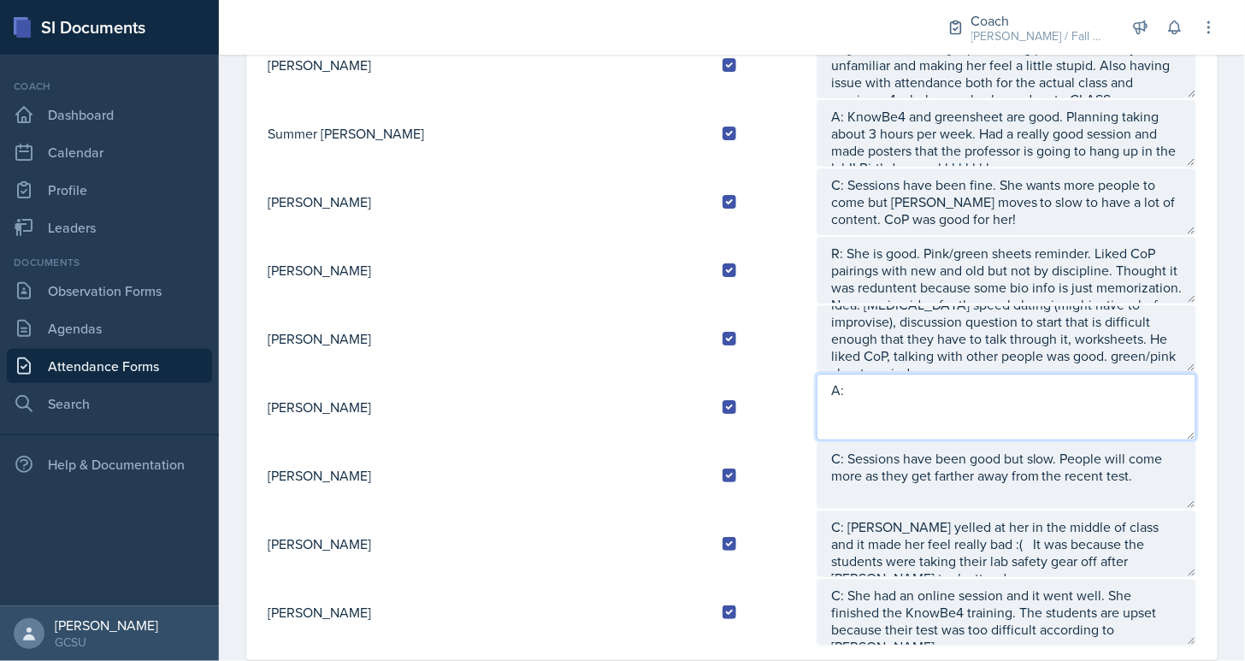
scroll to position [1716, 0]
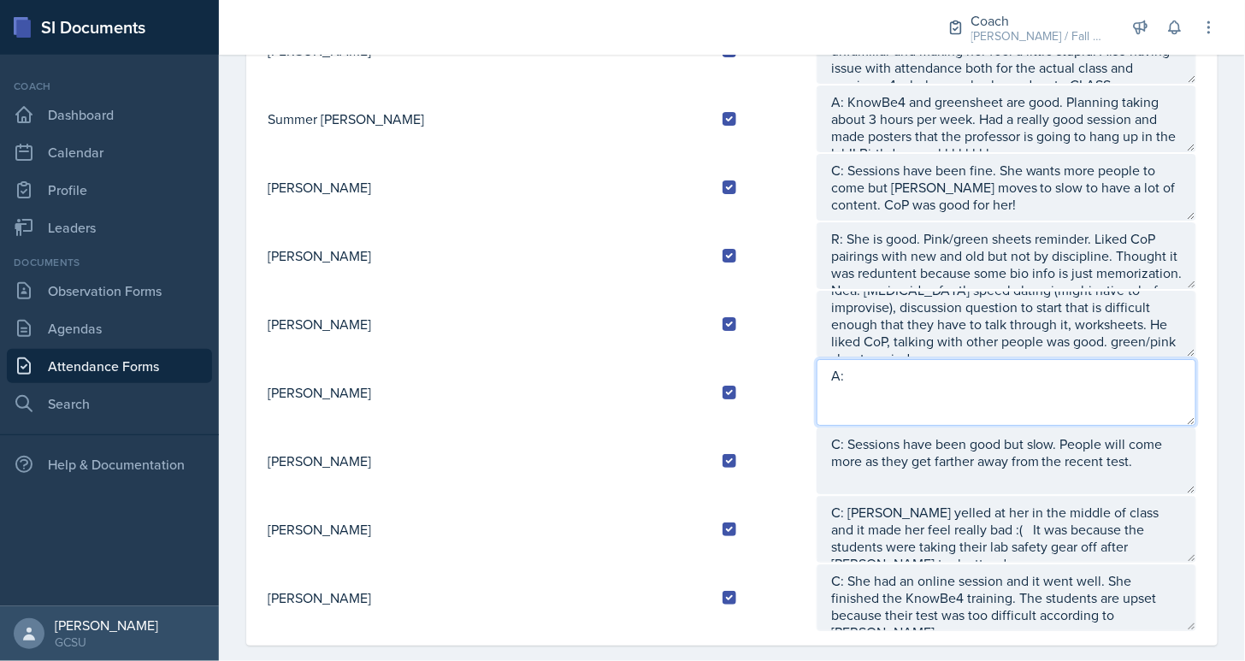
click at [817, 368] on textarea "A:" at bounding box center [1007, 392] width 380 height 67
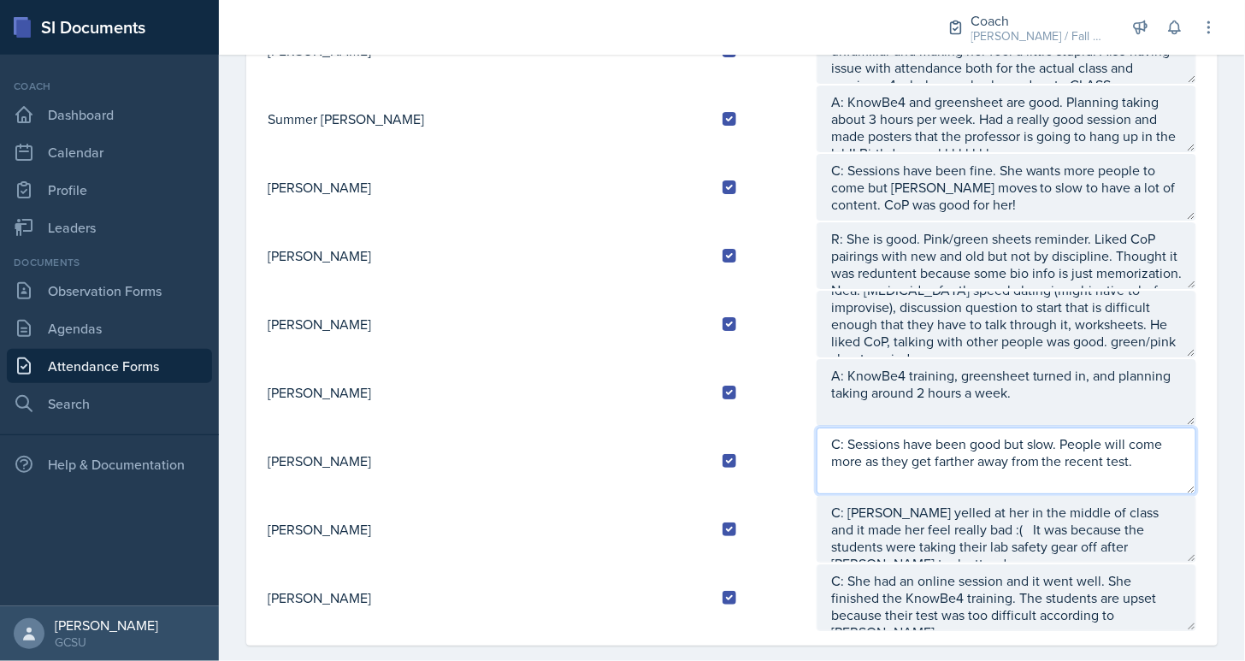
click at [1053, 452] on textarea "C: Sessions have been good but slow. People will come more as they get farther …" at bounding box center [1007, 461] width 380 height 67
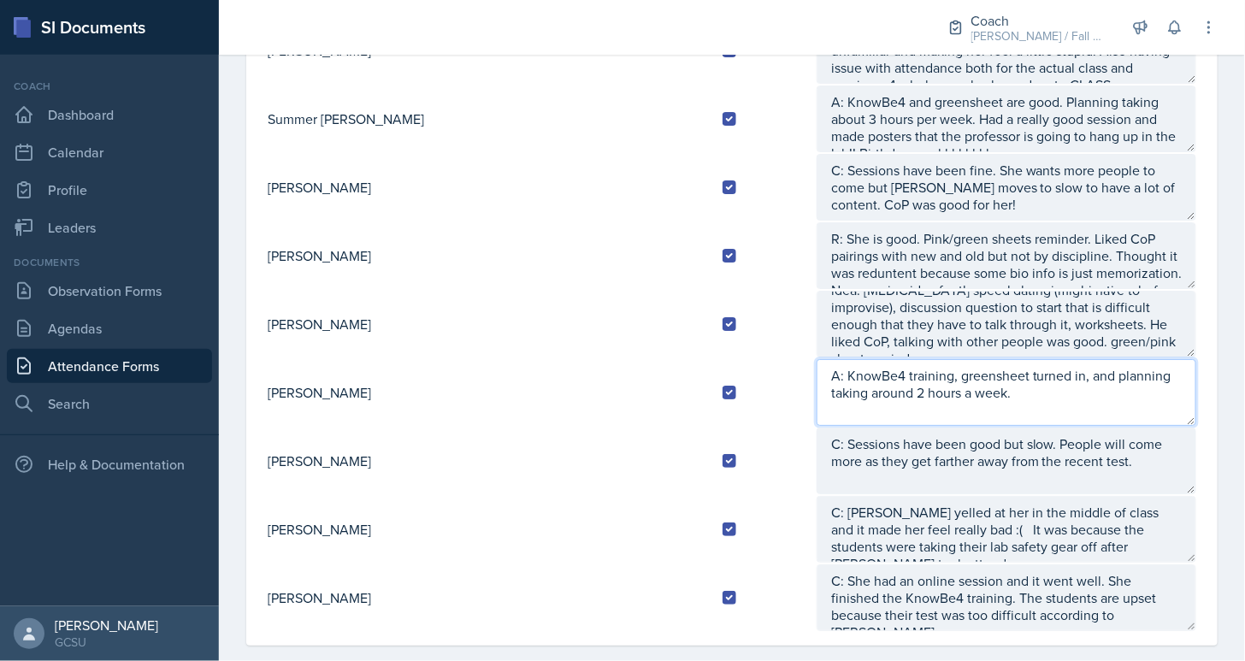
click at [1034, 398] on textarea "A: KnowBe4 training, greensheet turned in, and planning taking around 2 hours a…" at bounding box center [1007, 392] width 380 height 67
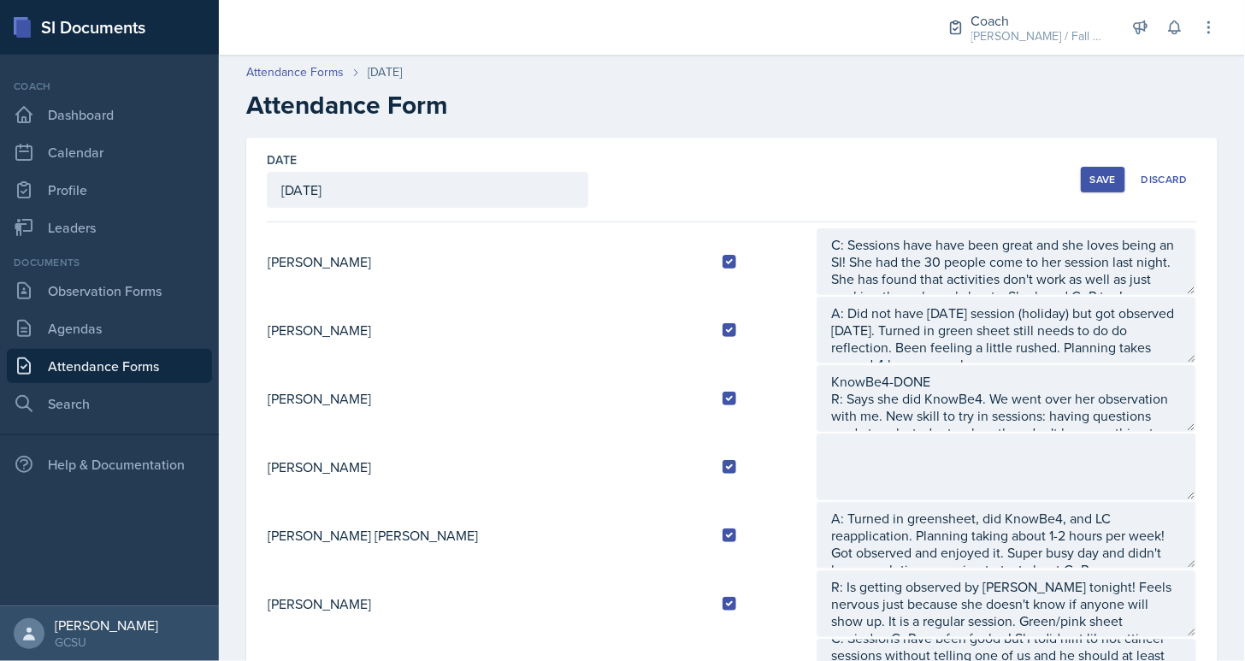
type textarea "A: KnowBe4 training, greensheet turned in, and planning taking around 2 hours a…"
click at [1088, 186] on button "Save" at bounding box center [1103, 180] width 44 height 26
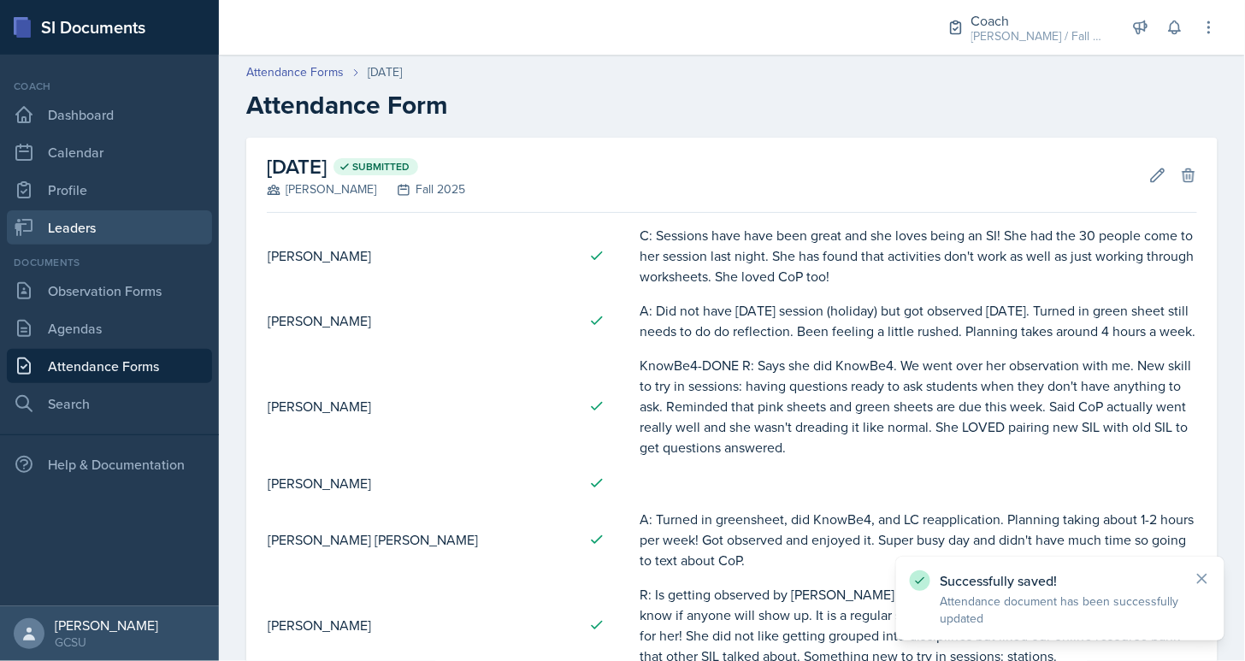
click at [93, 218] on link "Leaders" at bounding box center [109, 227] width 205 height 34
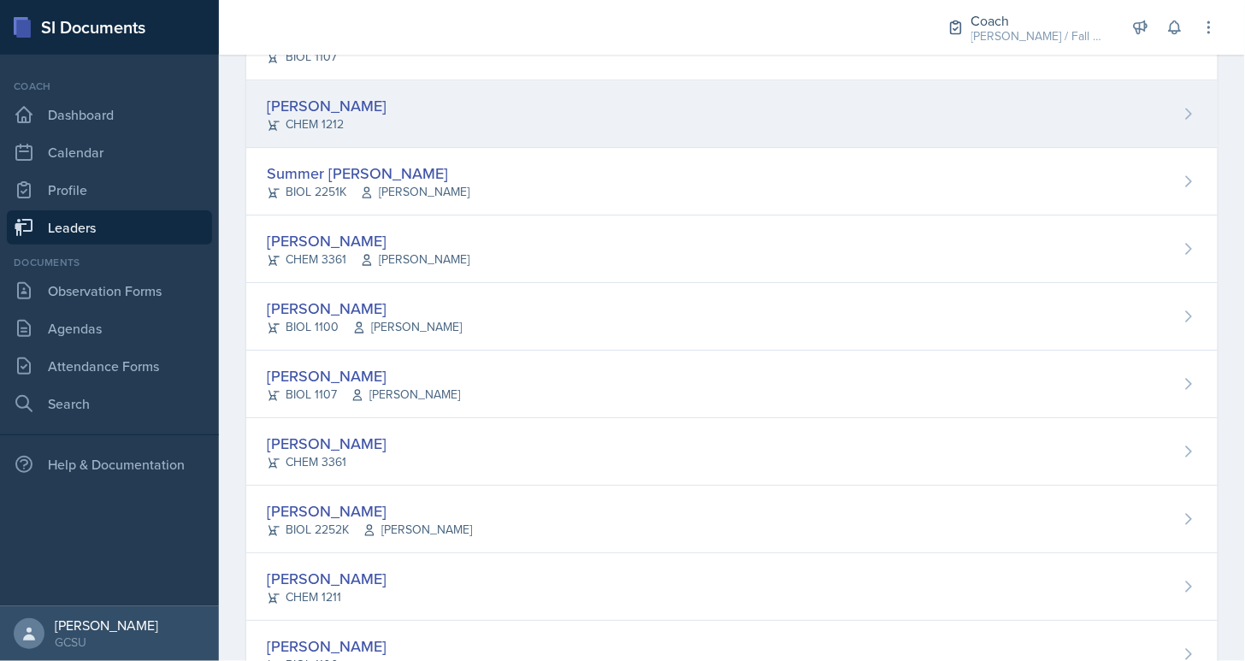
scroll to position [1637, 0]
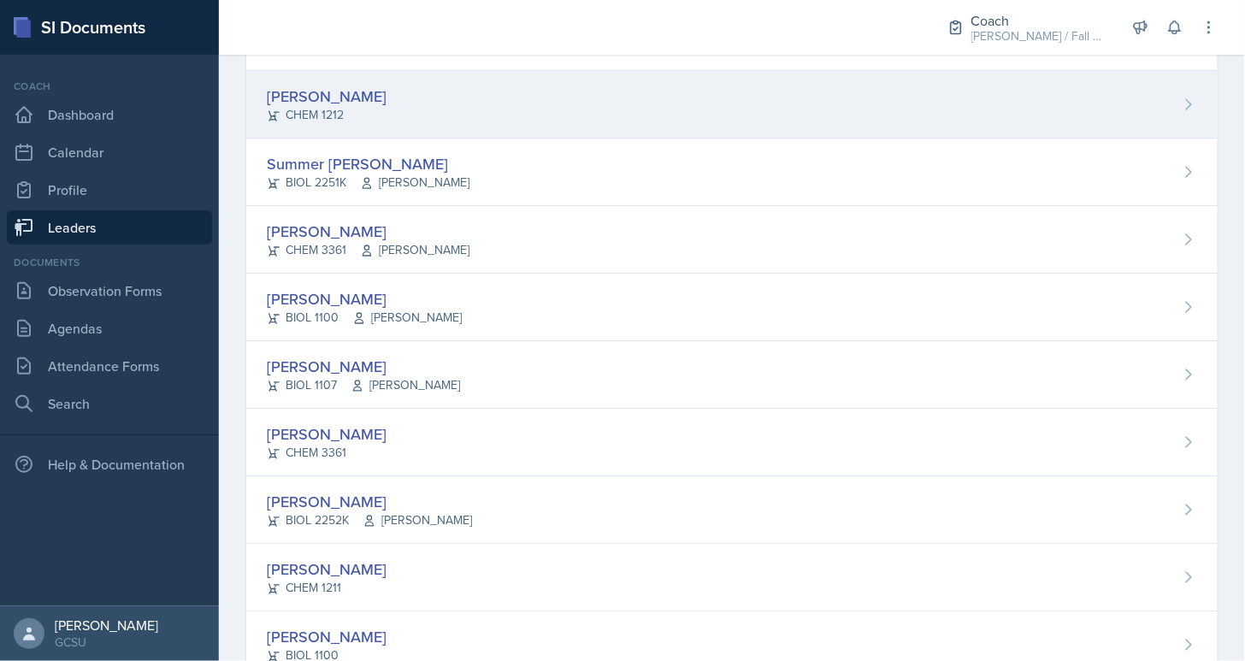
click at [396, 99] on div "[PERSON_NAME] CHEM 1212" at bounding box center [731, 105] width 971 height 68
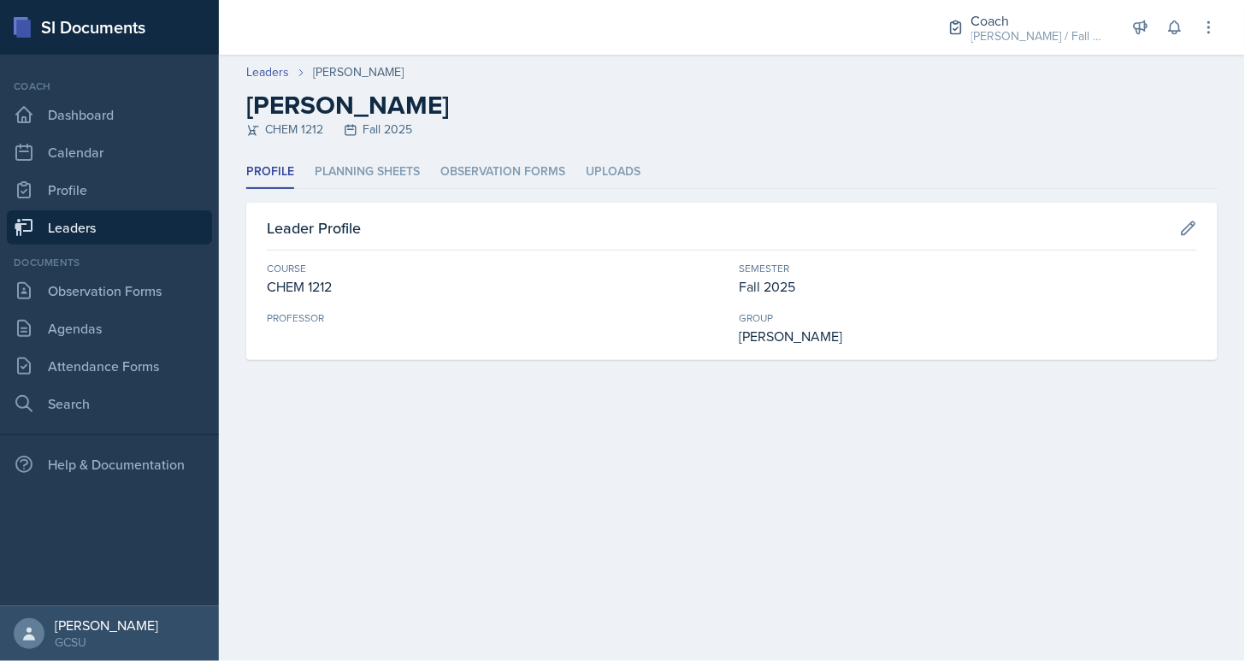
click at [166, 212] on link "Leaders" at bounding box center [109, 227] width 205 height 34
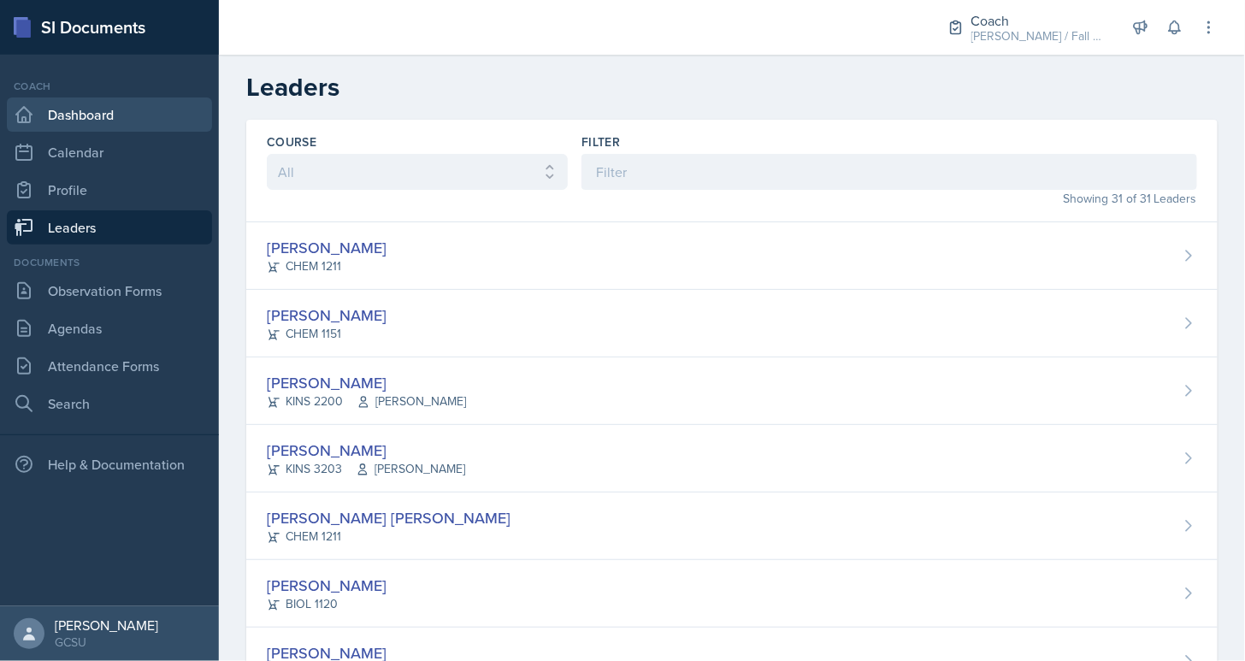
click at [80, 101] on link "Dashboard" at bounding box center [109, 114] width 205 height 34
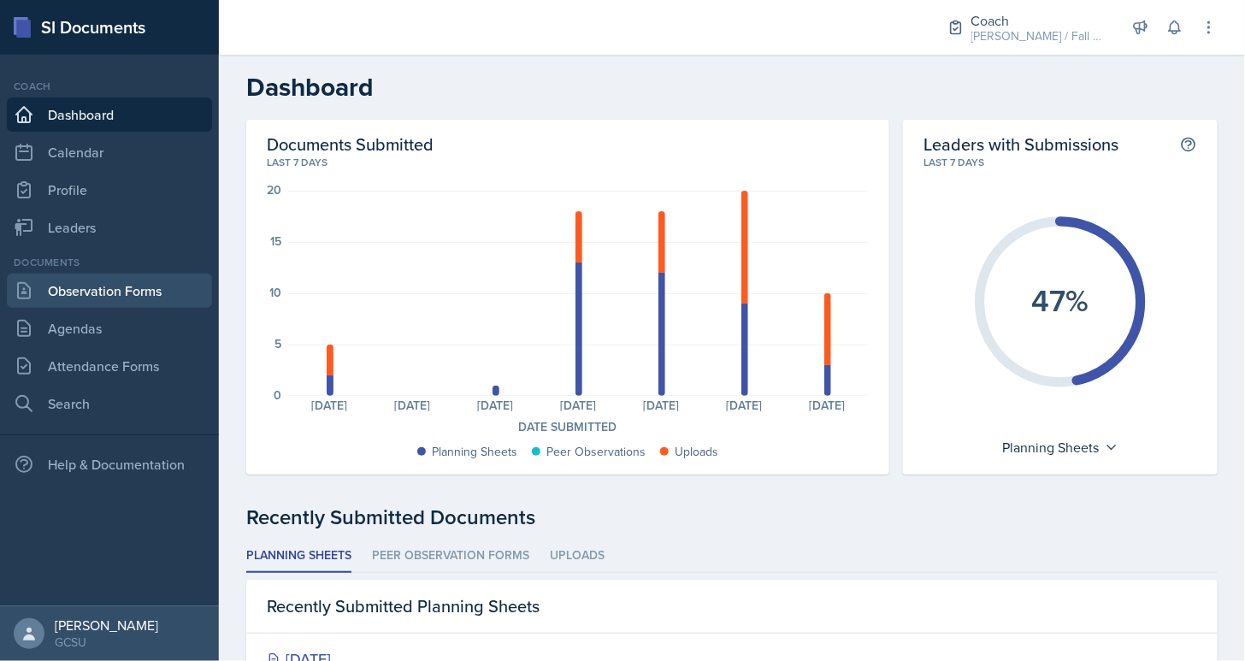
click at [126, 278] on link "Observation Forms" at bounding box center [109, 291] width 205 height 34
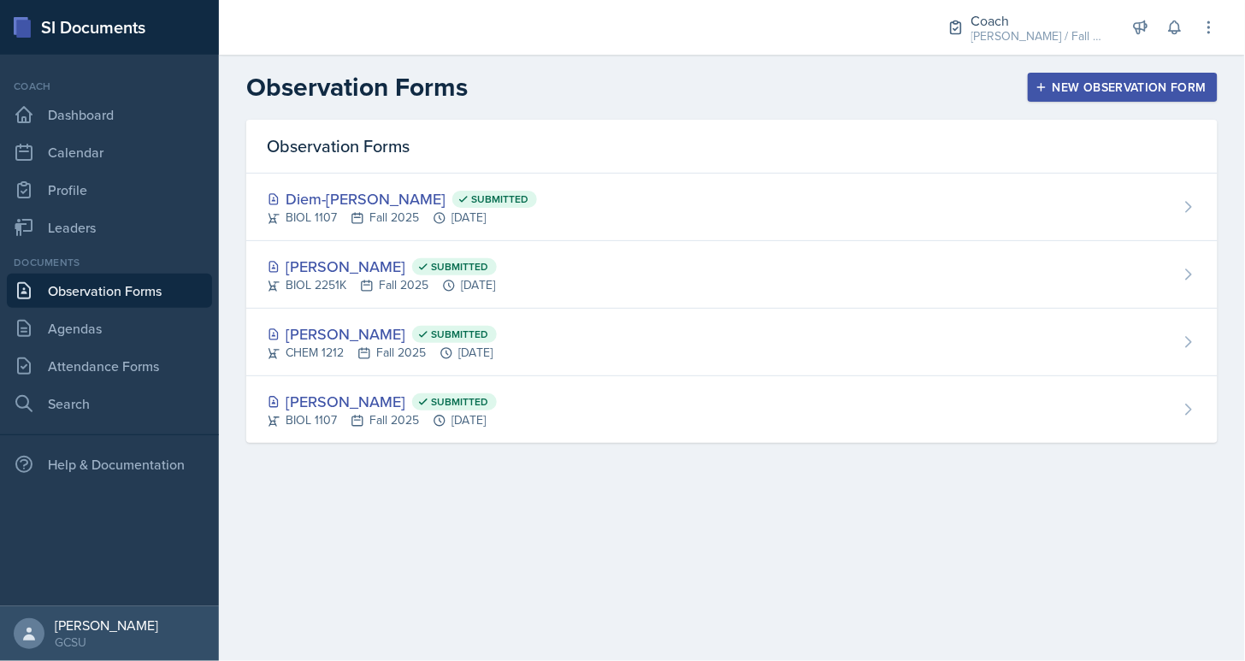
click at [113, 348] on div "Documents Observation Forms [GEOGRAPHIC_DATA] Attendance Forms Search" at bounding box center [109, 338] width 205 height 166
click at [116, 377] on link "Attendance Forms" at bounding box center [109, 366] width 205 height 34
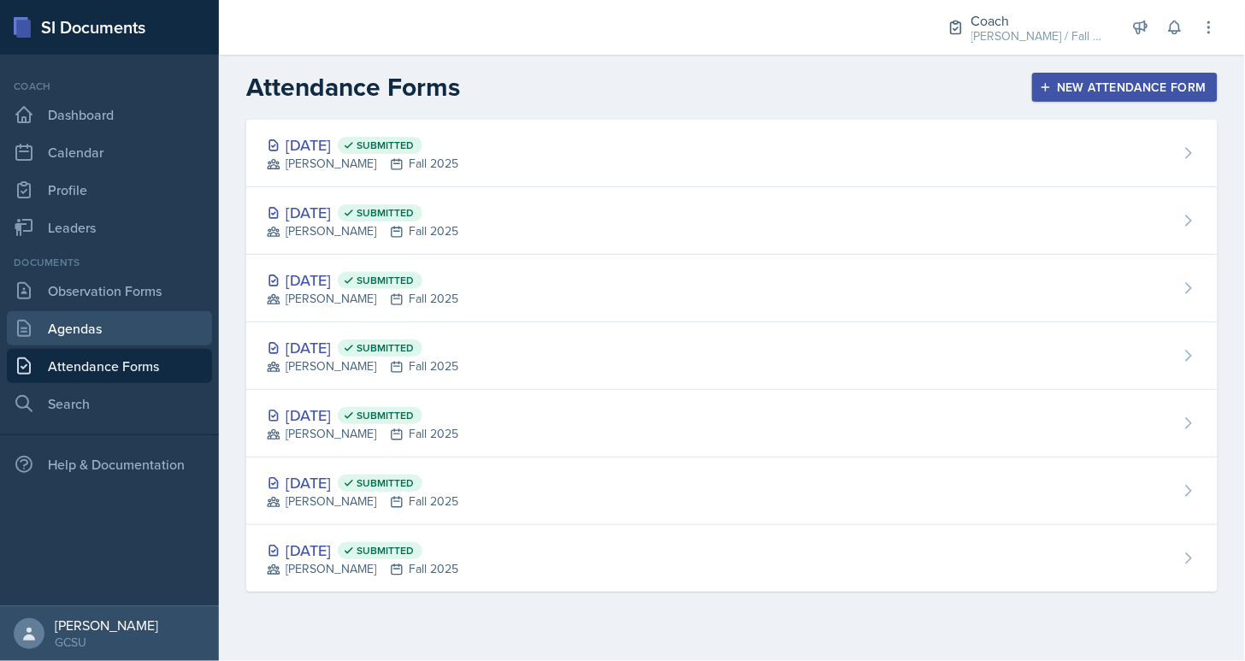
click at [105, 337] on link "Agendas" at bounding box center [109, 328] width 205 height 34
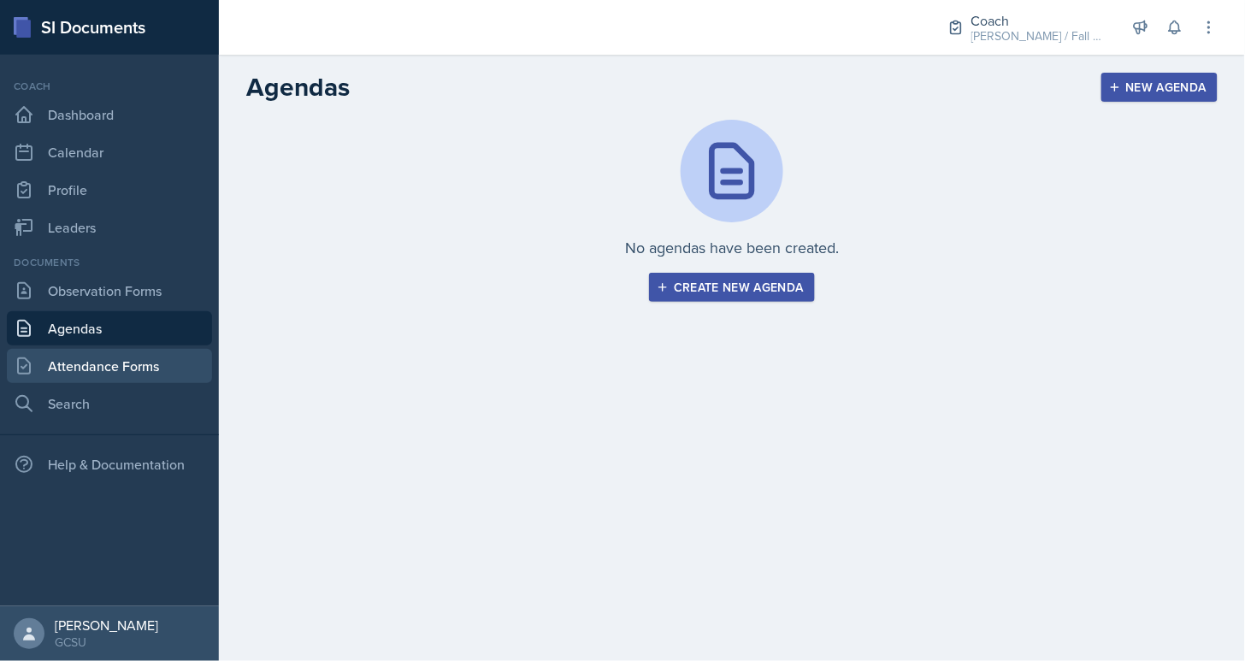
click at [115, 365] on link "Attendance Forms" at bounding box center [109, 366] width 205 height 34
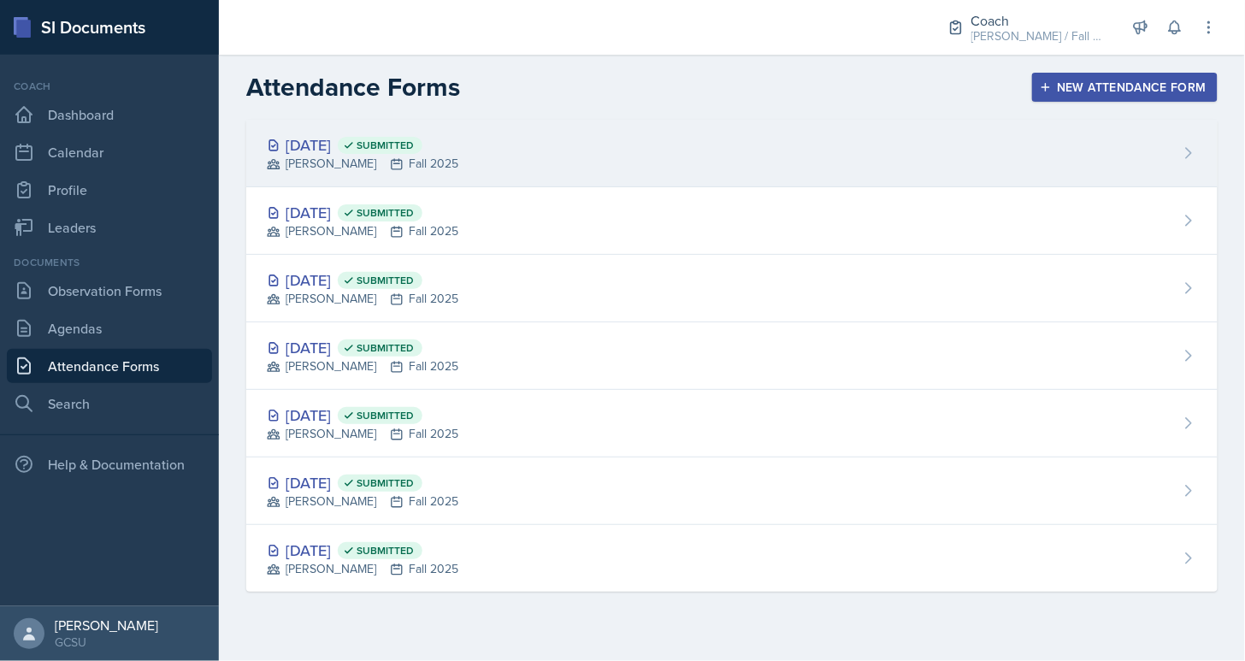
click at [546, 161] on div "[DATE] Submitted [PERSON_NAME] Fall 2025" at bounding box center [731, 154] width 971 height 68
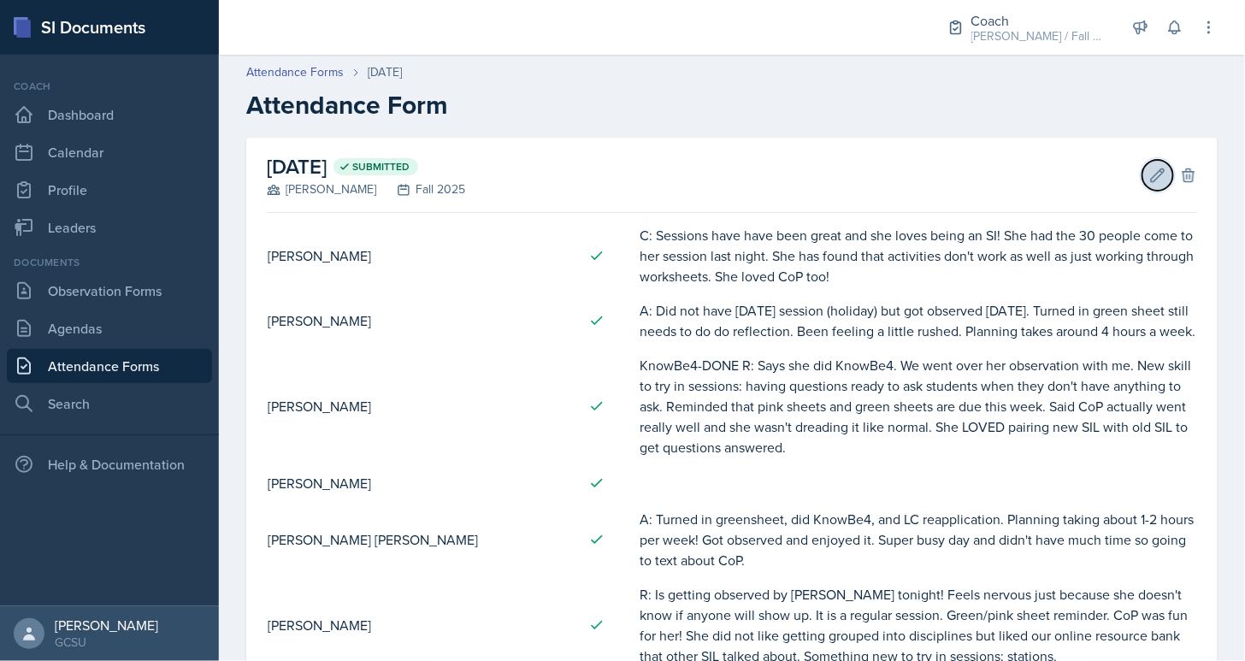
click at [1154, 176] on icon at bounding box center [1158, 174] width 13 height 13
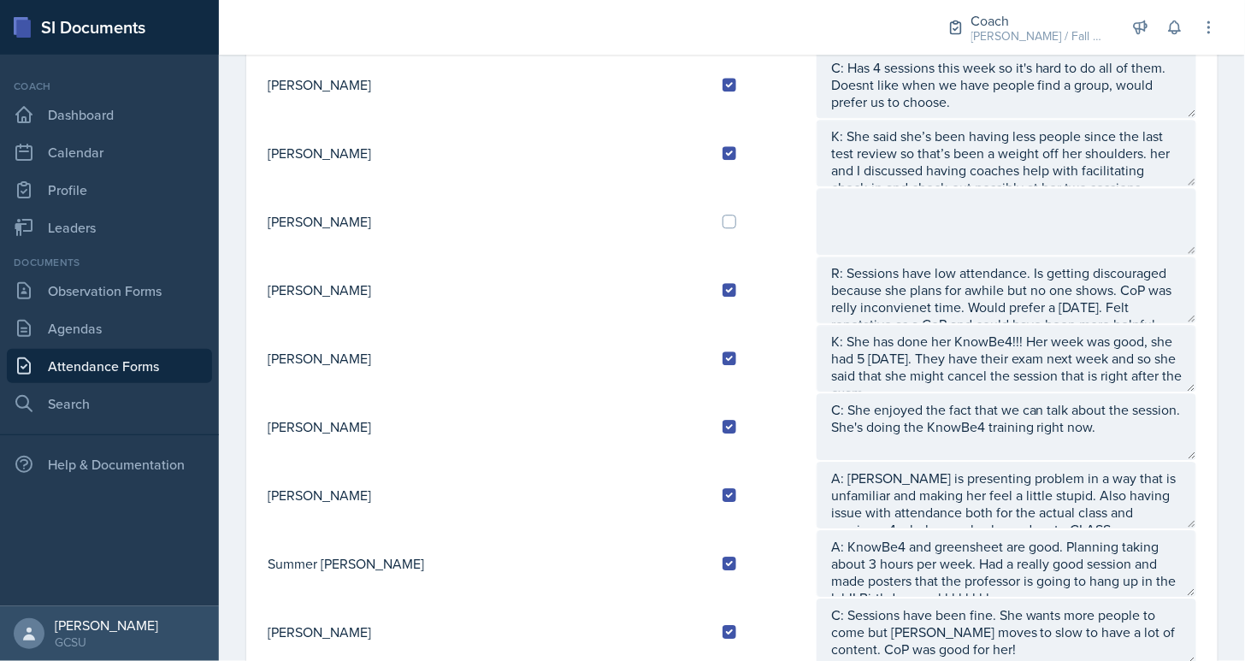
scroll to position [1716, 0]
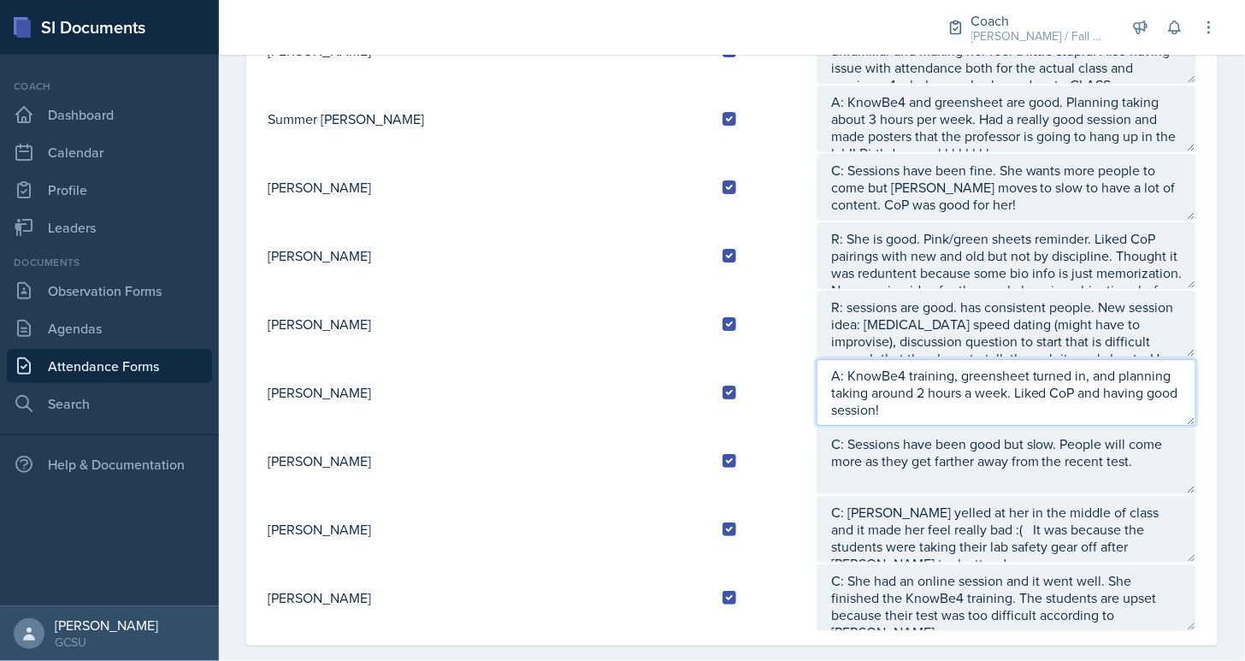
click at [1106, 363] on textarea "A: KnowBe4 training, greensheet turned in, and planning taking around 2 hours a…" at bounding box center [1007, 392] width 380 height 67
click at [1064, 368] on textarea "A: KnowBe4 training, greensheet turned in, and planning taking around 2 hours a…" at bounding box center [1007, 392] width 380 height 67
click at [1108, 387] on textarea "A: KnowBe4 training, greensheet turned in, and planning taking around 2 hours a…" at bounding box center [1007, 392] width 380 height 67
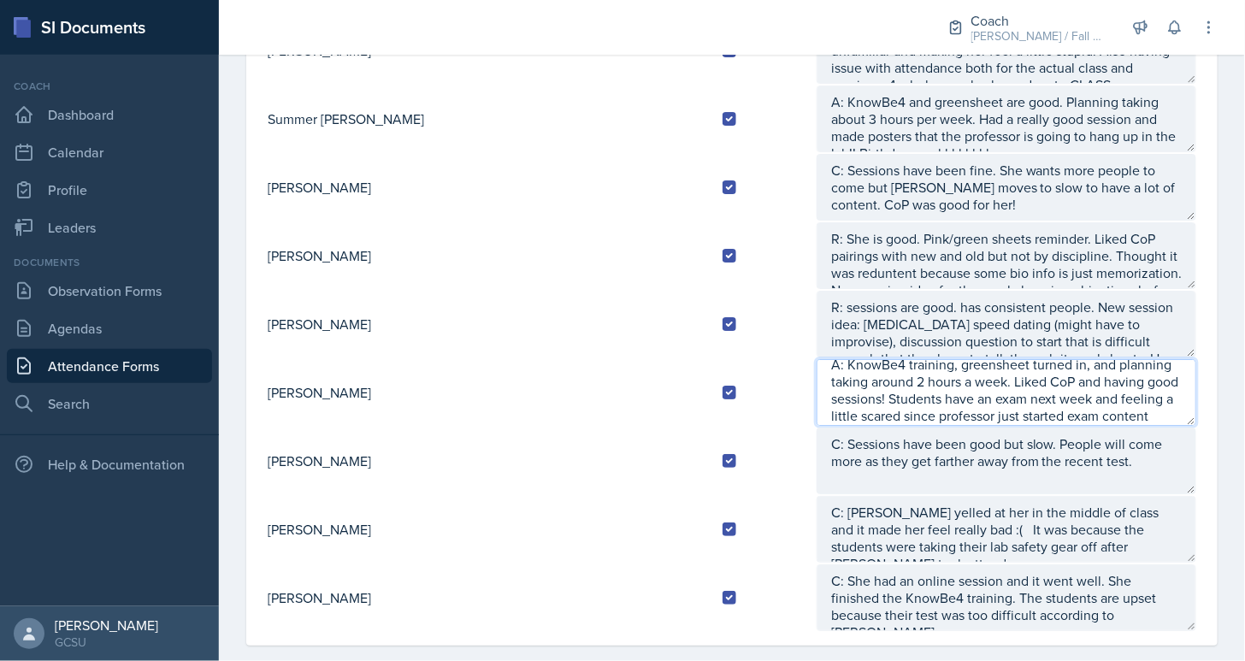
click at [929, 387] on textarea "A: KnowBe4 training, greensheet turned in, and planning taking around 2 hours a…" at bounding box center [1007, 392] width 380 height 67
click at [1162, 385] on textarea "A: KnowBe4 training, greensheet turned in, and planning taking around 2 hours a…" at bounding box center [1007, 392] width 380 height 67
click at [1168, 398] on textarea "A: KnowBe4 training, greensheet turned in, and planning taking around 2 hours a…" at bounding box center [1007, 392] width 380 height 67
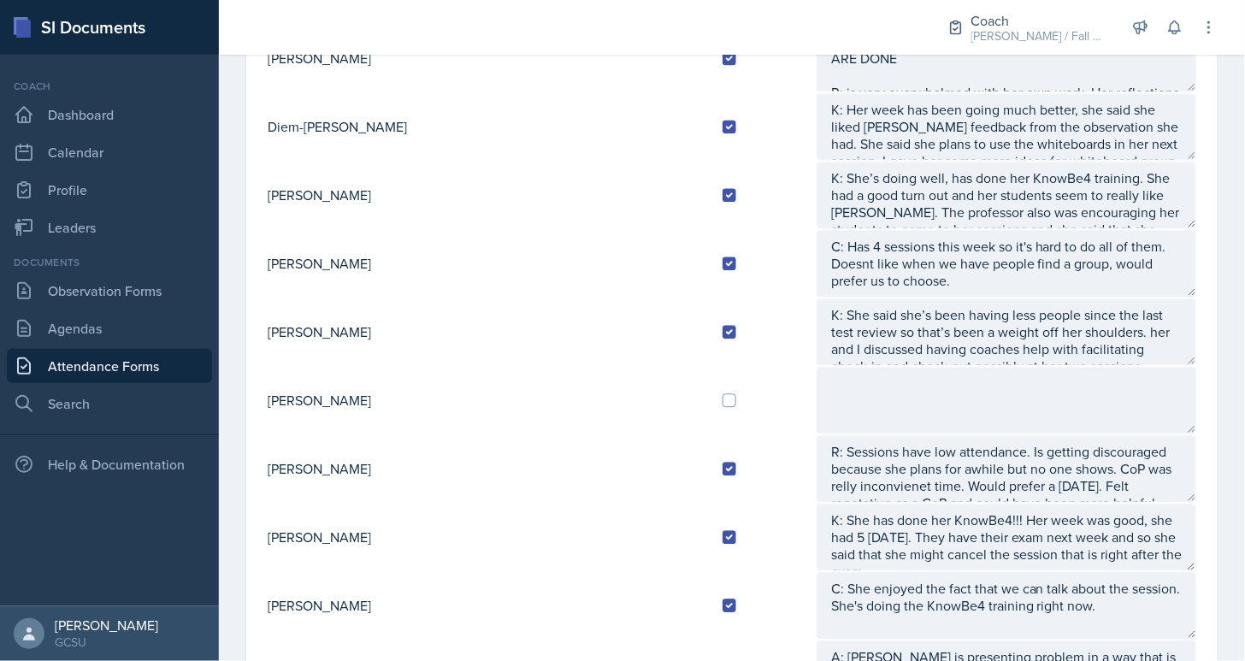
scroll to position [1099, 0]
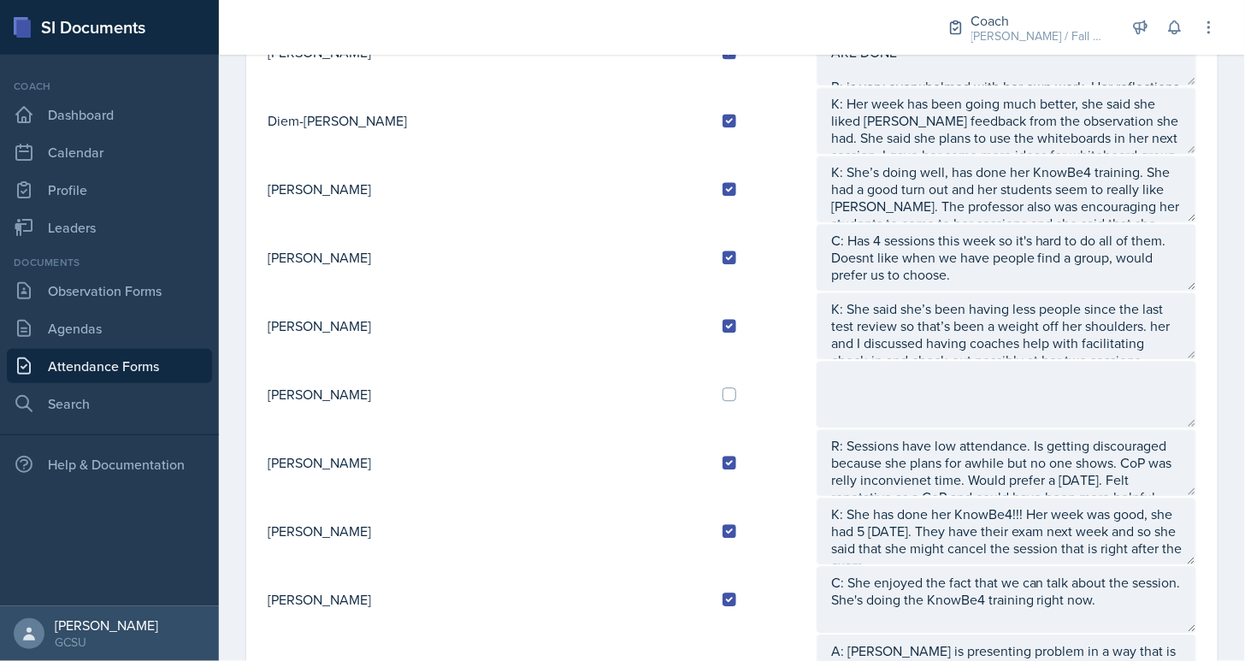
type textarea "A: KnowBe4 training, greensheet turned in, and planning taking around 2 hours a…"
click at [722, 387] on div at bounding box center [762, 394] width 80 height 14
click at [709, 377] on td at bounding box center [762, 394] width 107 height 68
click at [722, 387] on input "checkbox" at bounding box center [729, 394] width 14 height 14
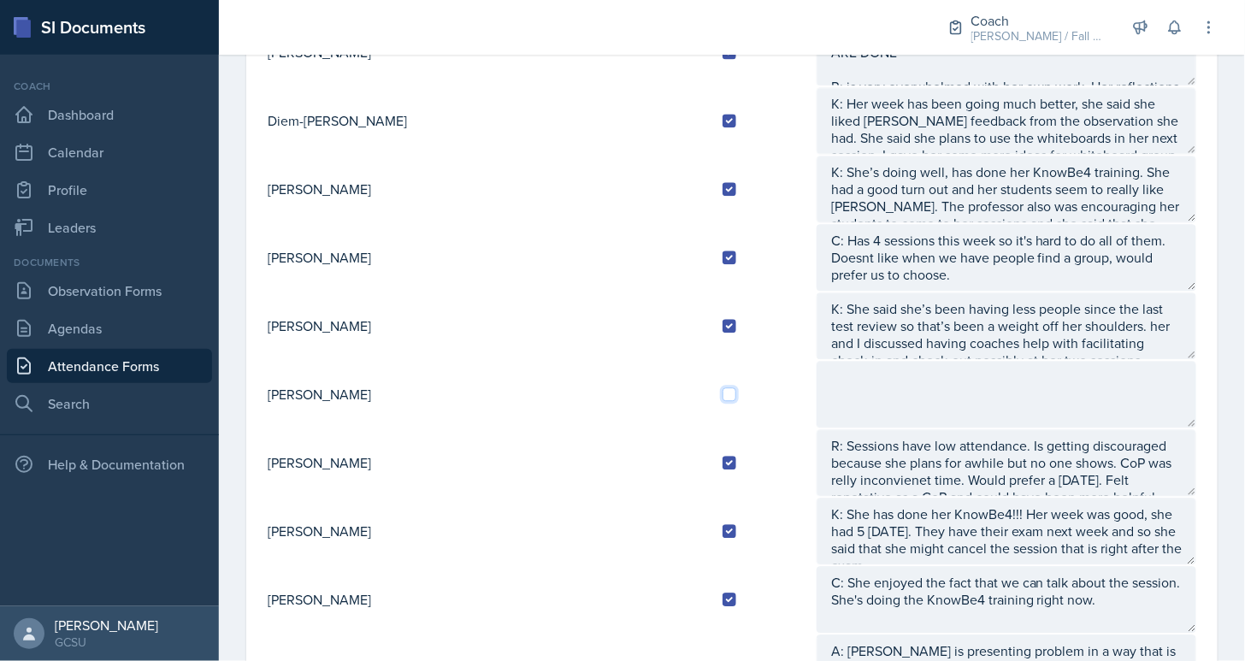
checkbox input "true"
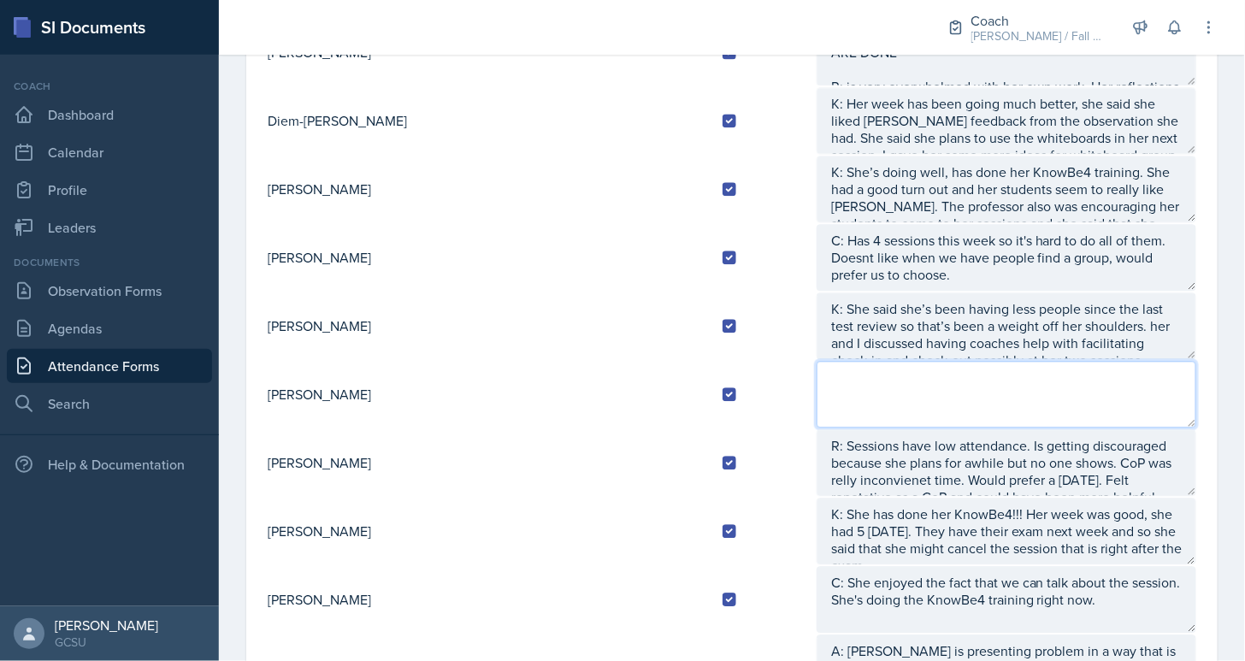
click at [817, 377] on textarea at bounding box center [1007, 394] width 380 height 67
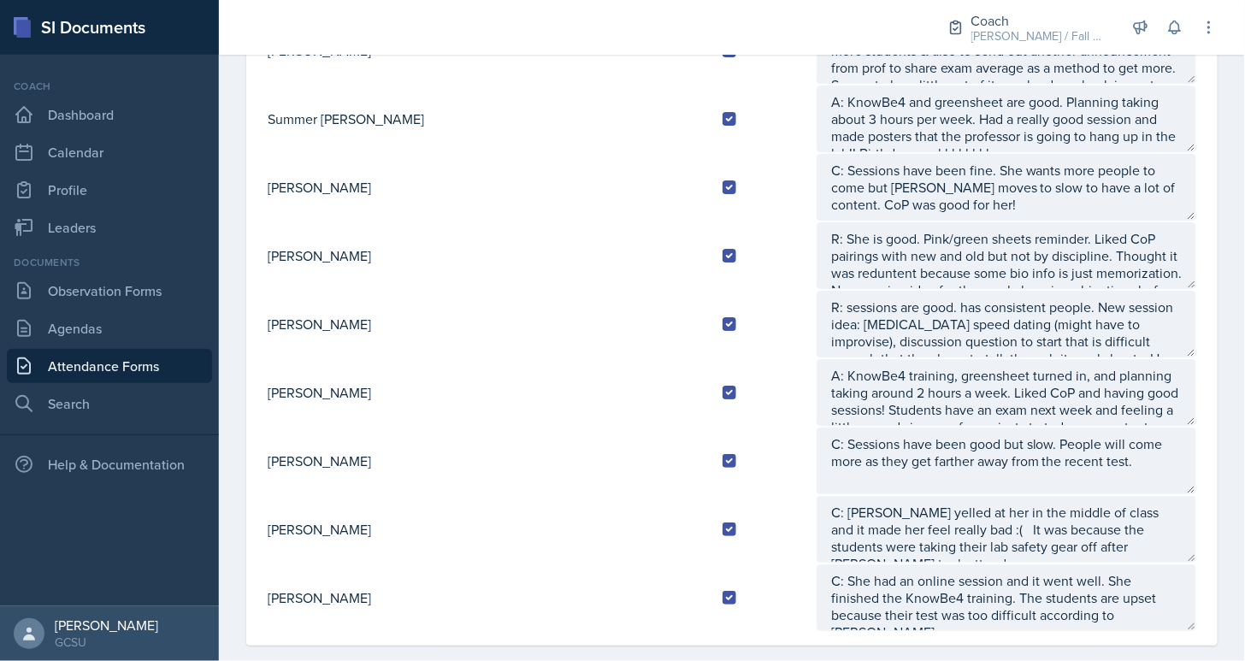
scroll to position [34, 0]
type textarea "A:"
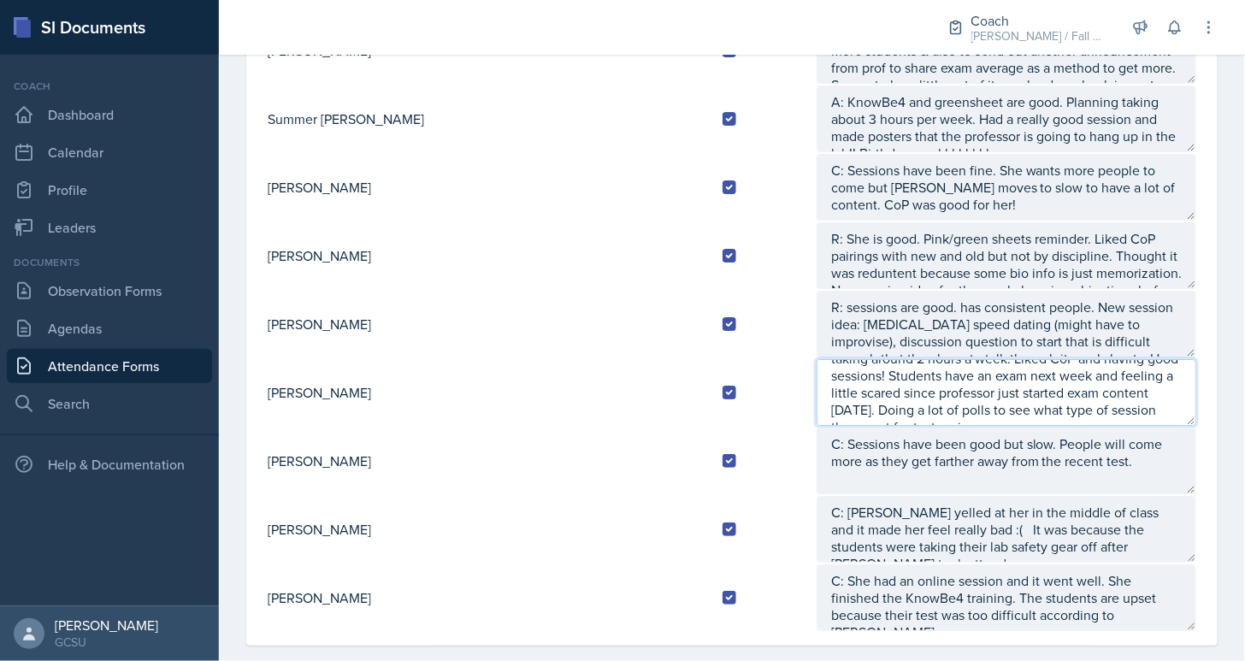
click at [928, 380] on textarea "A: KnowBe4 training, greensheet turned in, and planning taking around 2 hours a…" at bounding box center [1007, 392] width 380 height 67
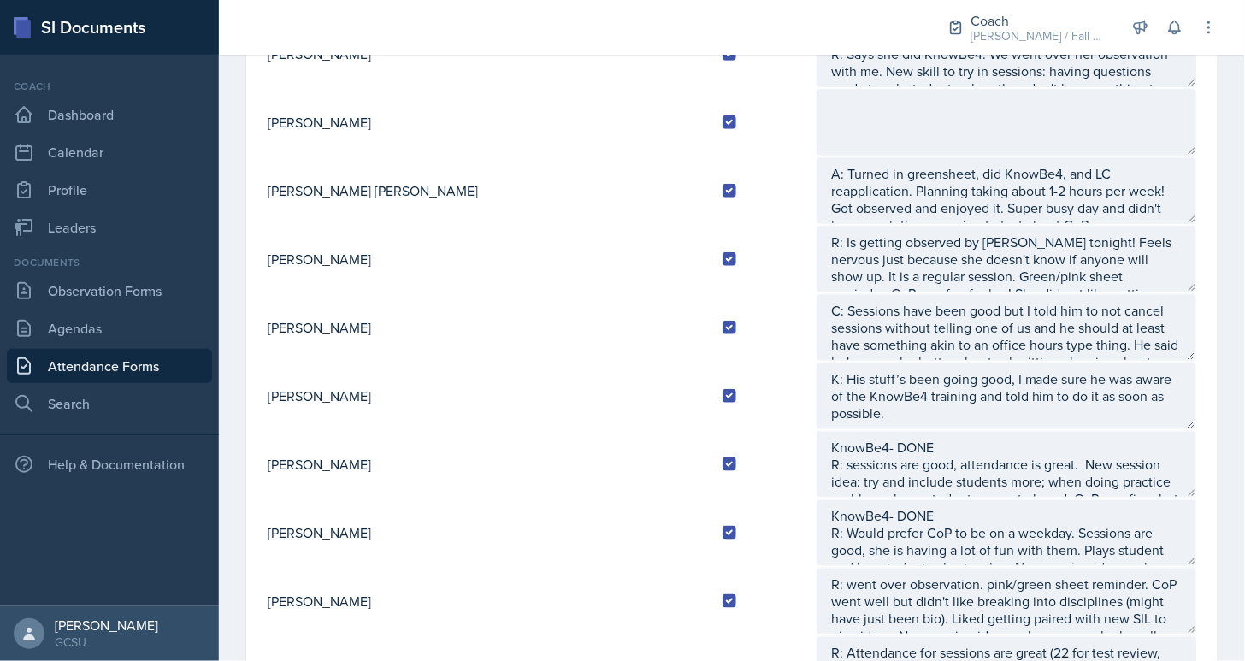
scroll to position [0, 0]
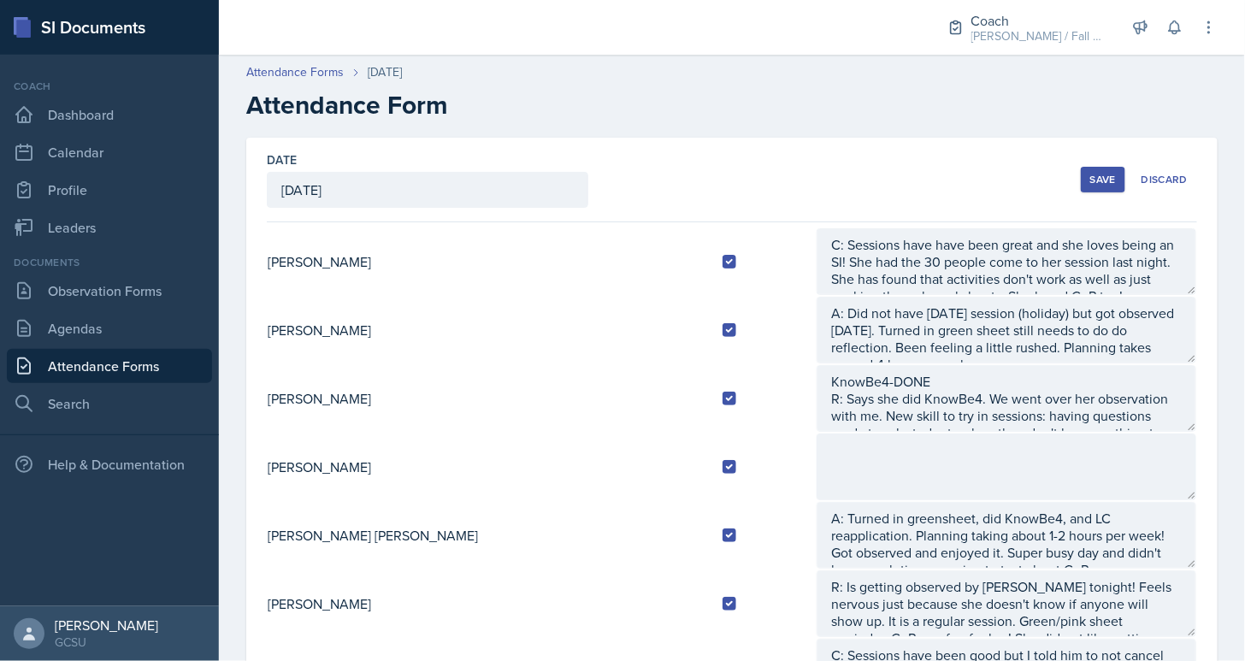
click at [1087, 171] on button "Save" at bounding box center [1103, 180] width 44 height 26
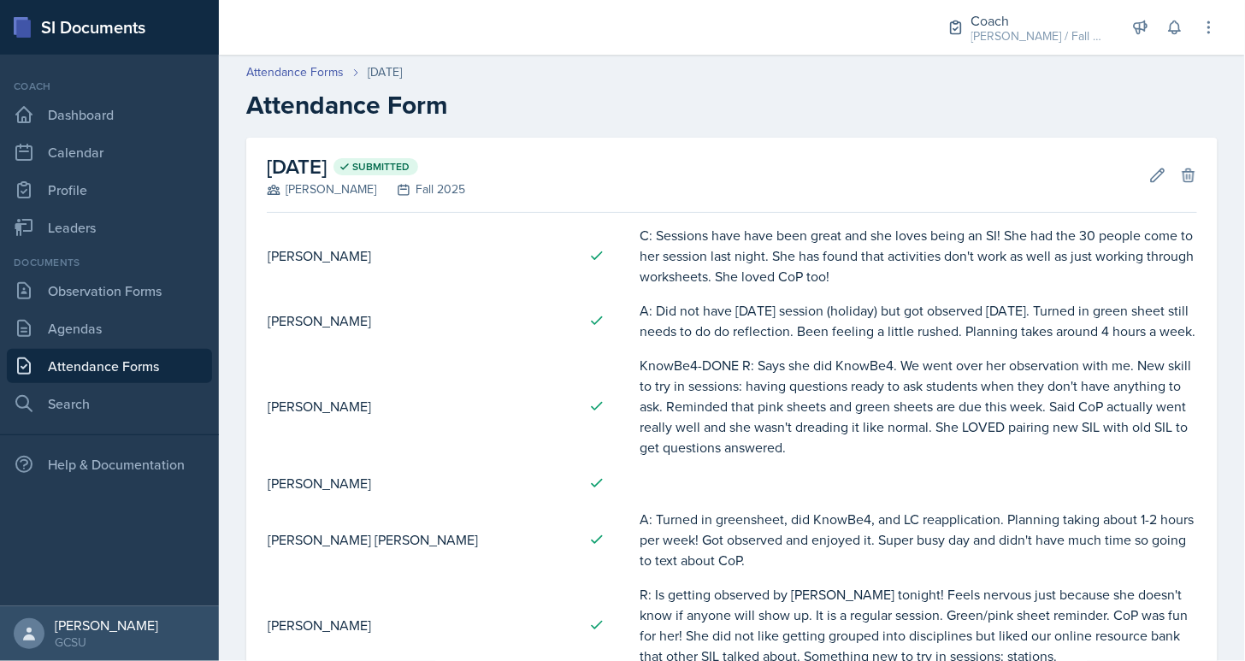
click at [1143, 181] on div "Edit Delete" at bounding box center [1166, 175] width 62 height 17
click at [1163, 172] on icon at bounding box center [1158, 174] width 13 height 13
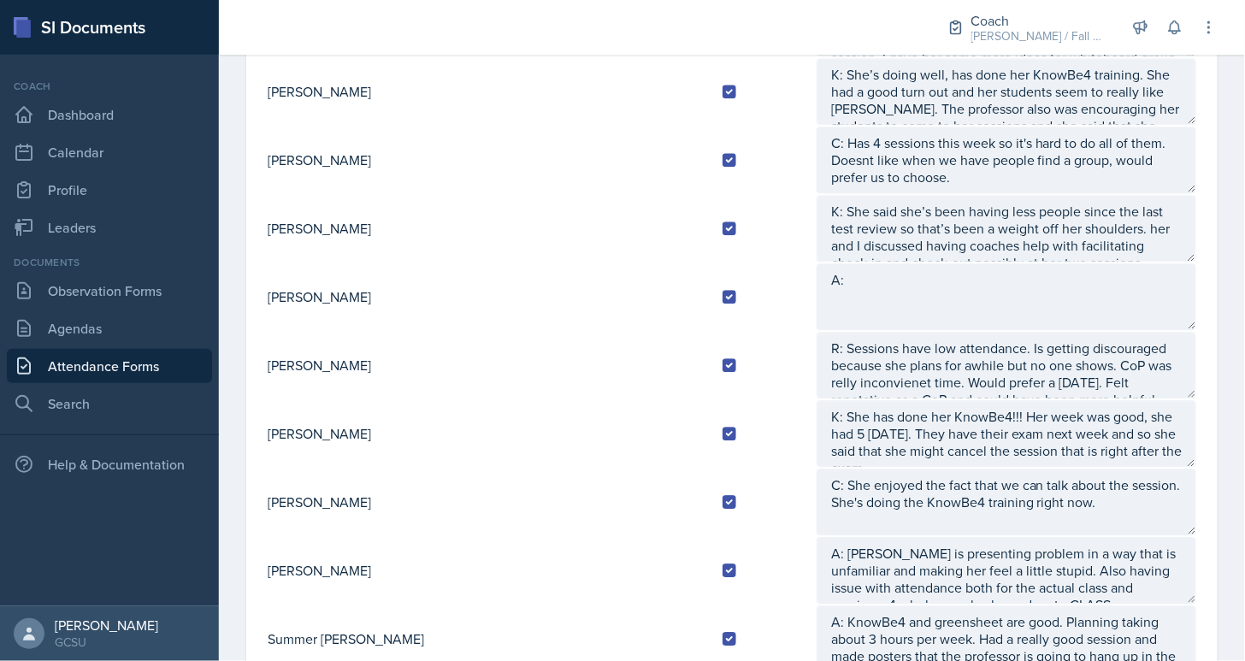
scroll to position [1187, 0]
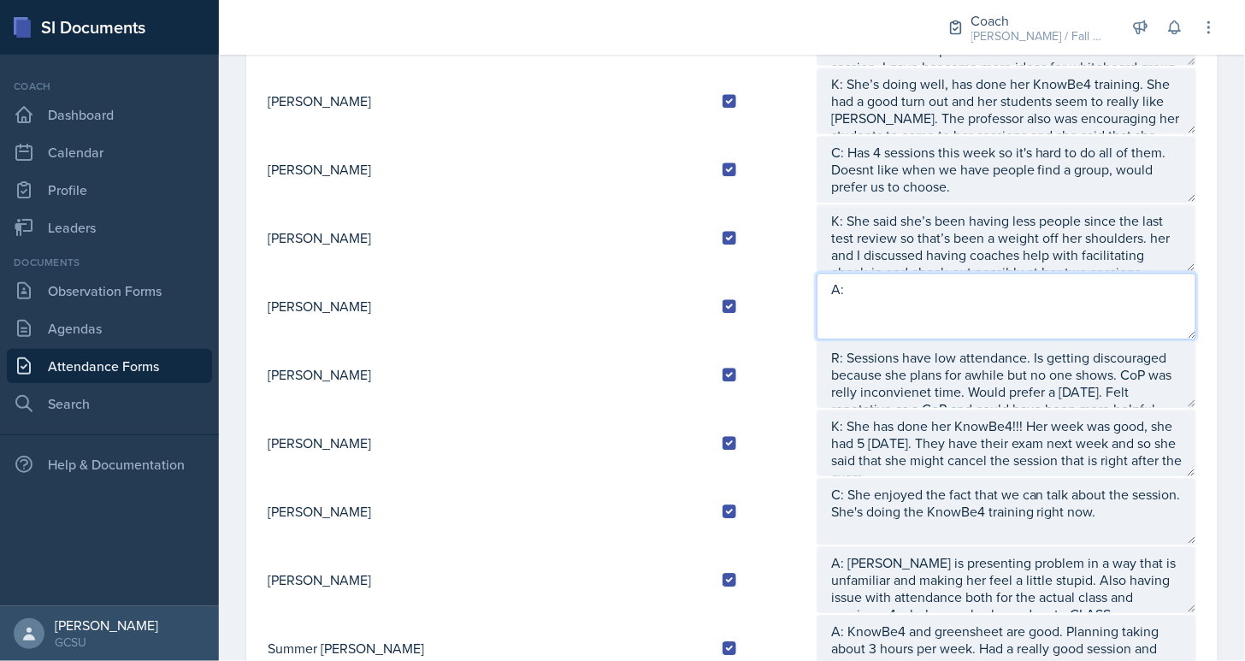
click at [817, 298] on textarea "A:" at bounding box center [1007, 306] width 380 height 67
click at [991, 282] on textarea "A: New returner unlocked." at bounding box center [1007, 306] width 380 height 67
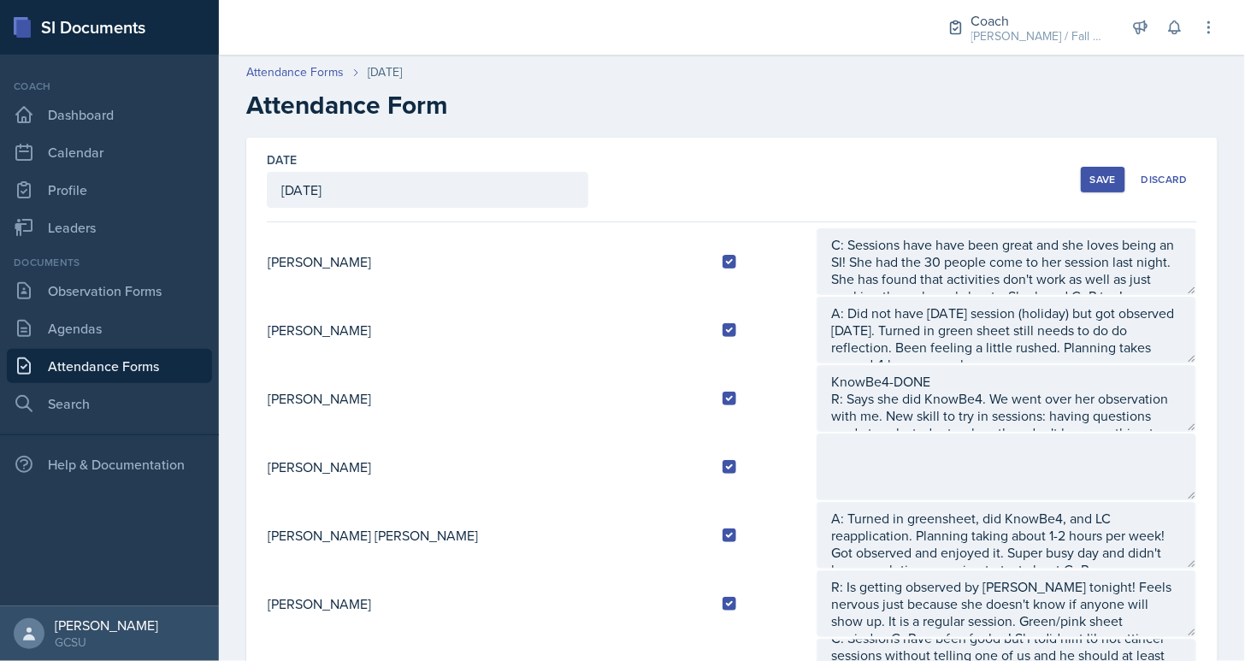
type textarea "A: New returner unlocked!! Cannot SI next semester with schedule :,( might tuto…"
click at [1089, 180] on button "Save" at bounding box center [1103, 180] width 44 height 26
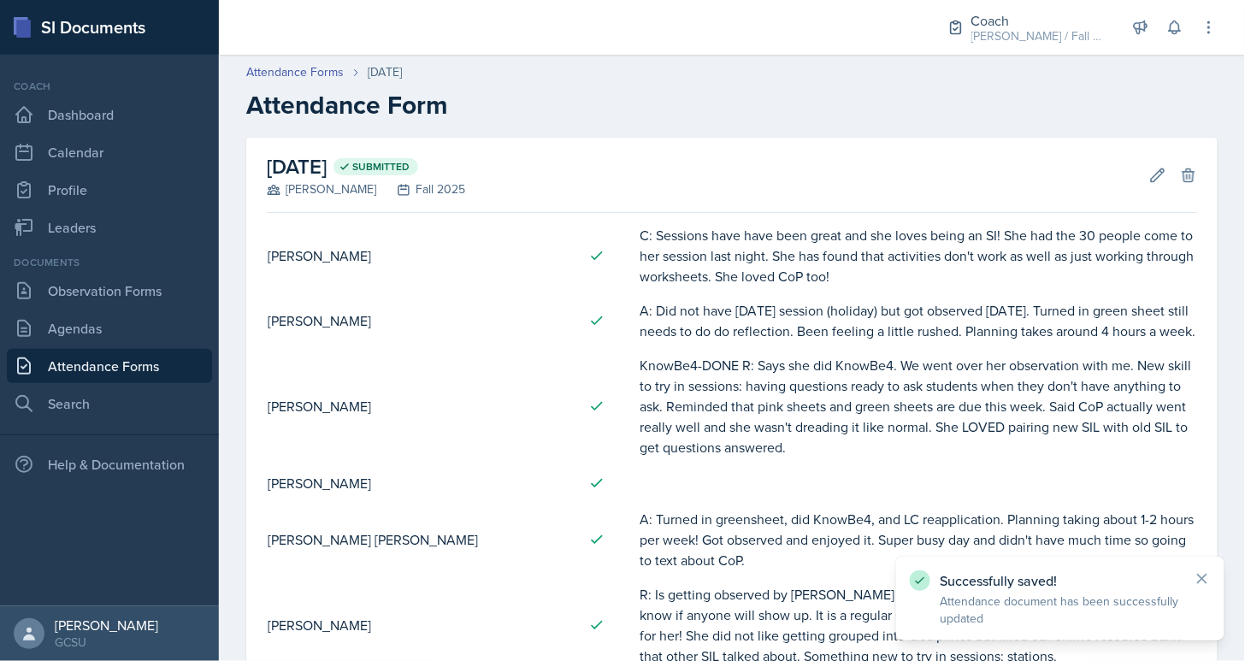
click at [154, 357] on link "Attendance Forms" at bounding box center [109, 366] width 205 height 34
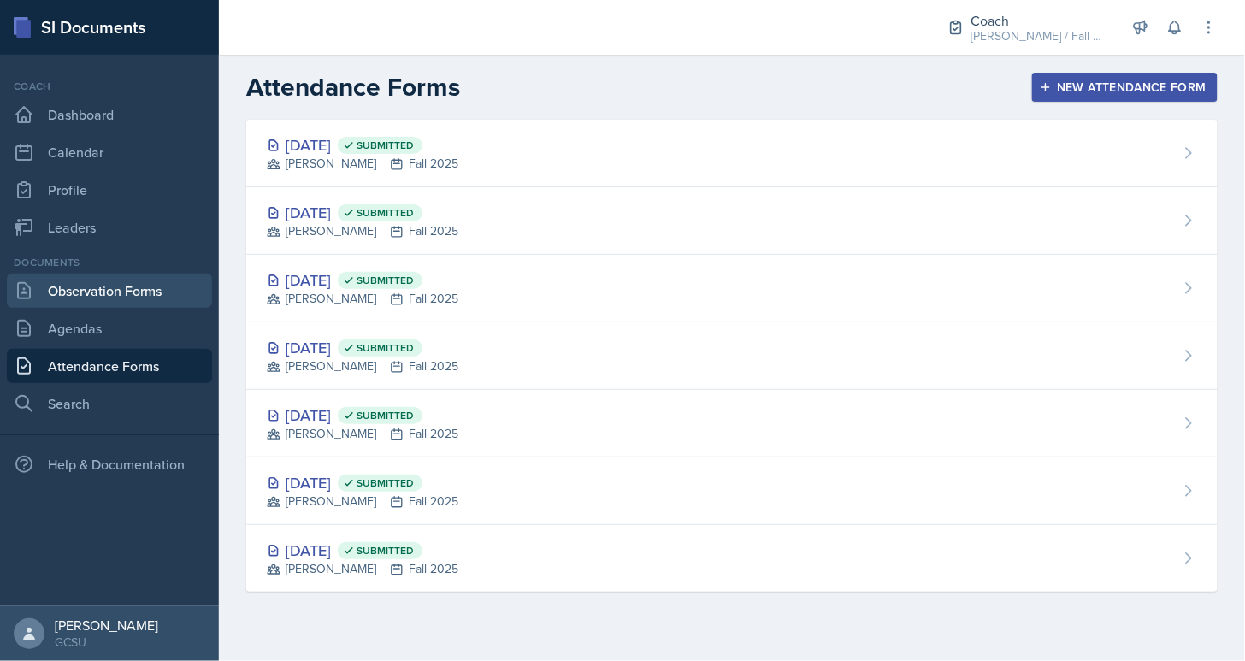
click at [114, 294] on link "Observation Forms" at bounding box center [109, 291] width 205 height 34
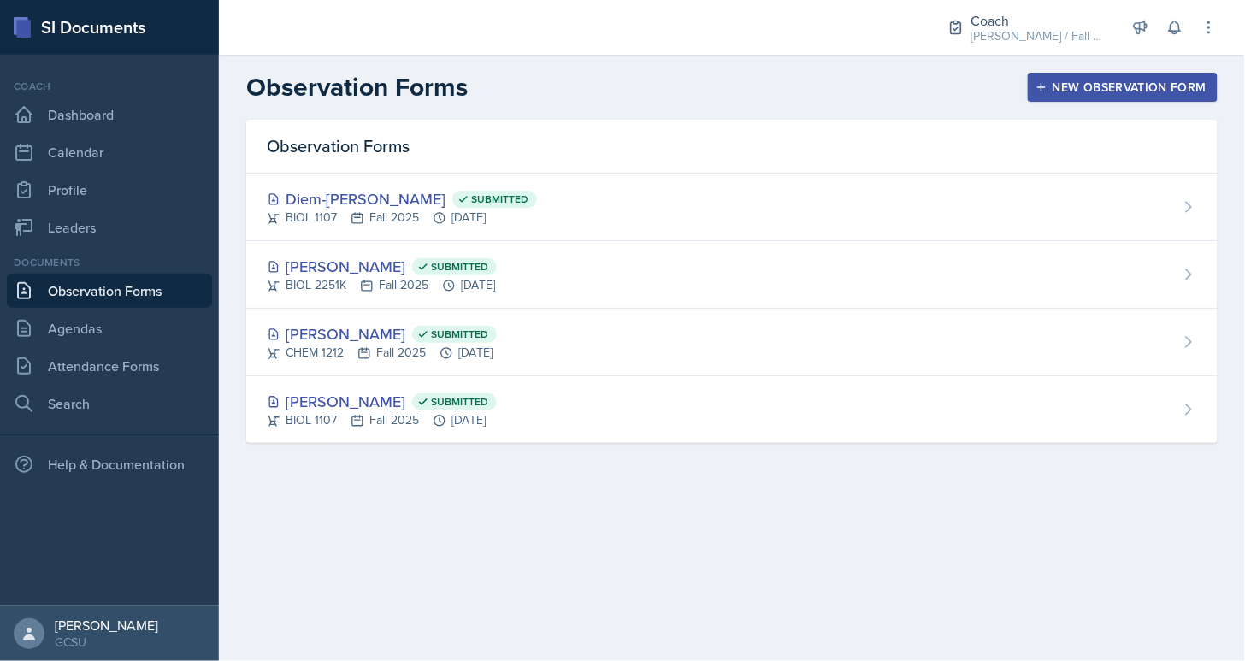
click at [114, 294] on link "Observation Forms" at bounding box center [109, 291] width 205 height 34
click at [106, 344] on link "Agendas" at bounding box center [109, 328] width 205 height 34
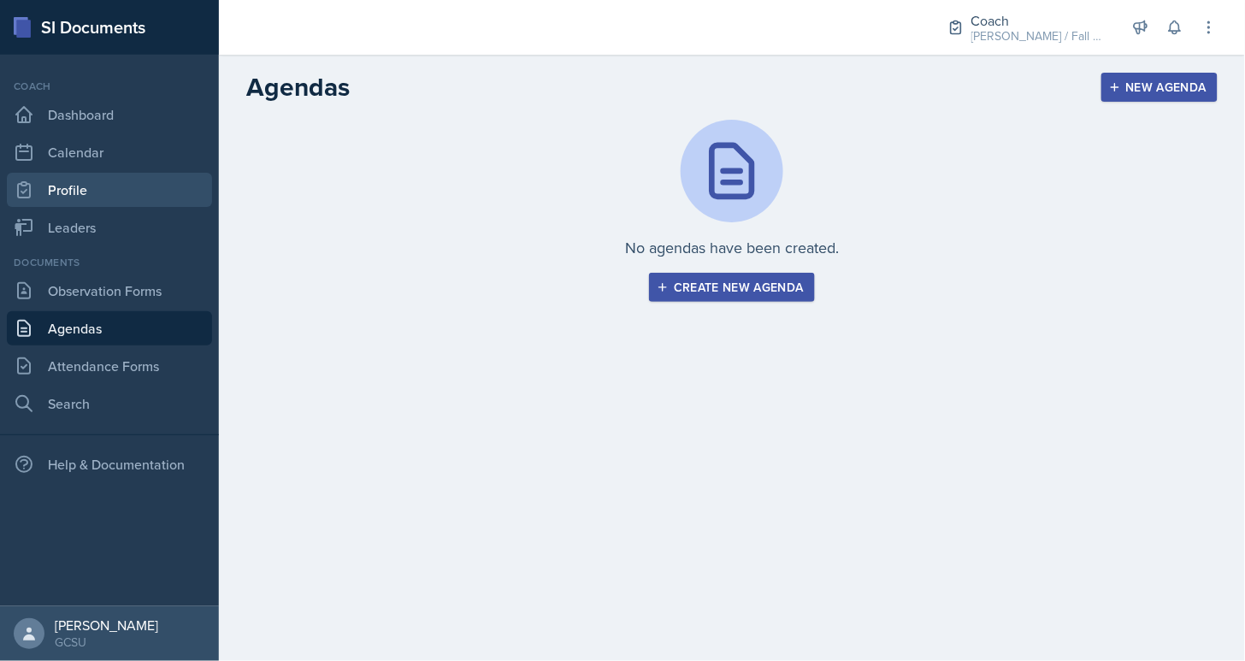
click at [146, 202] on link "Profile" at bounding box center [109, 190] width 205 height 34
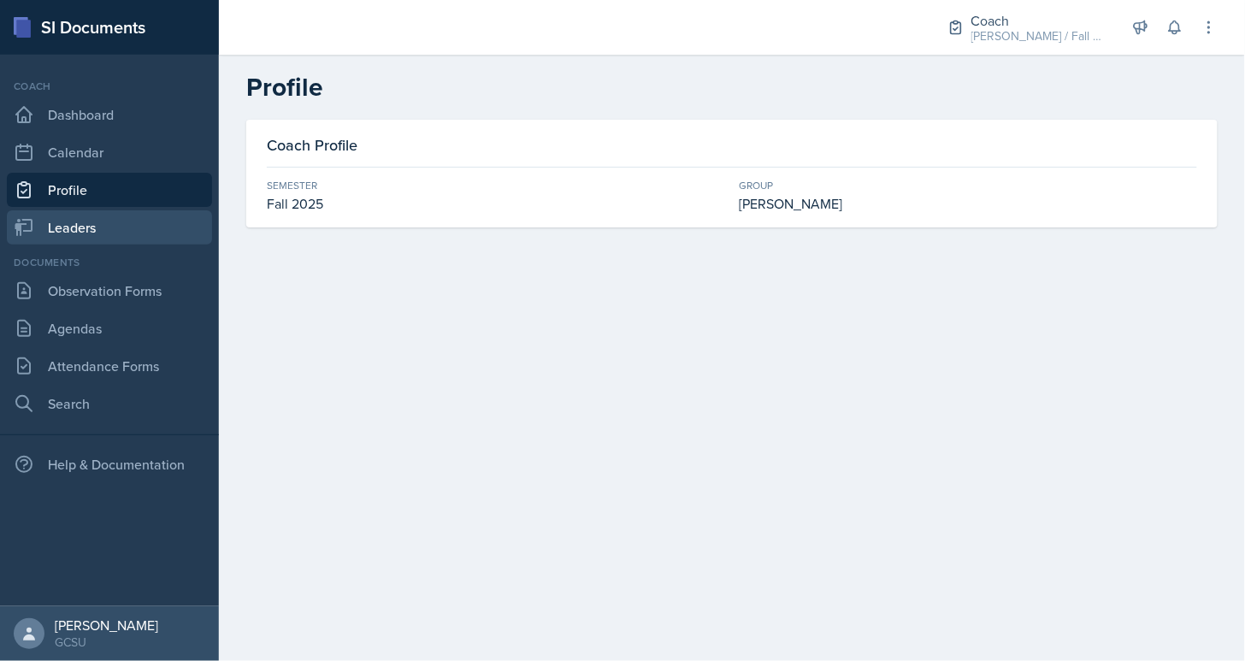
click at [145, 212] on link "Leaders" at bounding box center [109, 227] width 205 height 34
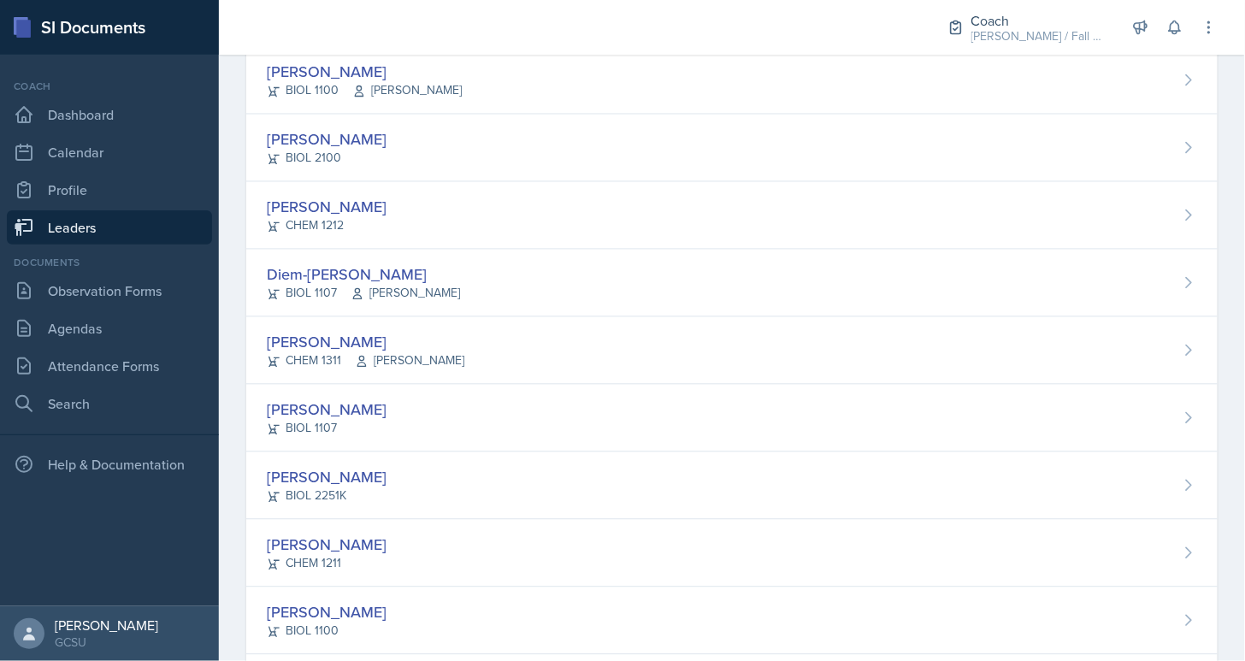
scroll to position [904, 0]
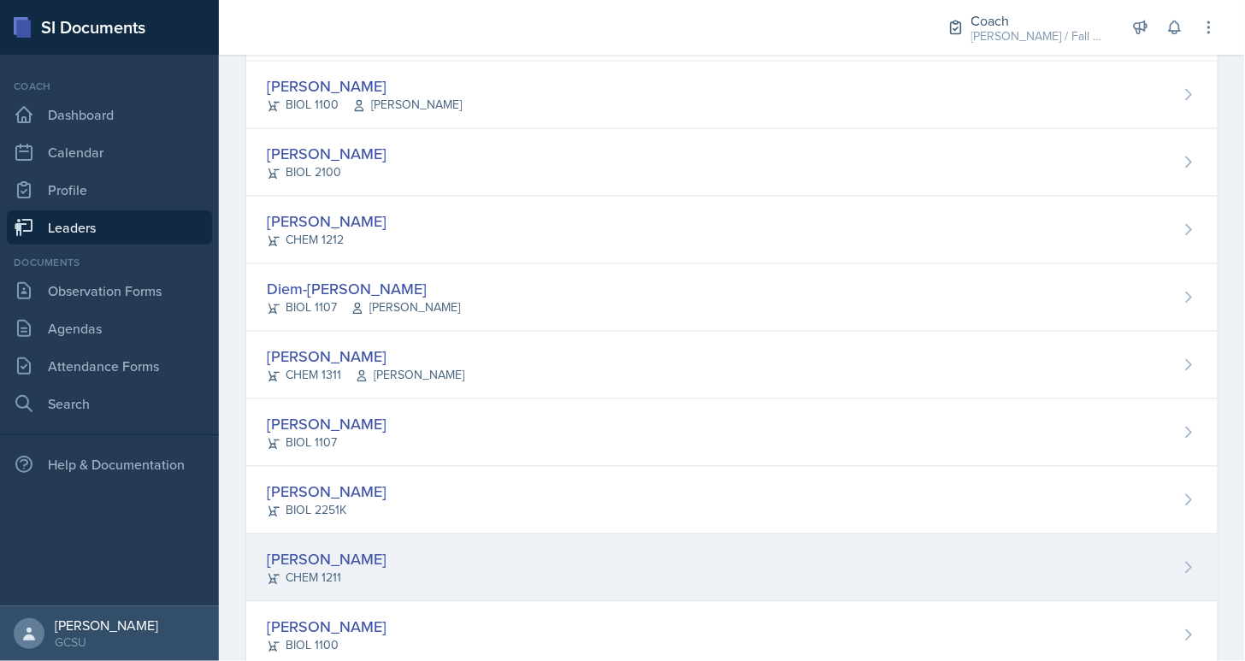
click at [378, 563] on div "[PERSON_NAME] CHEM 1211" at bounding box center [731, 568] width 971 height 68
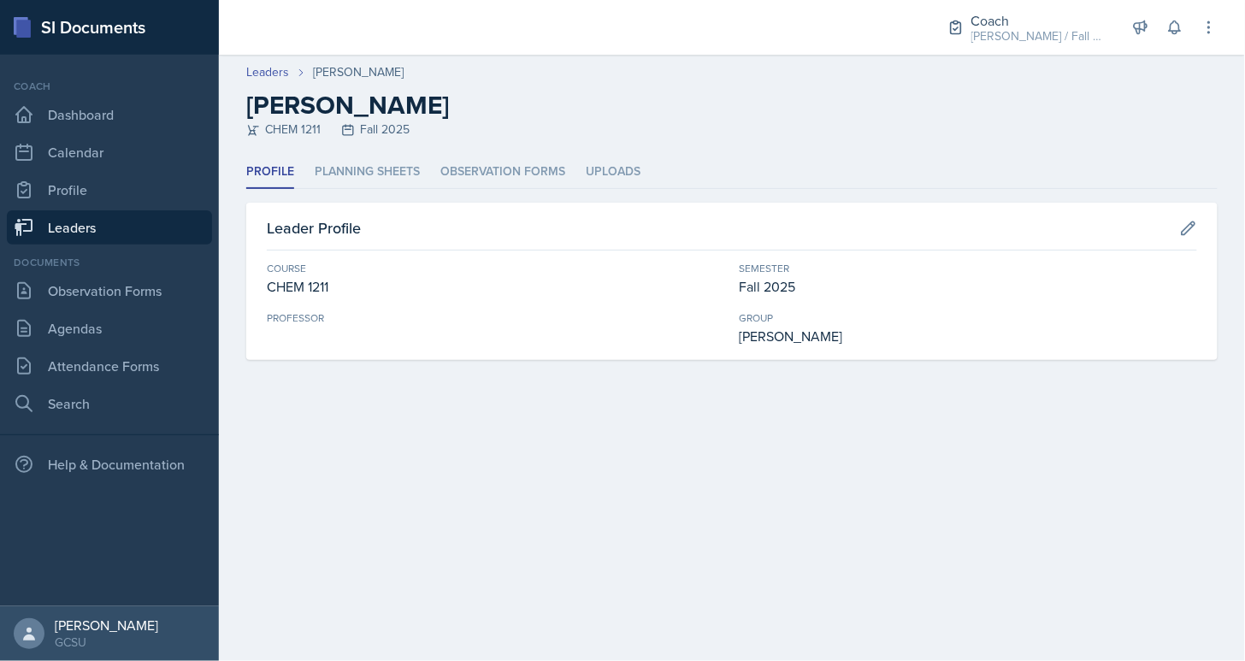
click at [148, 221] on link "Leaders" at bounding box center [109, 227] width 205 height 34
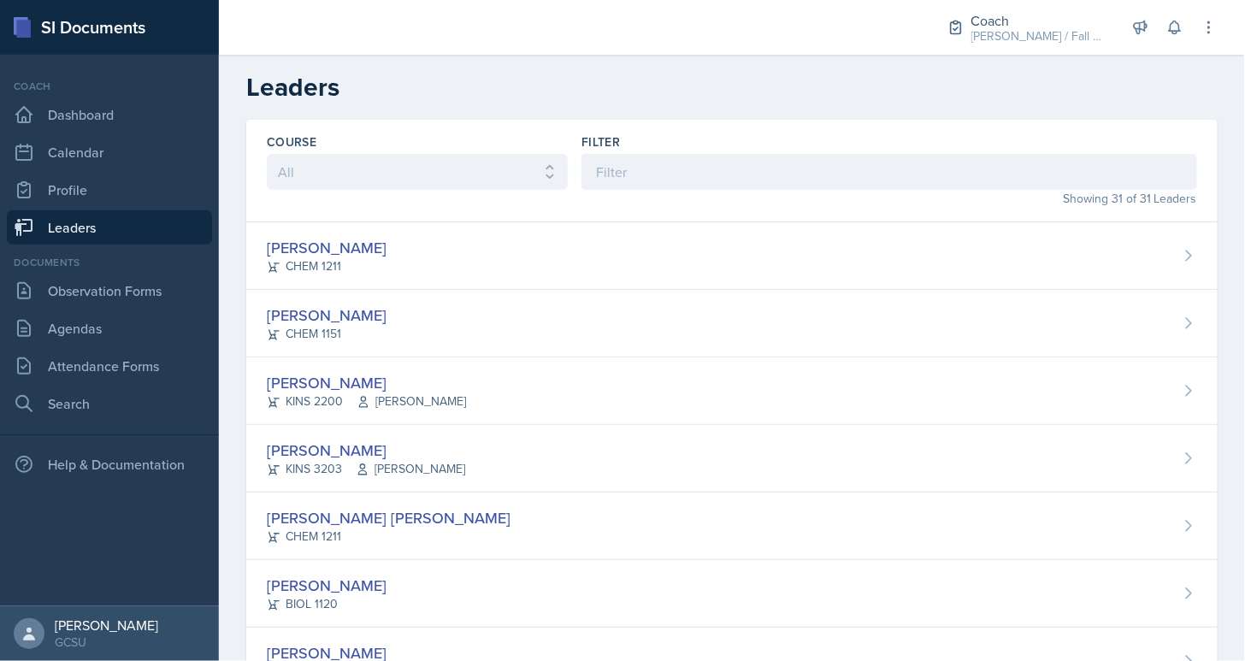
click at [461, 100] on h2 "Leaders" at bounding box center [731, 87] width 971 height 31
click at [106, 337] on link "Agendas" at bounding box center [109, 328] width 205 height 34
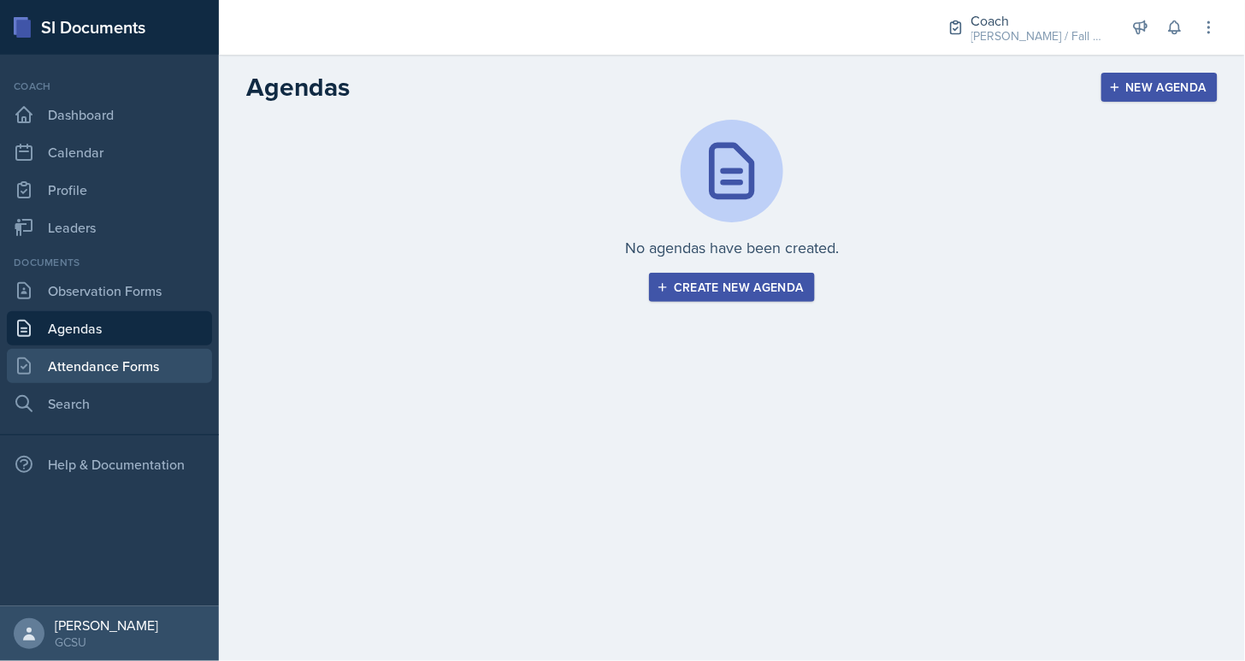
click at [122, 374] on link "Attendance Forms" at bounding box center [109, 366] width 205 height 34
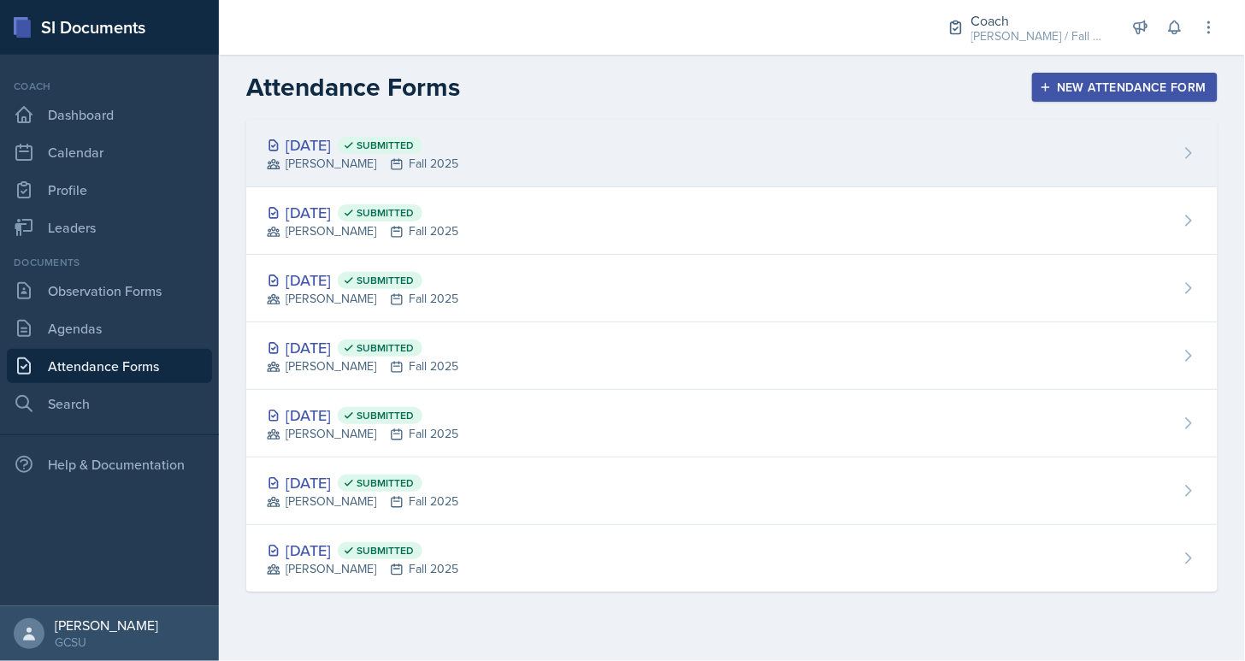
click at [352, 140] on div "[DATE] Submitted" at bounding box center [363, 144] width 192 height 23
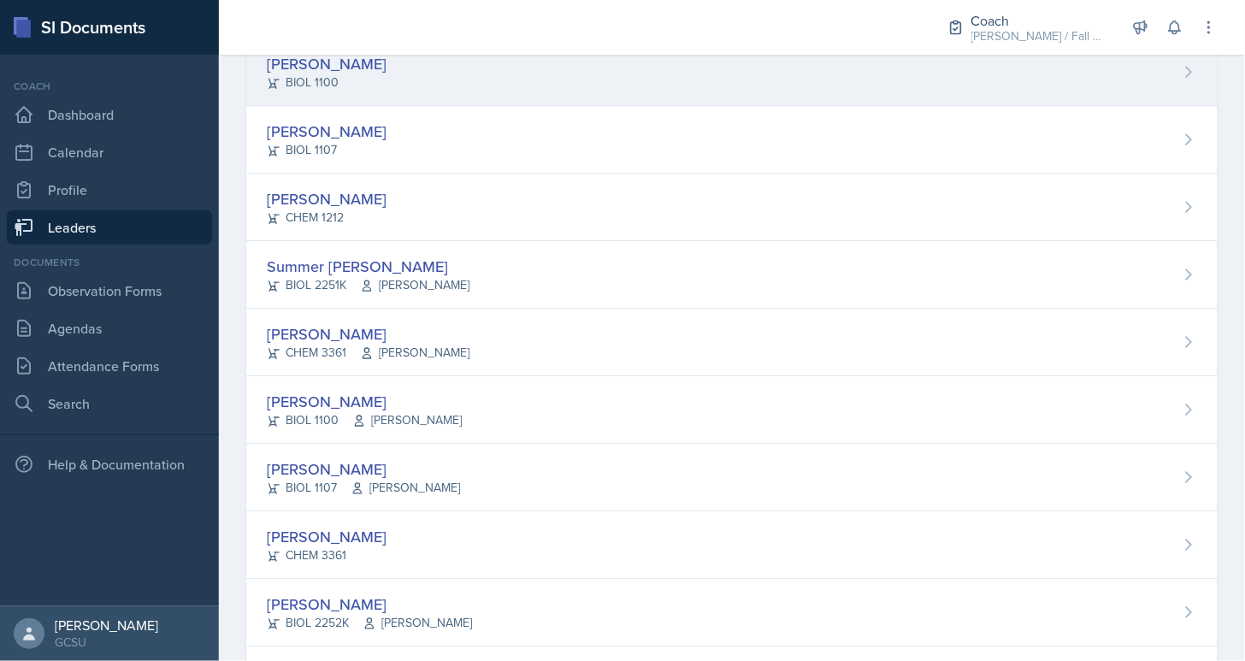
scroll to position [1682, 0]
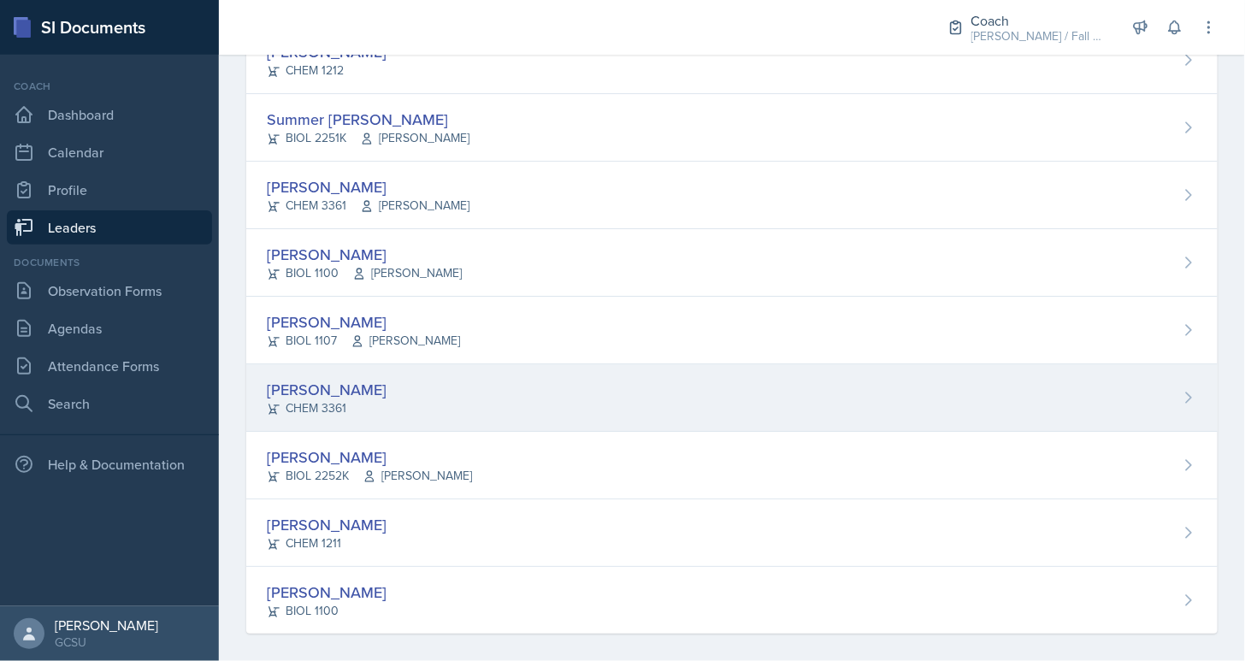
click at [351, 378] on div "Ansley Stone" at bounding box center [327, 389] width 120 height 23
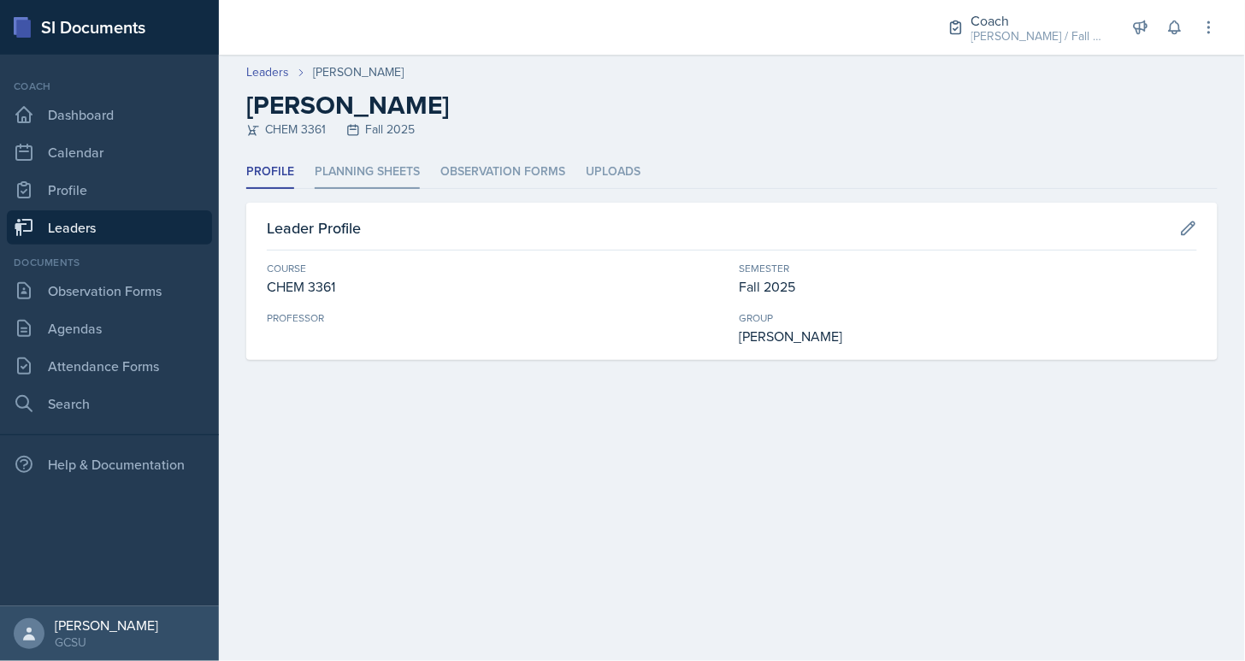
click at [351, 168] on li "Planning Sheets" at bounding box center [367, 172] width 105 height 33
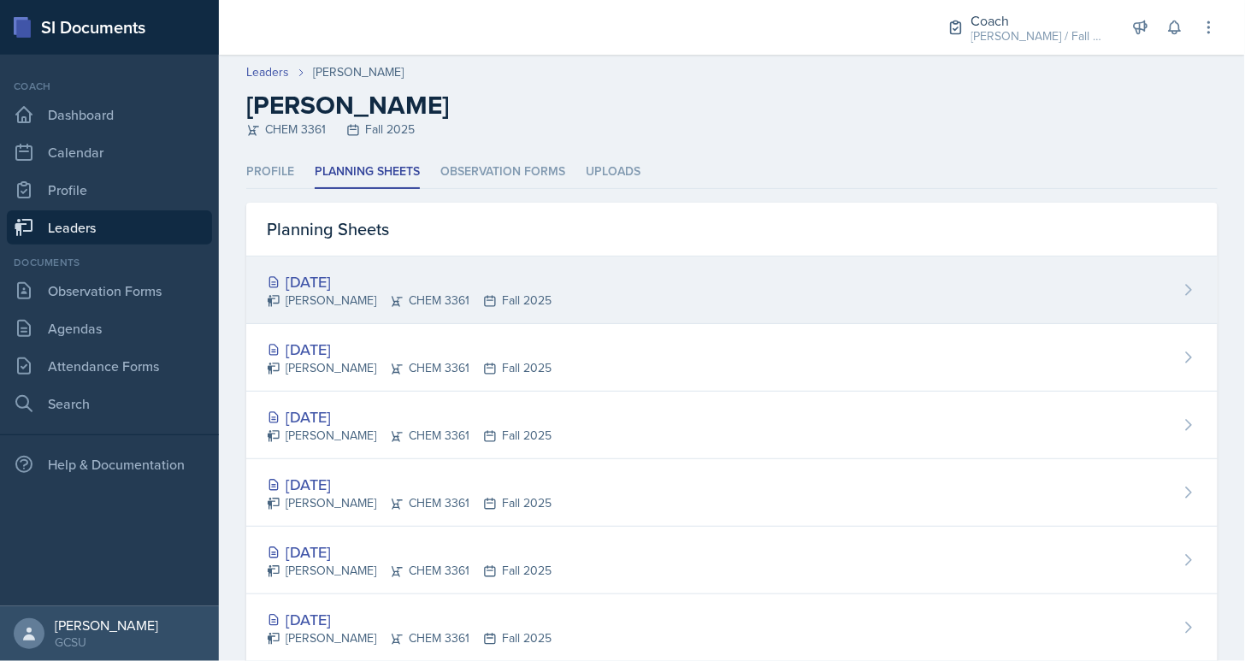
click at [374, 314] on div "Sep 23rd, 2025 Ansley Stone CHEM 3361 Fall 2025" at bounding box center [731, 291] width 971 height 68
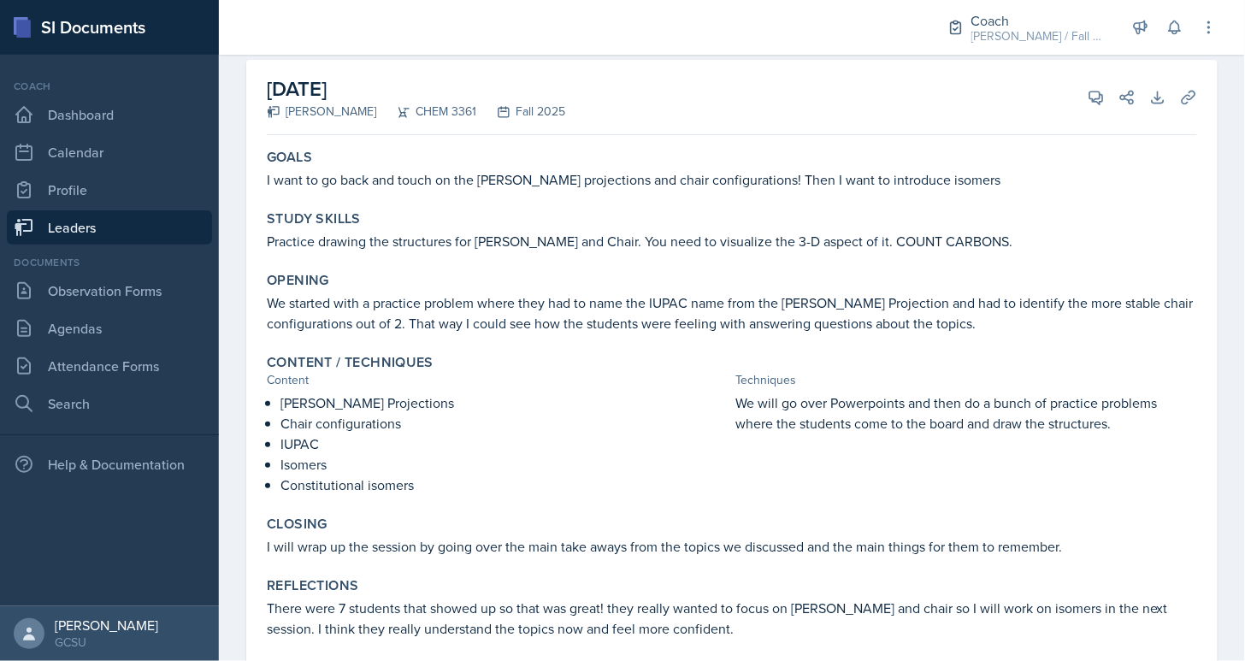
scroll to position [138, 0]
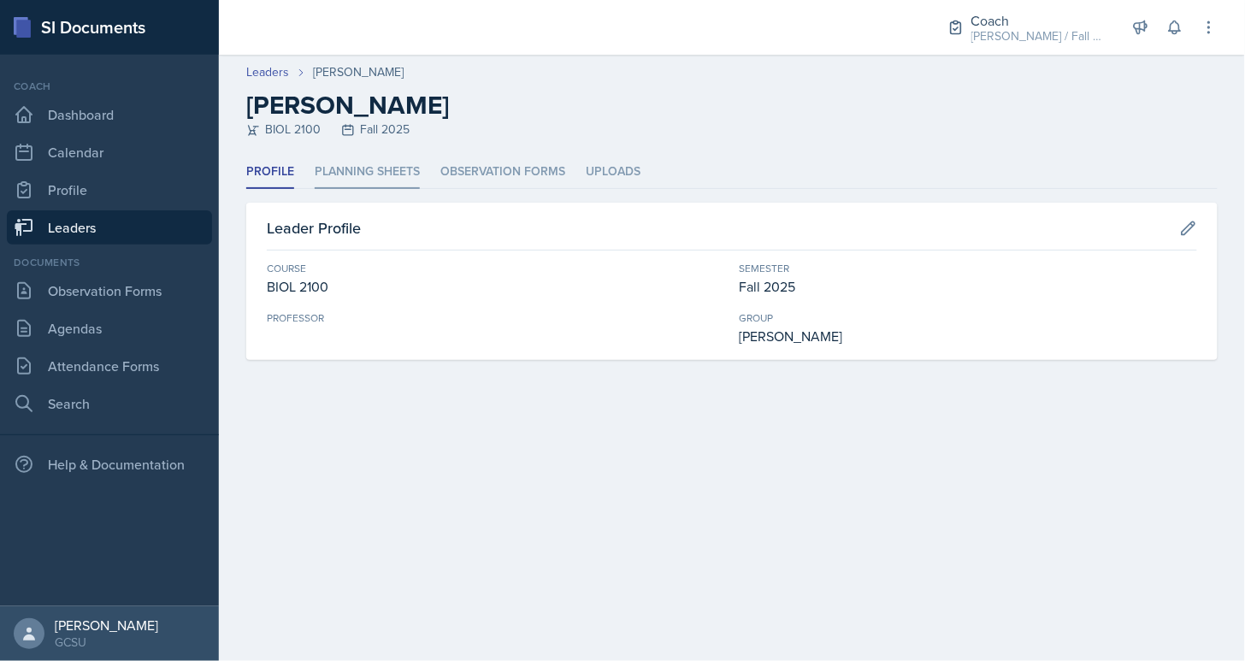
click at [368, 175] on li "Planning Sheets" at bounding box center [367, 172] width 105 height 33
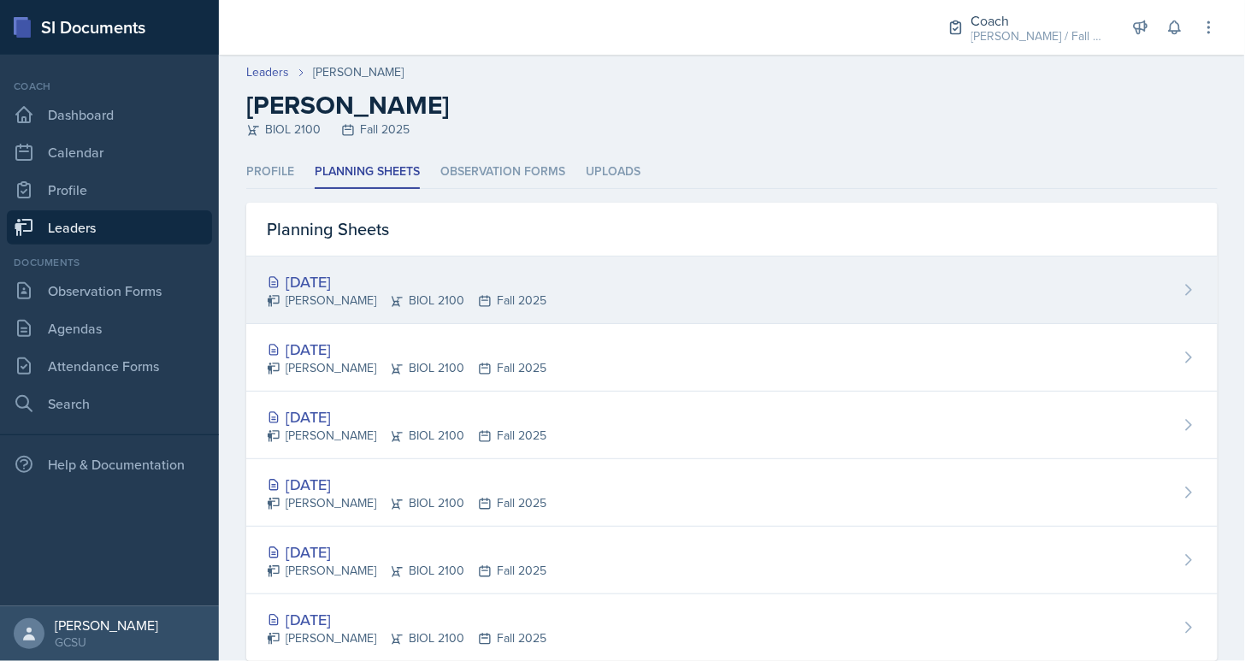
click at [394, 280] on div "Sep 22nd, 2025" at bounding box center [407, 281] width 280 height 23
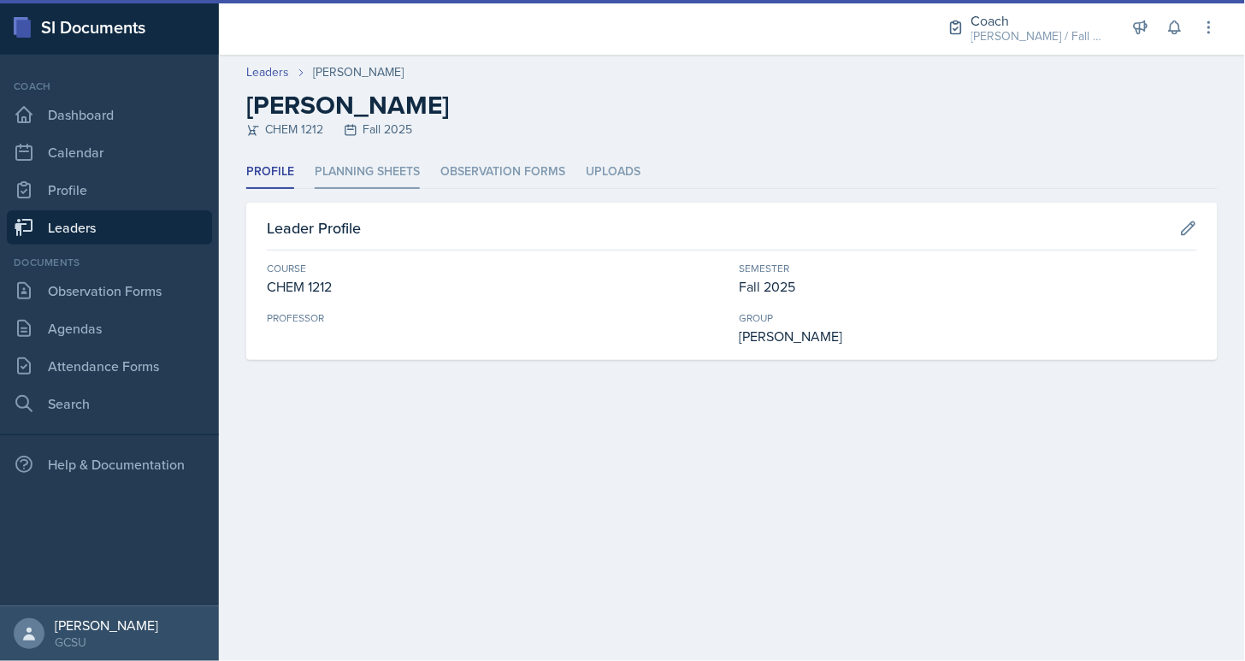
click at [343, 182] on li "Planning Sheets" at bounding box center [367, 172] width 105 height 33
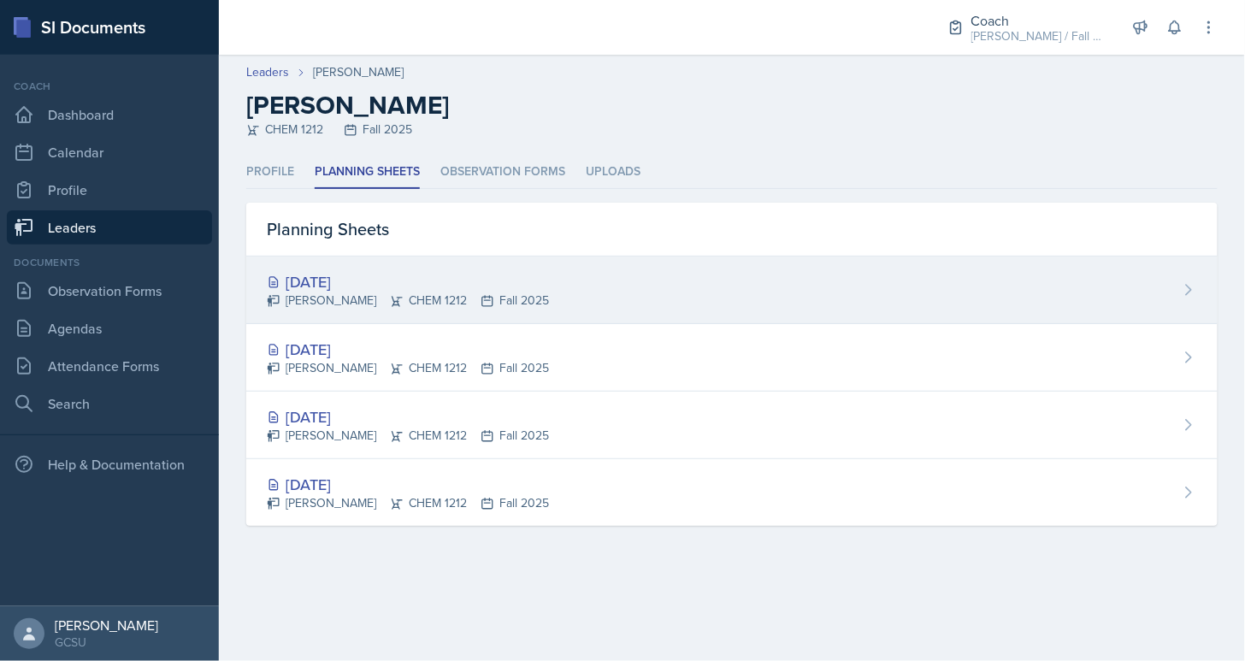
click at [348, 295] on div "Carsyn Lewis CHEM 1212 Fall 2025" at bounding box center [408, 301] width 282 height 18
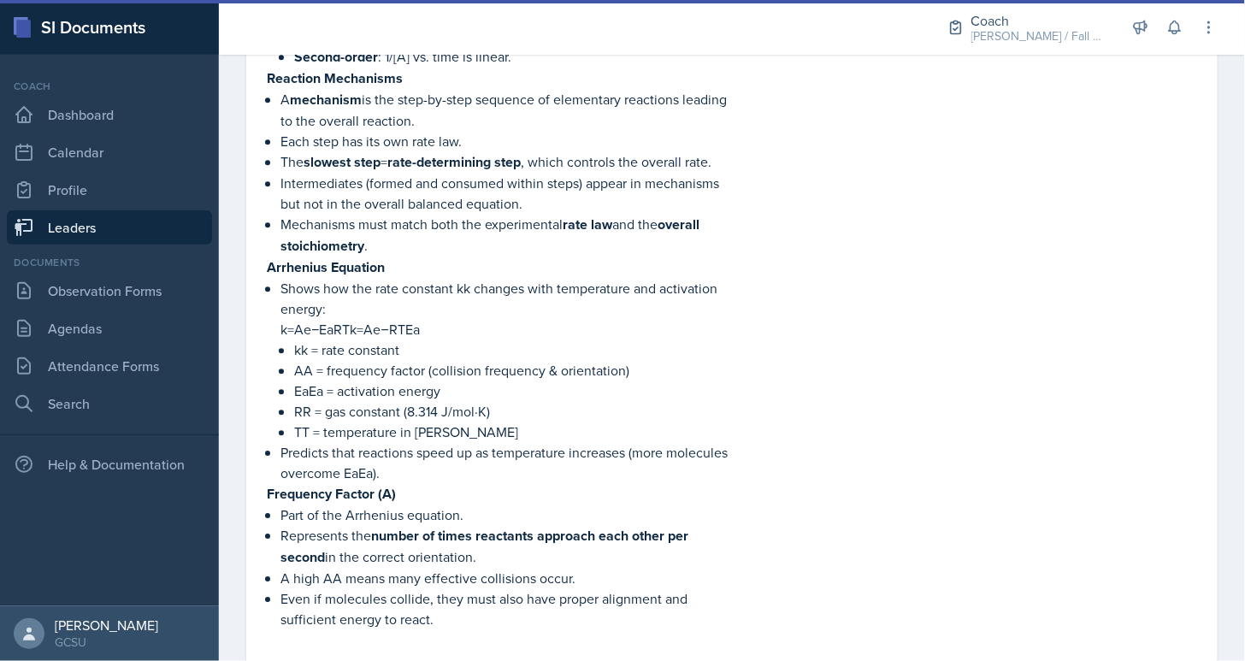
scroll to position [1448, 0]
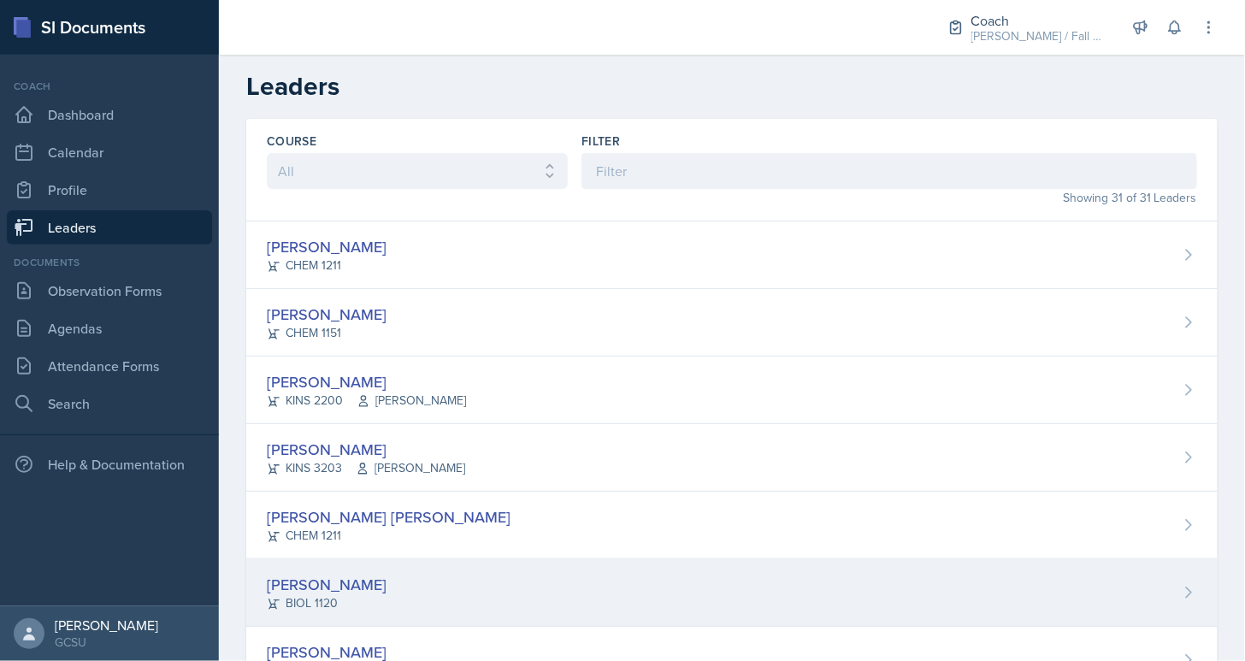
scroll to position [1682, 0]
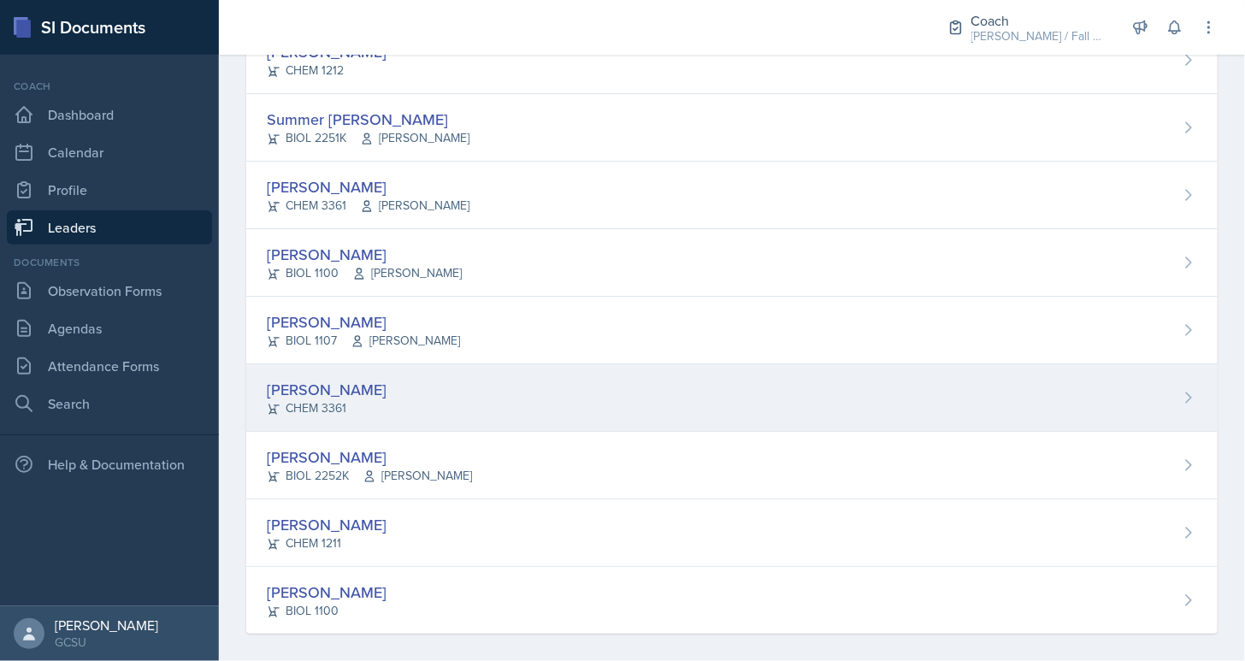
click at [380, 408] on div "Ansley Stone CHEM 3361" at bounding box center [731, 398] width 971 height 68
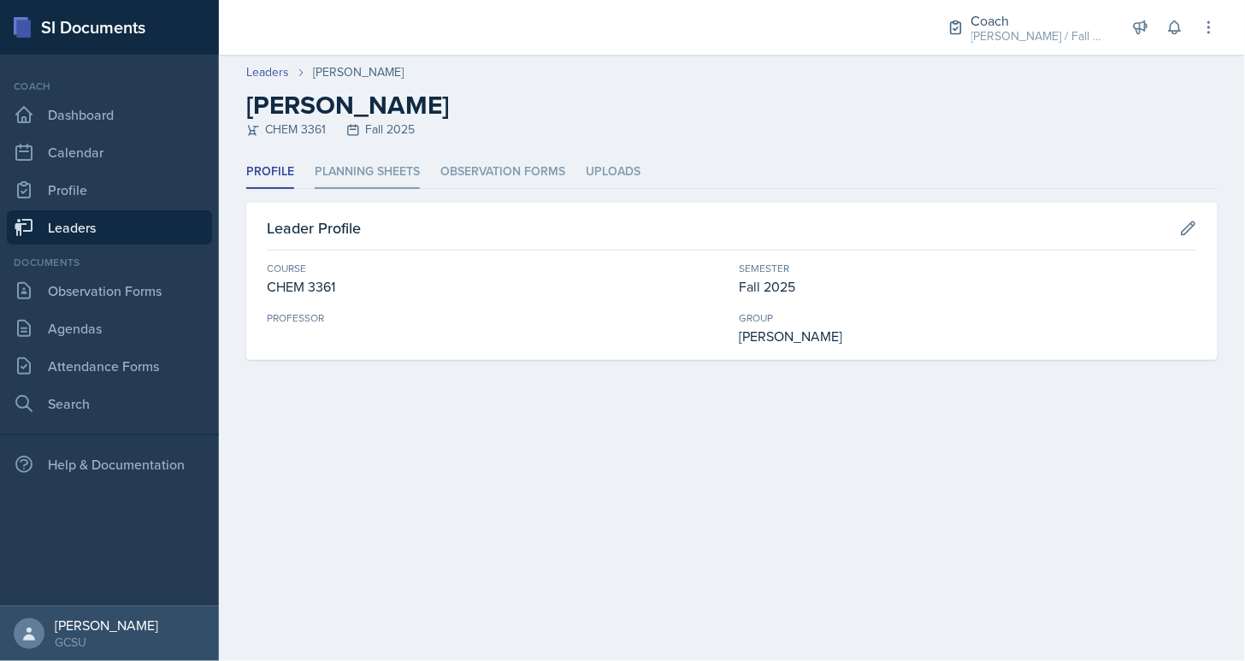
click at [367, 164] on li "Planning Sheets" at bounding box center [367, 172] width 105 height 33
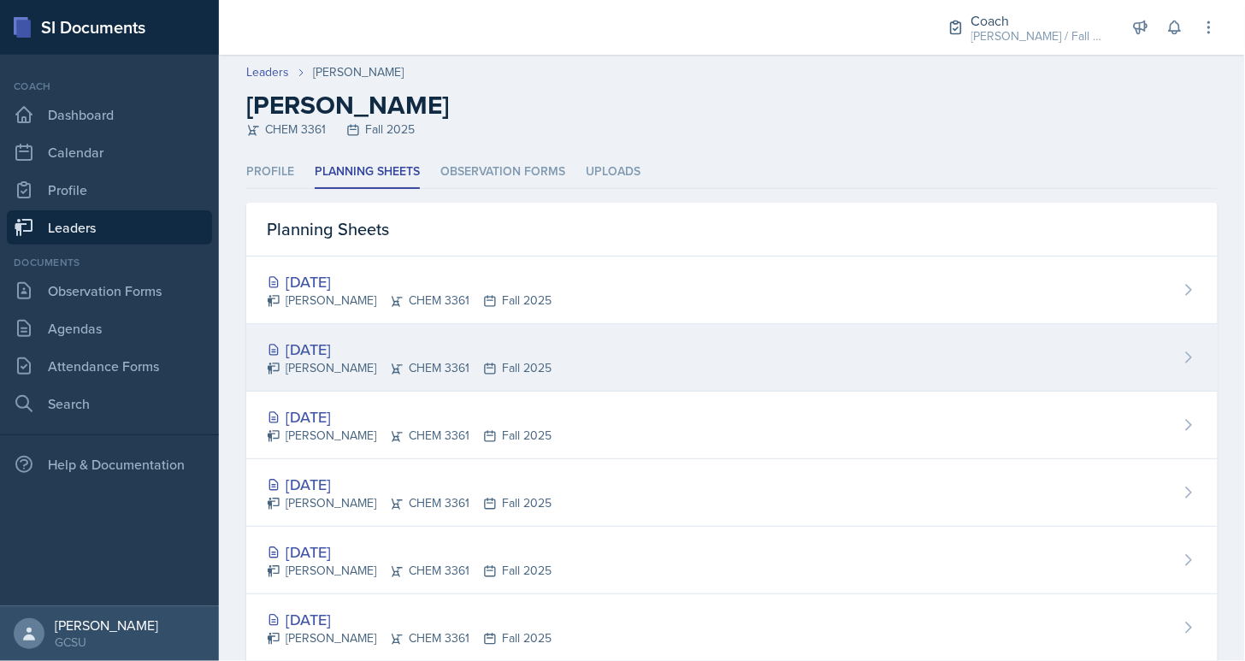
scroll to position [239, 0]
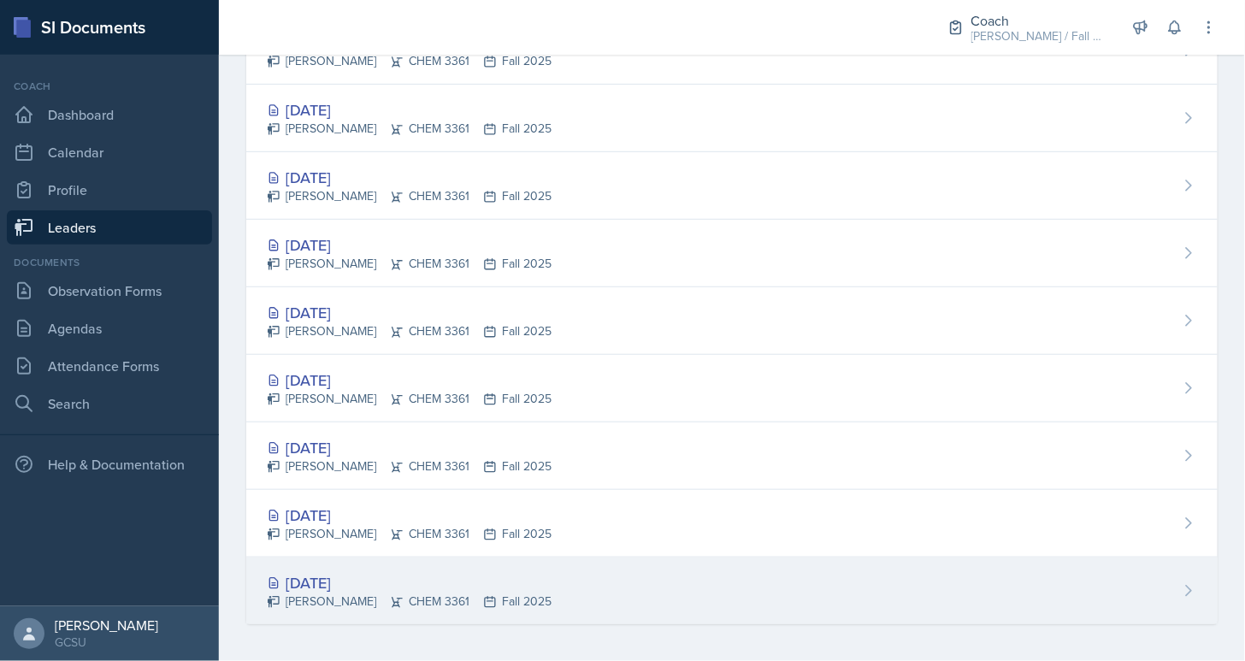
click at [369, 605] on div "Ansley Stone CHEM 3361 Fall 2025" at bounding box center [409, 602] width 285 height 18
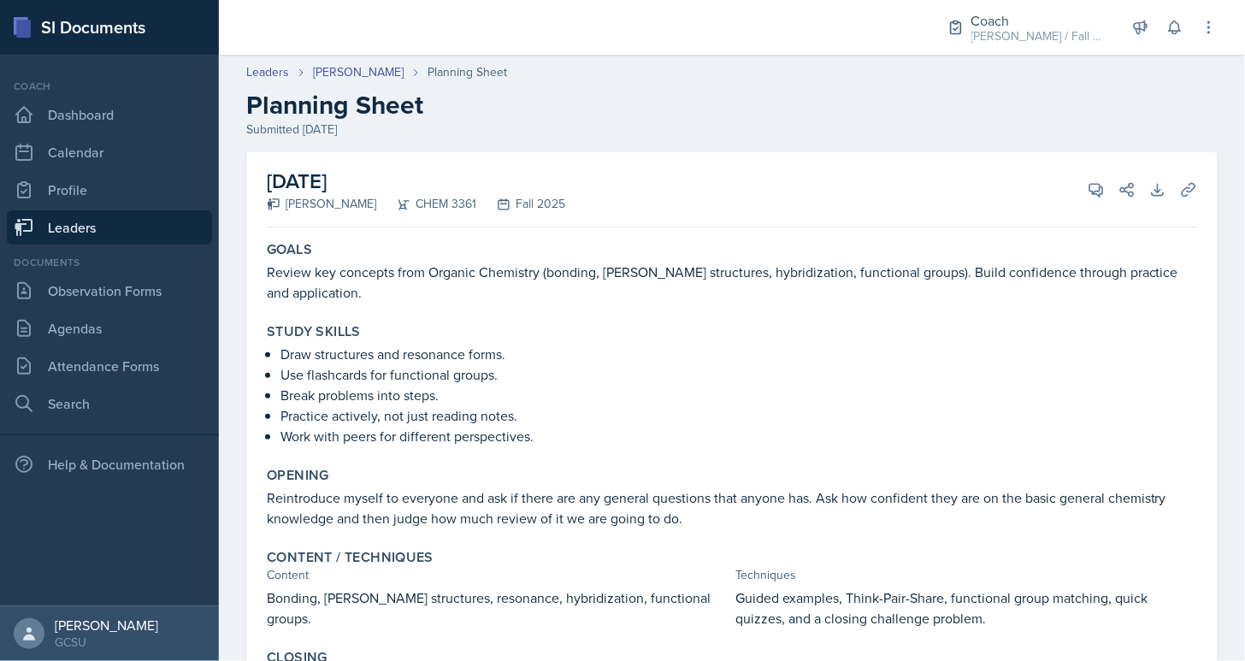
scroll to position [178, 0]
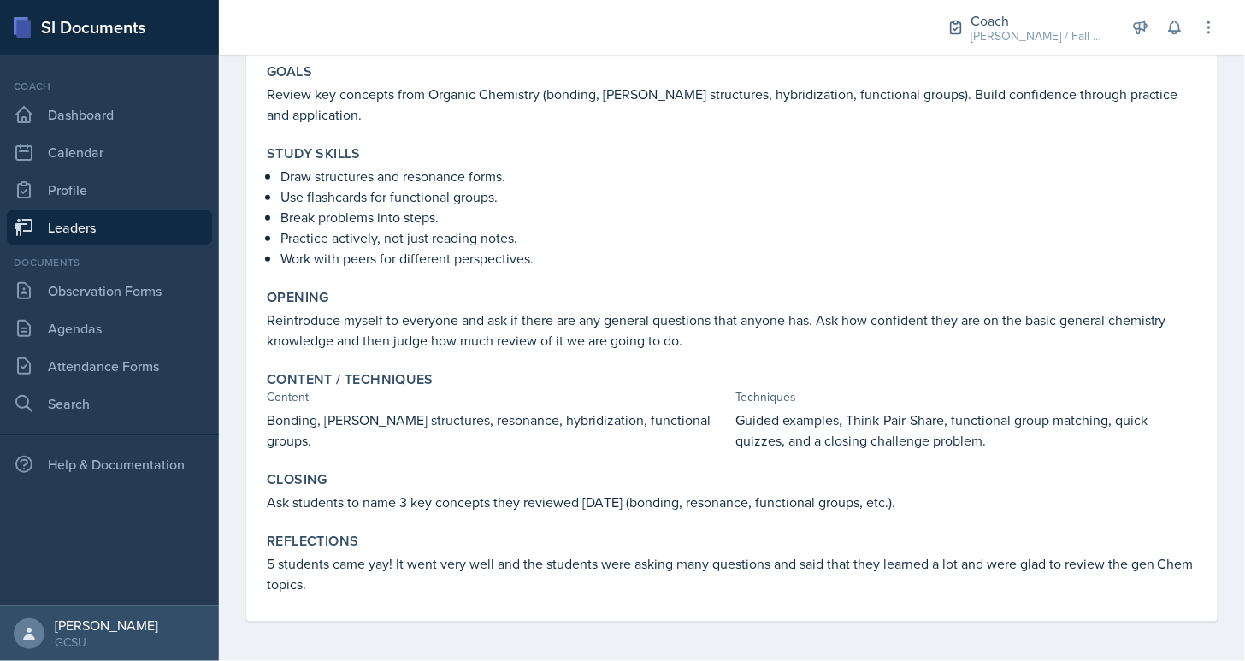
click at [104, 219] on link "Leaders" at bounding box center [109, 227] width 205 height 34
